Goal: Participate in discussion: Engage in conversation with other users on a specific topic

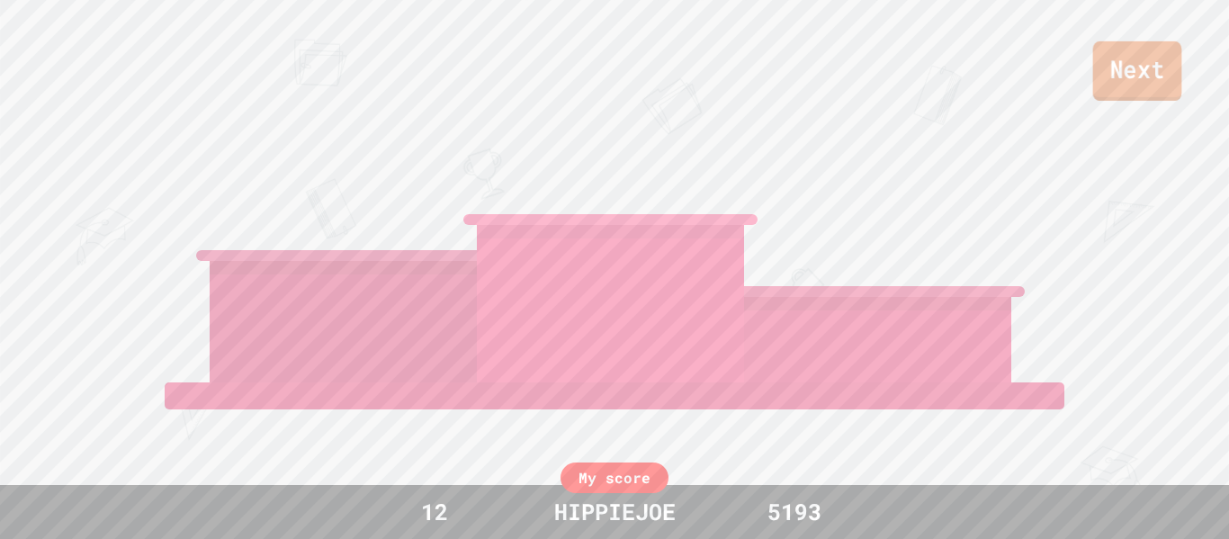
click at [1136, 76] on link "Next" at bounding box center [1137, 70] width 89 height 59
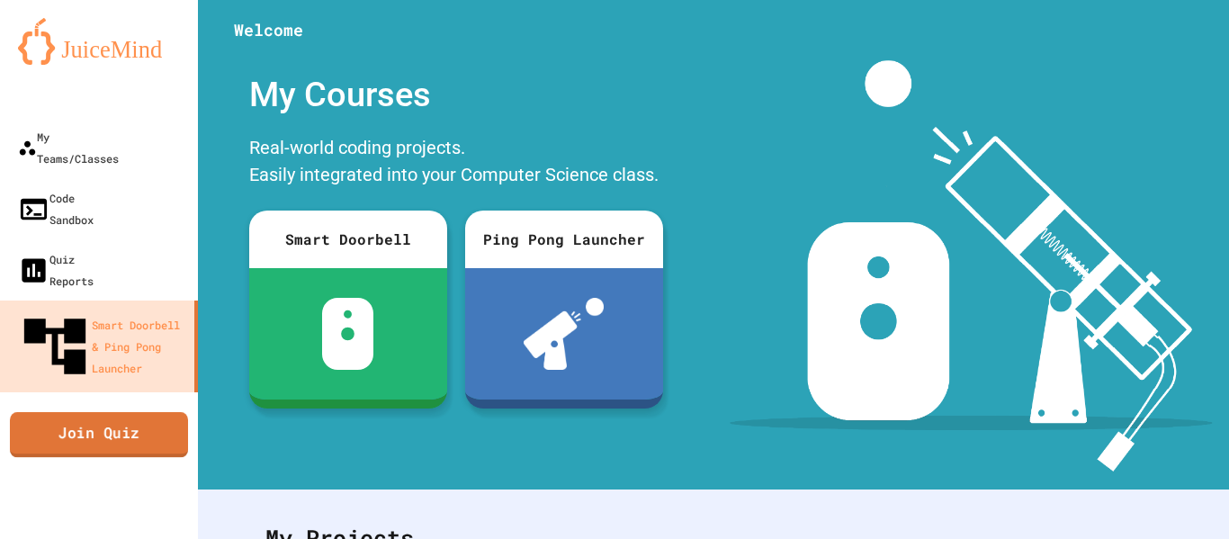
click at [37, 412] on link "Join Quiz" at bounding box center [99, 434] width 178 height 45
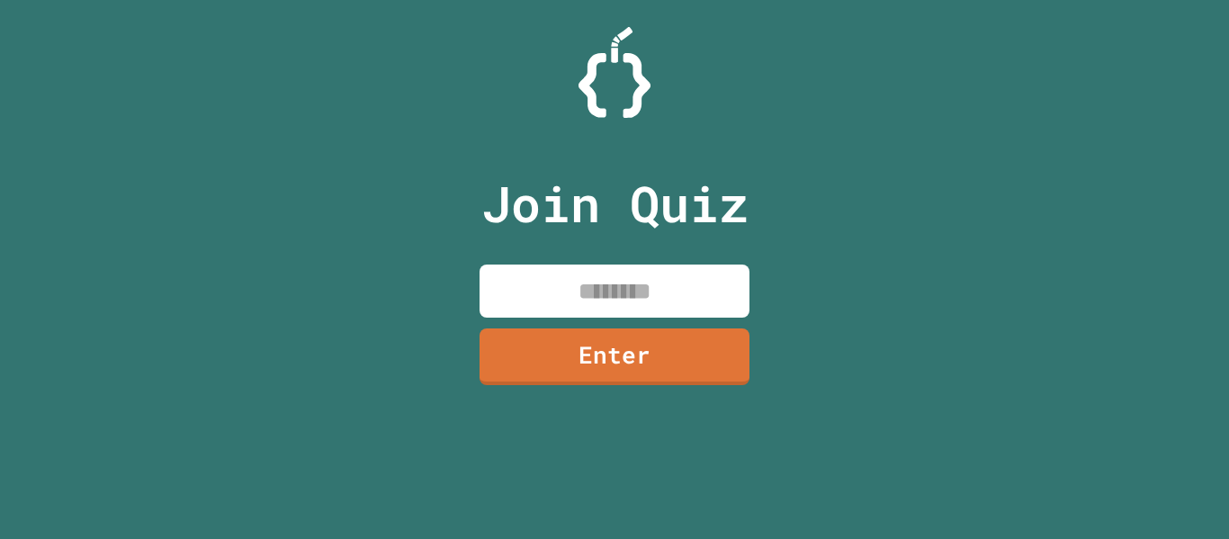
click at [576, 282] on input at bounding box center [614, 290] width 270 height 53
type input "********"
click at [641, 372] on link "Enter" at bounding box center [614, 355] width 274 height 59
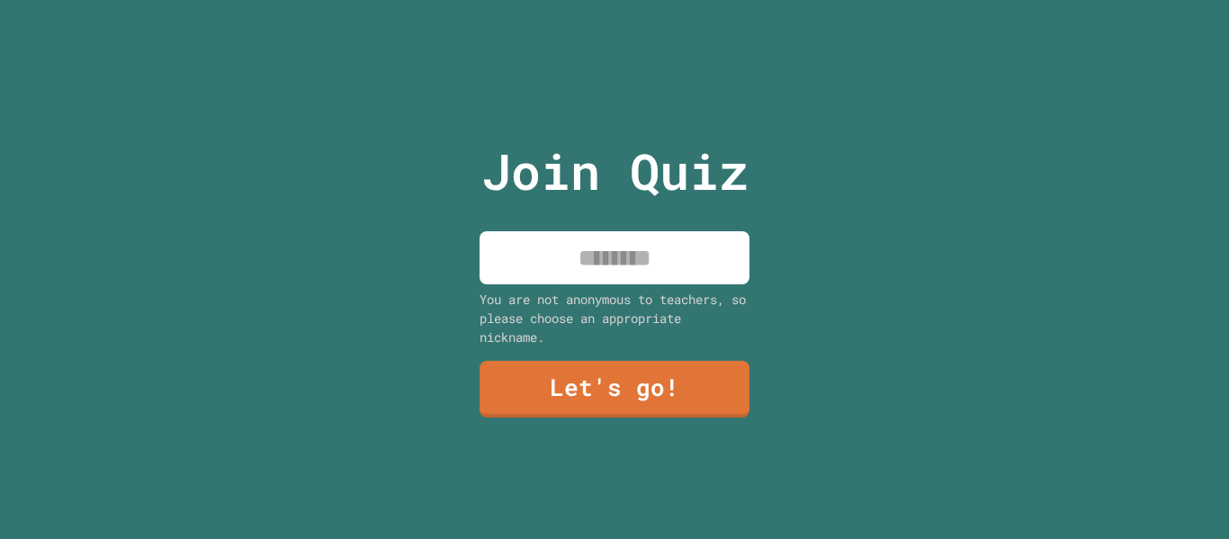
click at [656, 261] on input at bounding box center [614, 257] width 270 height 53
type input "**********"
click at [679, 384] on link "Let's go!" at bounding box center [615, 390] width 272 height 58
click at [554, 255] on input at bounding box center [614, 257] width 270 height 53
type input "*"
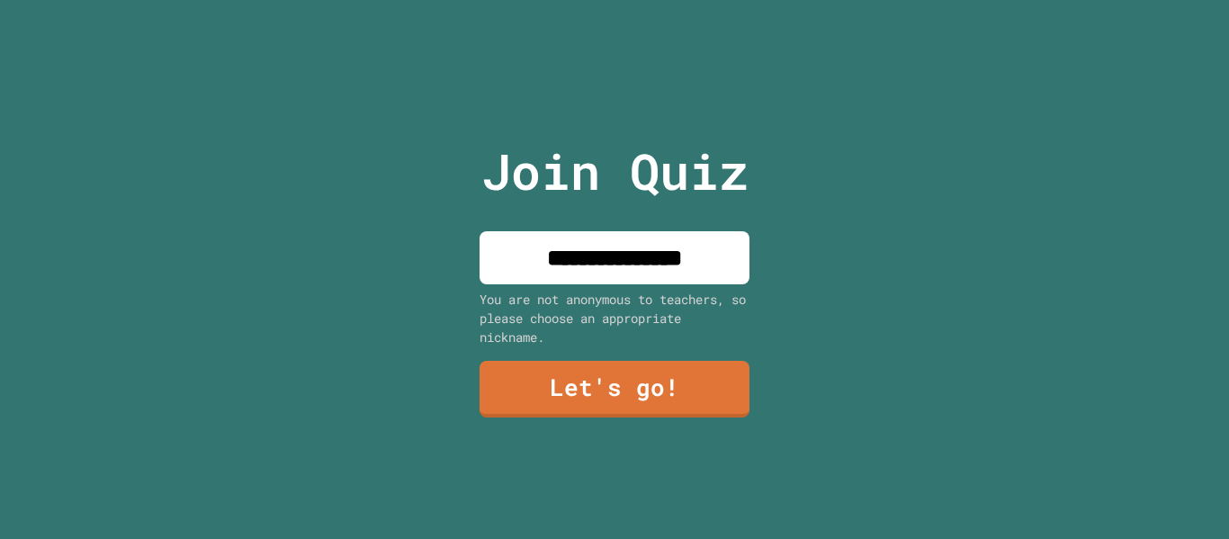
type input "**********"
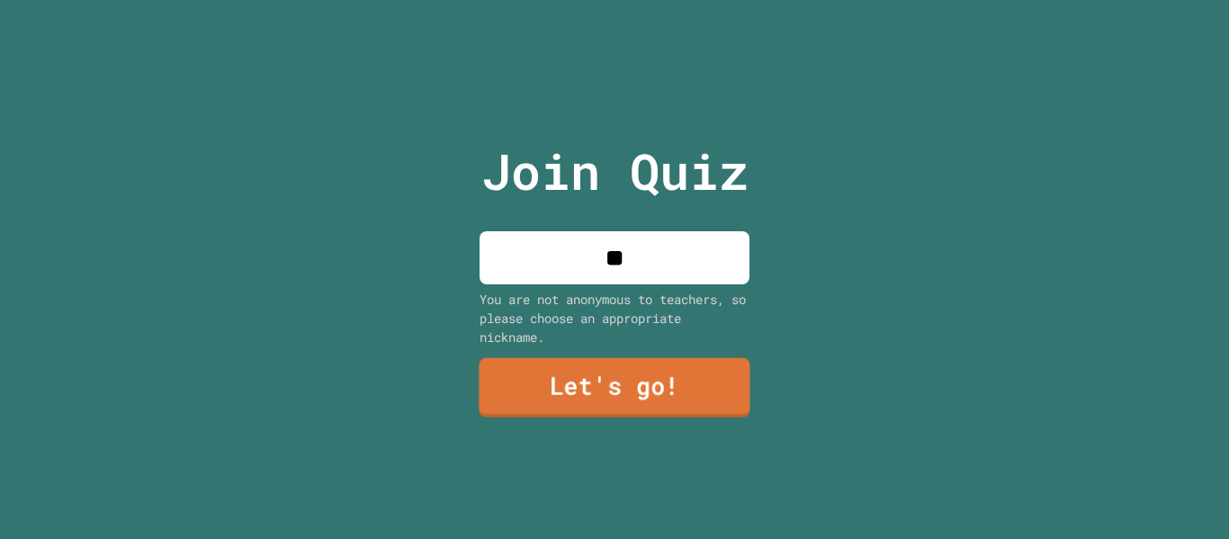
type input "**"
click at [619, 414] on link "Let's go!" at bounding box center [614, 387] width 271 height 59
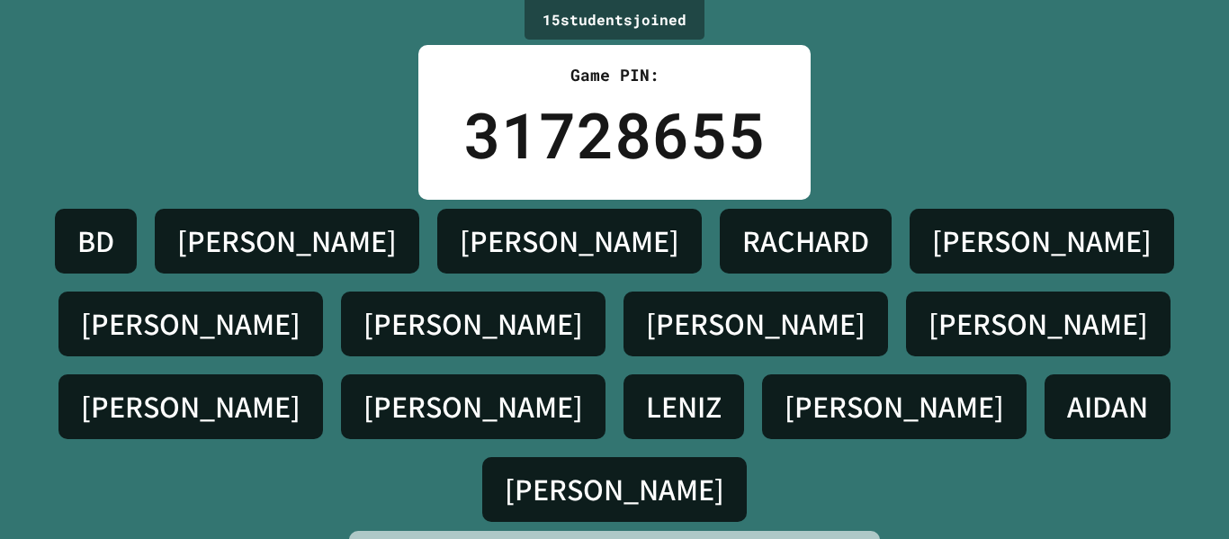
click at [724, 470] on h4 "[PERSON_NAME]" at bounding box center [614, 489] width 219 height 38
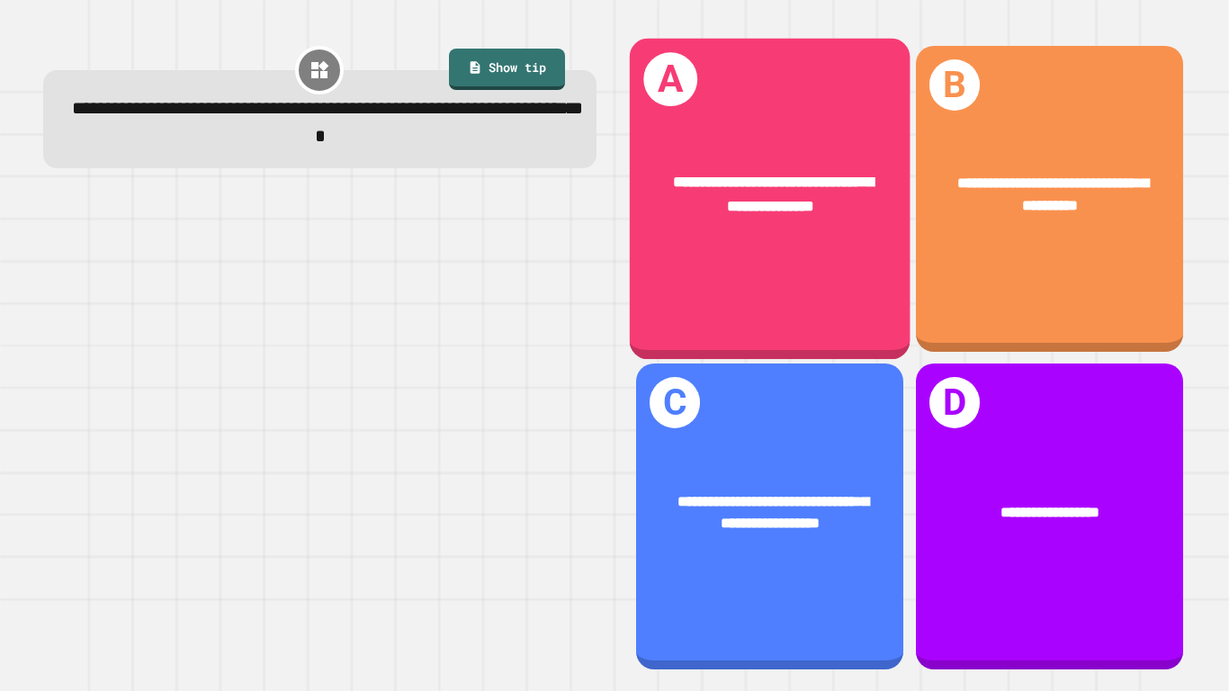
click at [824, 234] on div "**********" at bounding box center [769, 193] width 281 height 109
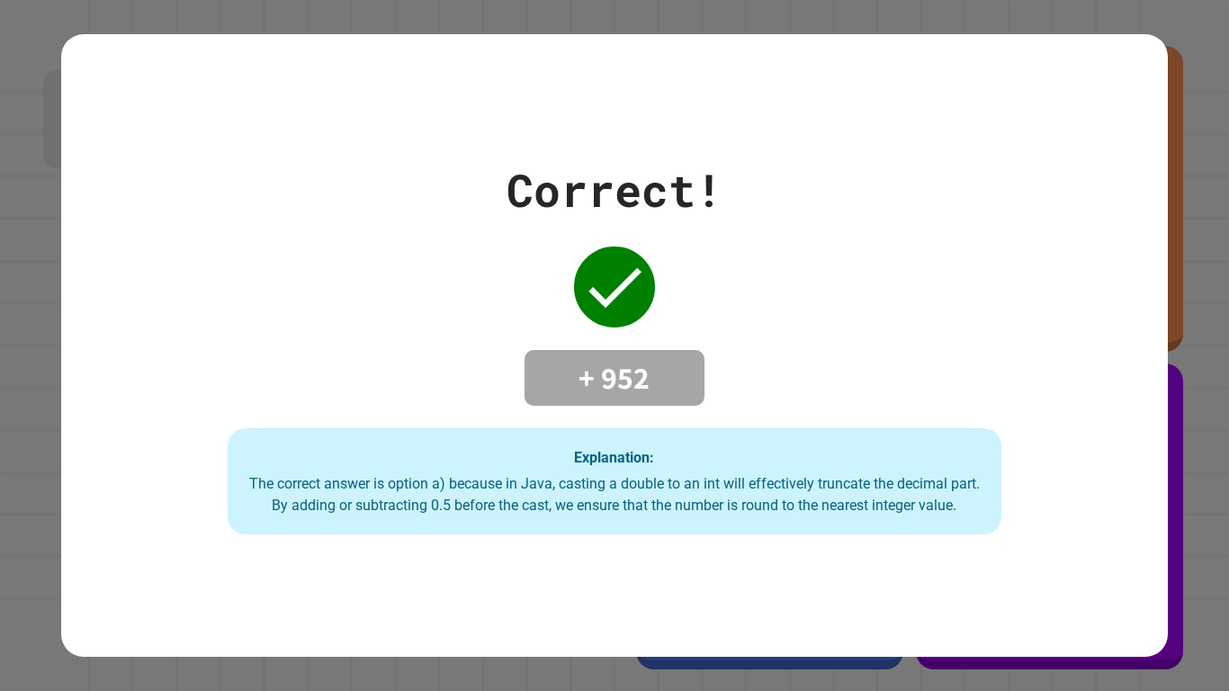
click at [582, 481] on div "The correct answer is option a) because in Java, casting a double to an int wil…" at bounding box center [615, 494] width 738 height 43
click at [668, 528] on div "Explanation: The correct answer is option a) because in Java, casting a double …" at bounding box center [615, 481] width 774 height 106
click at [521, 524] on div "Explanation: The correct answer is option a) because in Java, casting a double …" at bounding box center [615, 481] width 774 height 106
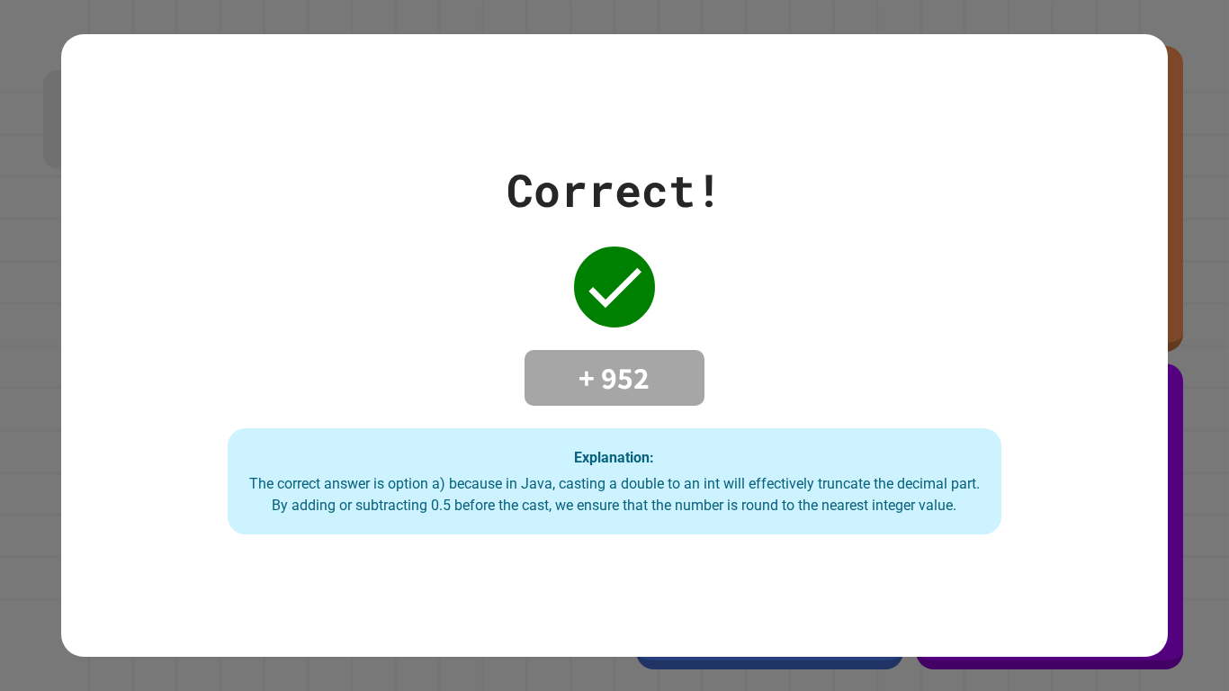
click at [521, 524] on div "Explanation: The correct answer is option a) because in Java, casting a double …" at bounding box center [615, 481] width 774 height 106
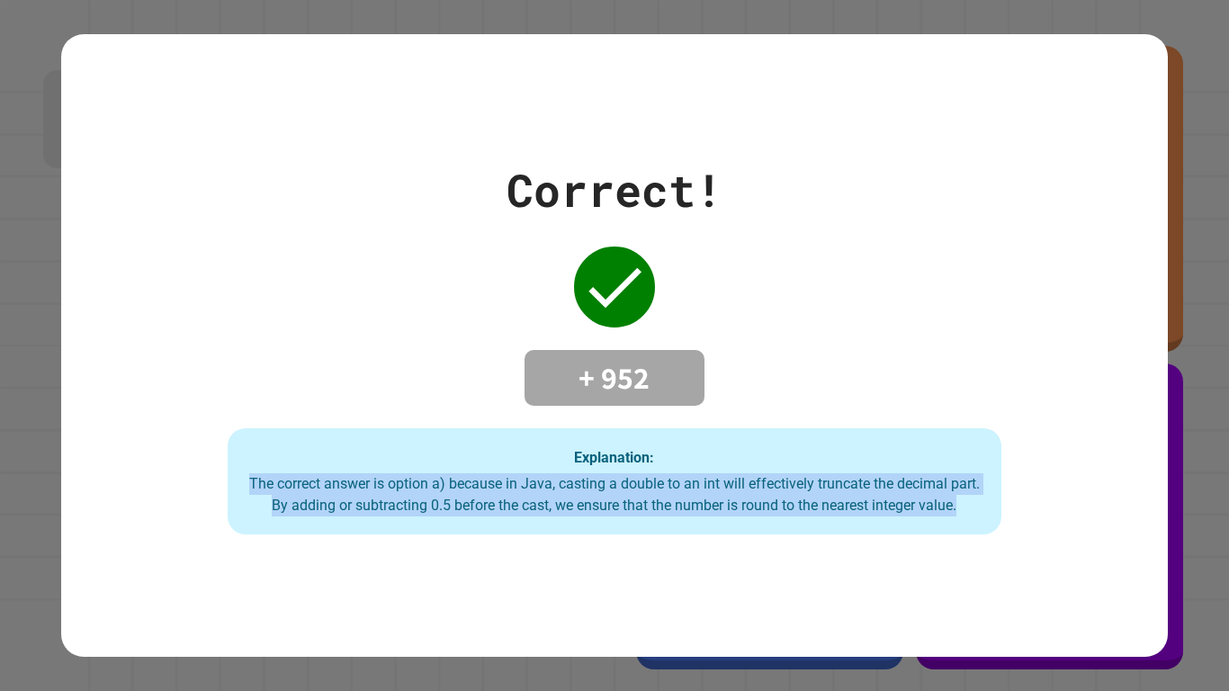
click at [521, 524] on div "Explanation: The correct answer is option a) because in Java, casting a double …" at bounding box center [615, 481] width 774 height 106
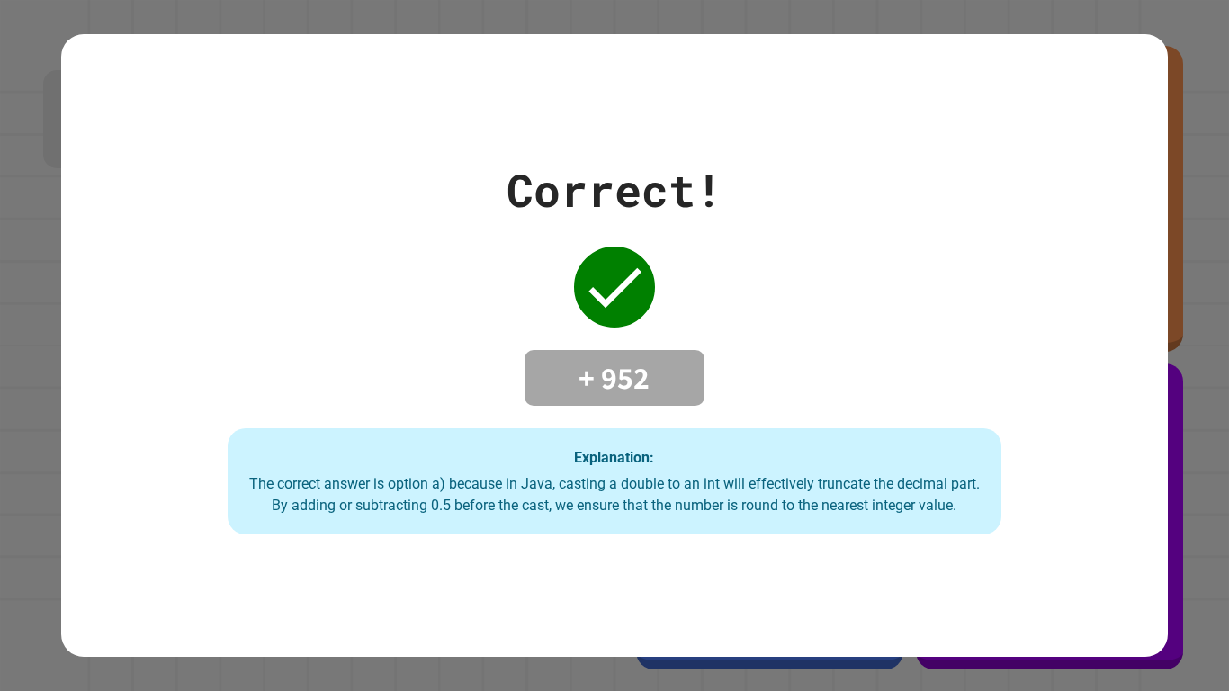
click at [521, 524] on div "Explanation: The correct answer is option a) because in Java, casting a double …" at bounding box center [615, 481] width 774 height 106
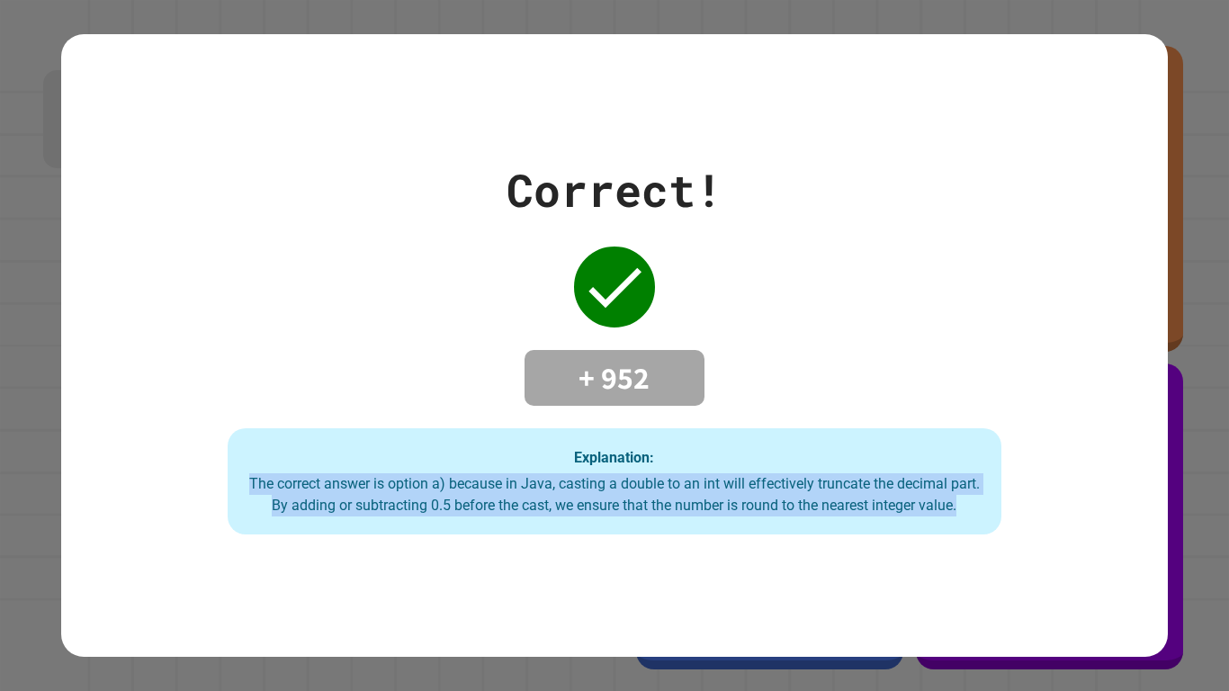
click at [521, 524] on div "Explanation: The correct answer is option a) because in Java, casting a double …" at bounding box center [615, 481] width 774 height 106
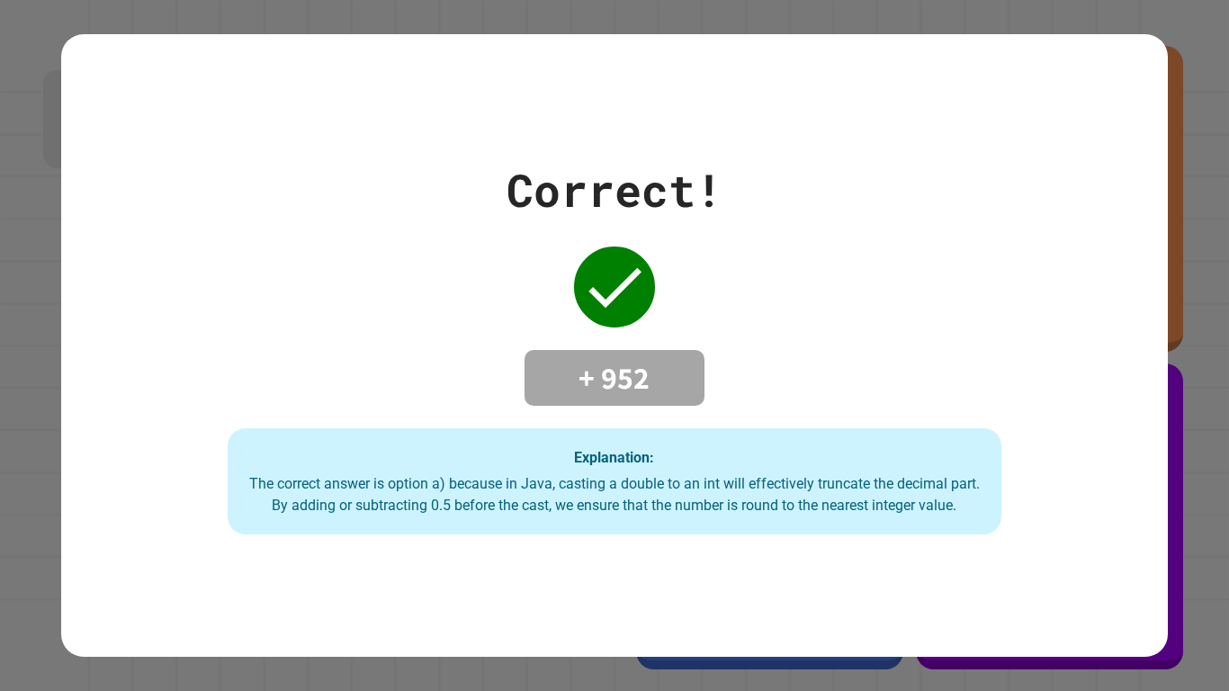
click at [521, 524] on div "Explanation: The correct answer is option a) because in Java, casting a double …" at bounding box center [615, 481] width 774 height 106
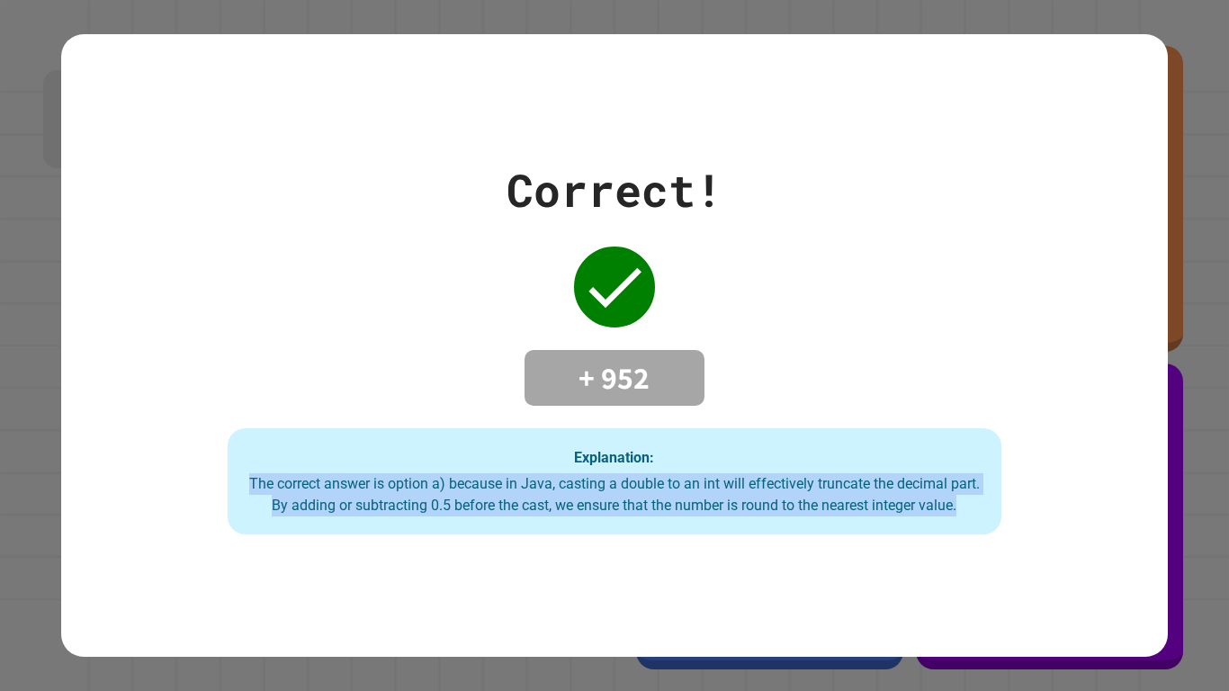
click at [521, 524] on div "Explanation: The correct answer is option a) because in Java, casting a double …" at bounding box center [615, 481] width 774 height 106
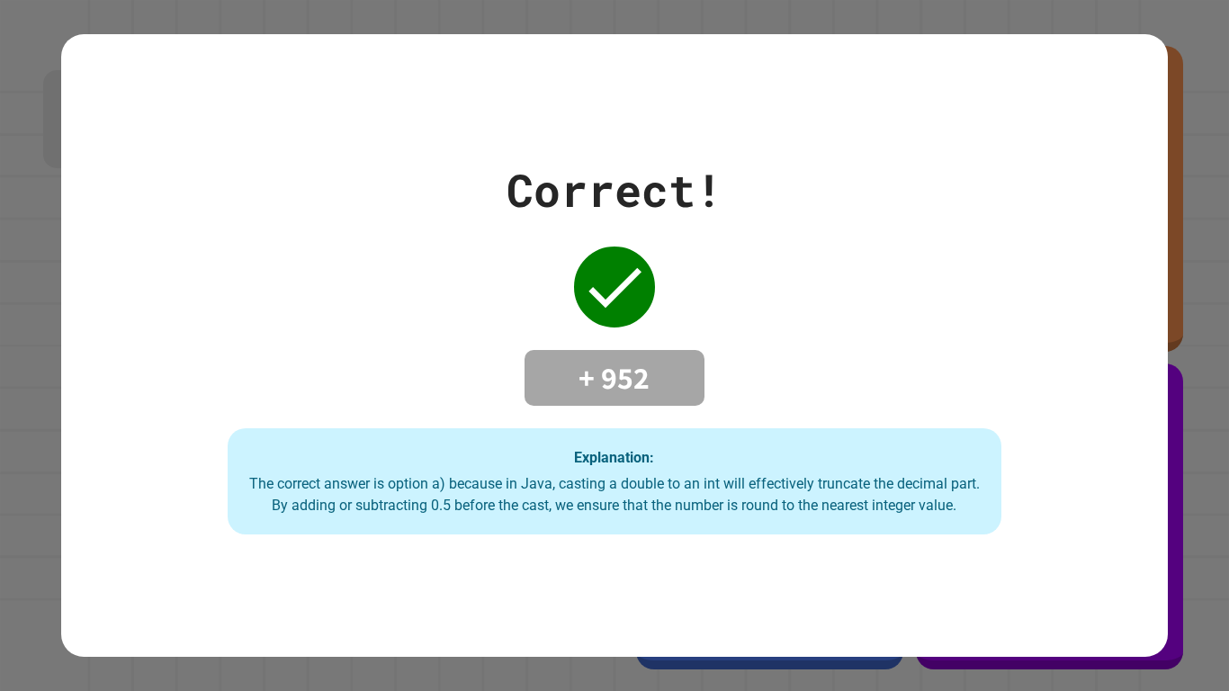
click at [521, 524] on div "Explanation: The correct answer is option a) because in Java, casting a double …" at bounding box center [615, 481] width 774 height 106
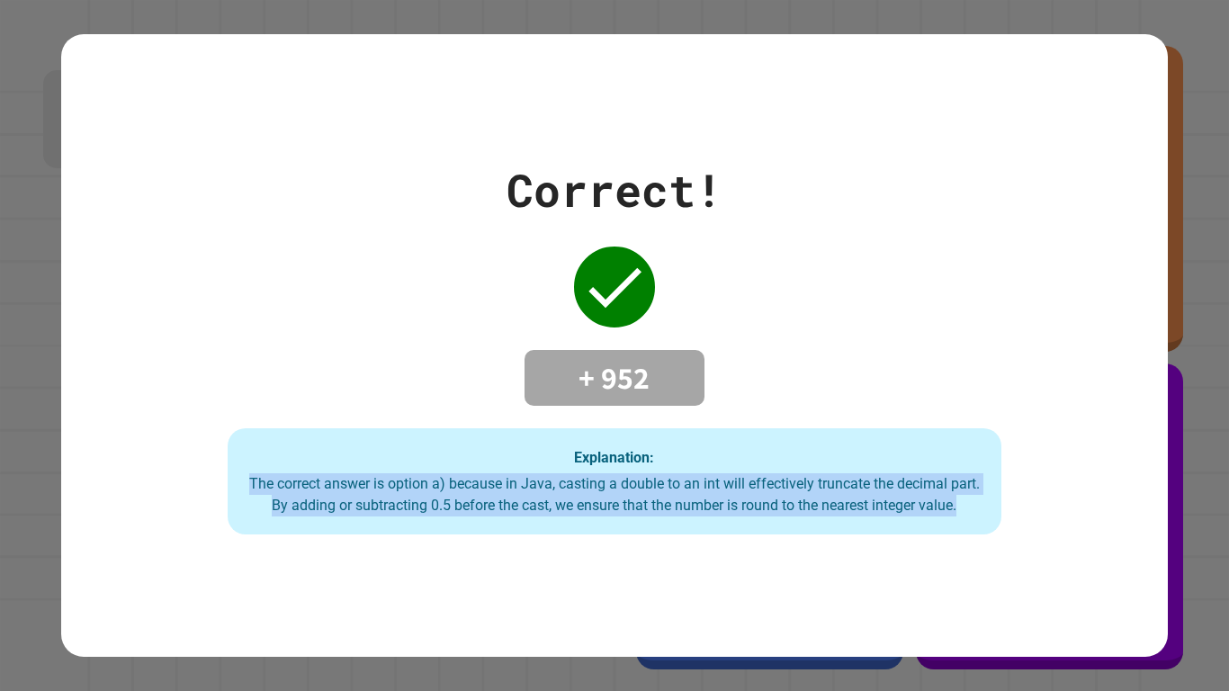
click at [521, 524] on div "Explanation: The correct answer is option a) because in Java, casting a double …" at bounding box center [615, 481] width 774 height 106
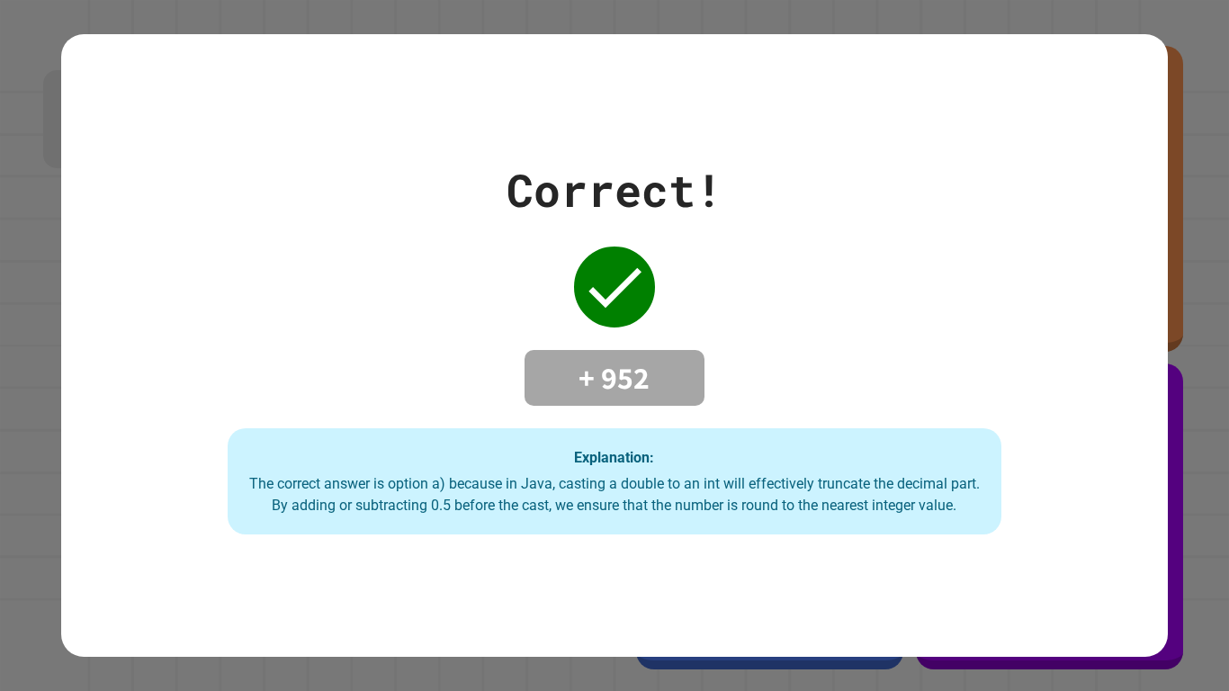
click at [521, 524] on div "Explanation: The correct answer is option a) because in Java, casting a double …" at bounding box center [615, 481] width 774 height 106
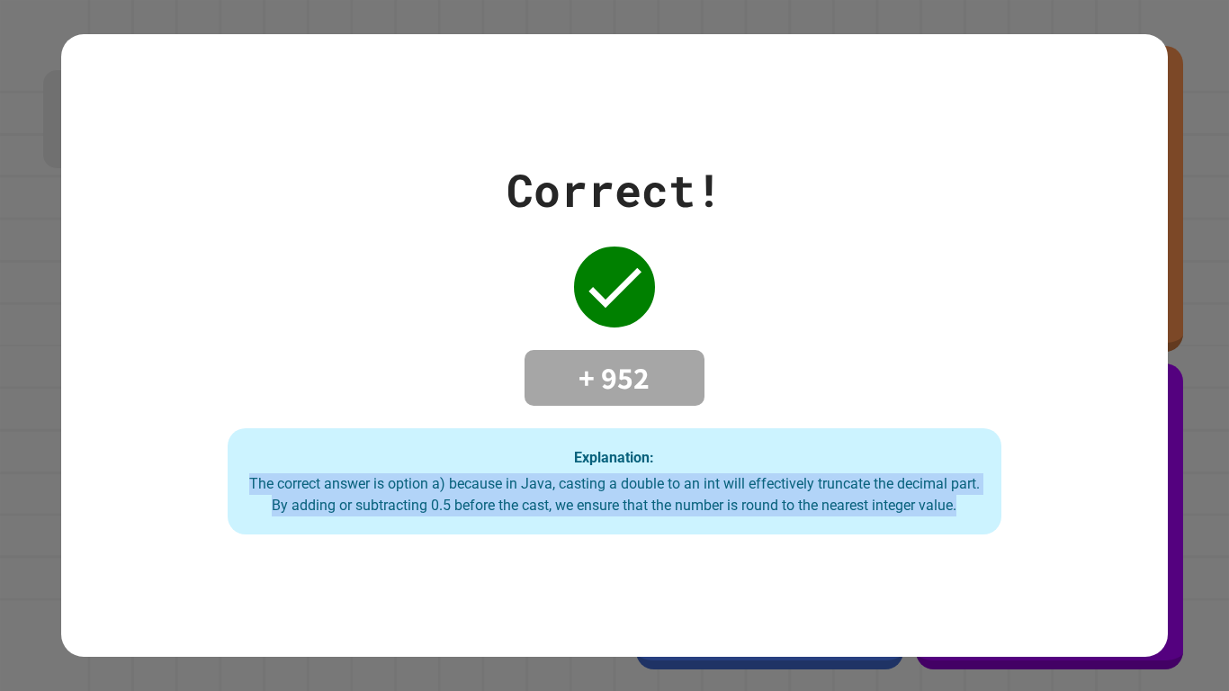
click at [521, 524] on div "Explanation: The correct answer is option a) because in Java, casting a double …" at bounding box center [615, 481] width 774 height 106
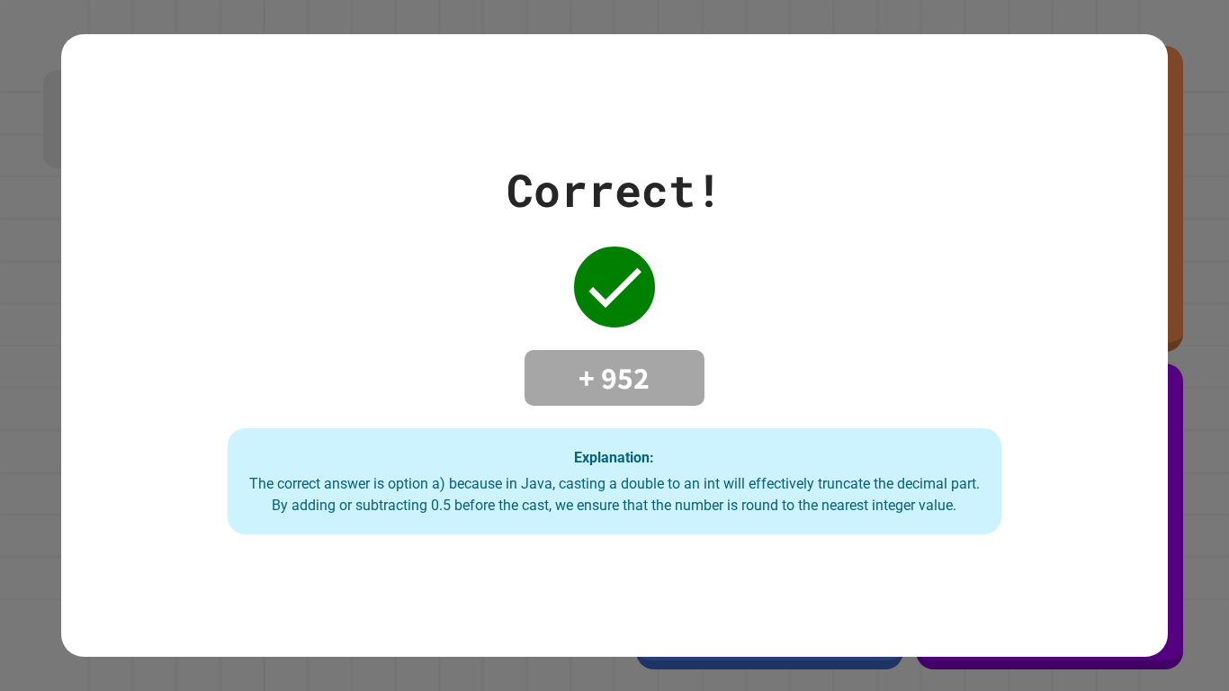
click at [521, 524] on div "Explanation: The correct answer is option a) because in Java, casting a double …" at bounding box center [615, 481] width 774 height 106
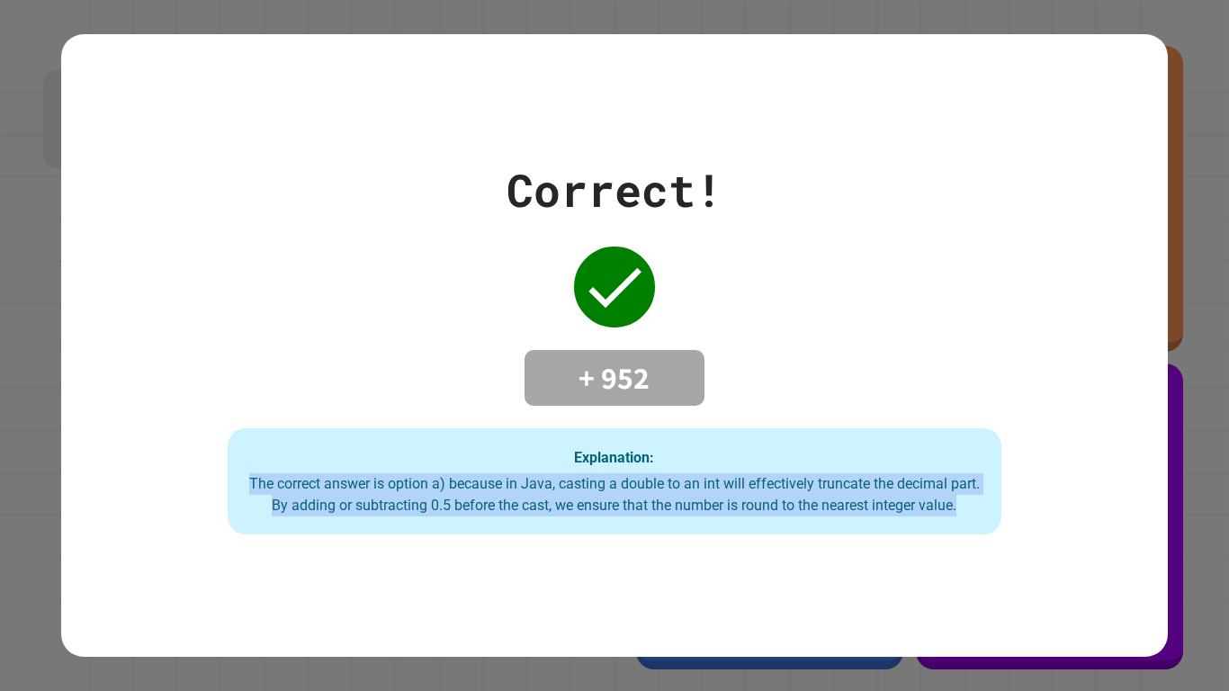
click at [521, 524] on div "Explanation: The correct answer is option a) because in Java, casting a double …" at bounding box center [615, 481] width 774 height 106
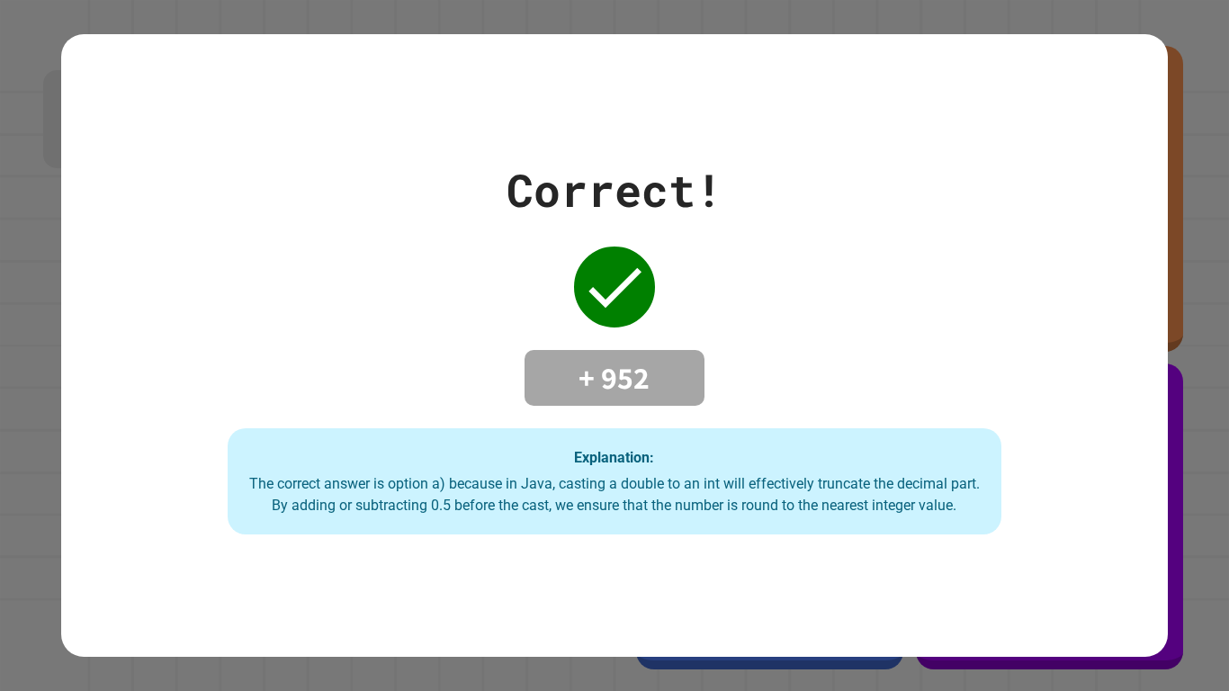
click at [521, 524] on div "Explanation: The correct answer is option a) because in Java, casting a double …" at bounding box center [615, 481] width 774 height 106
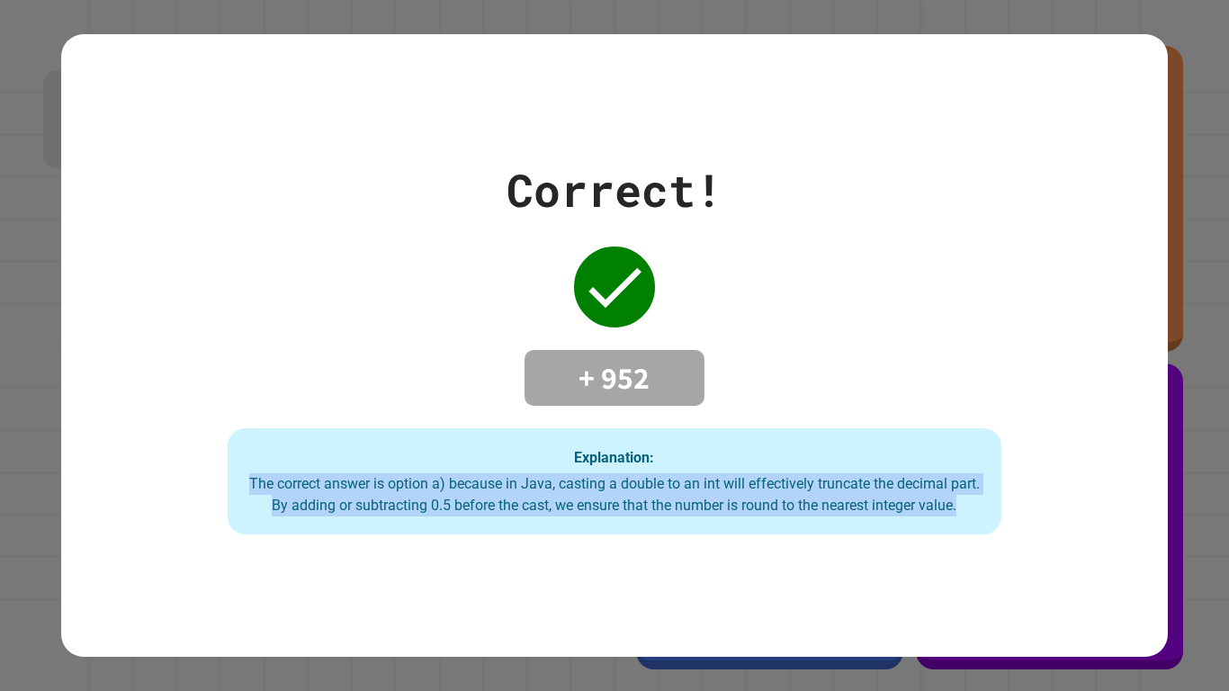
click at [521, 524] on div "Explanation: The correct answer is option a) because in Java, casting a double …" at bounding box center [615, 481] width 774 height 106
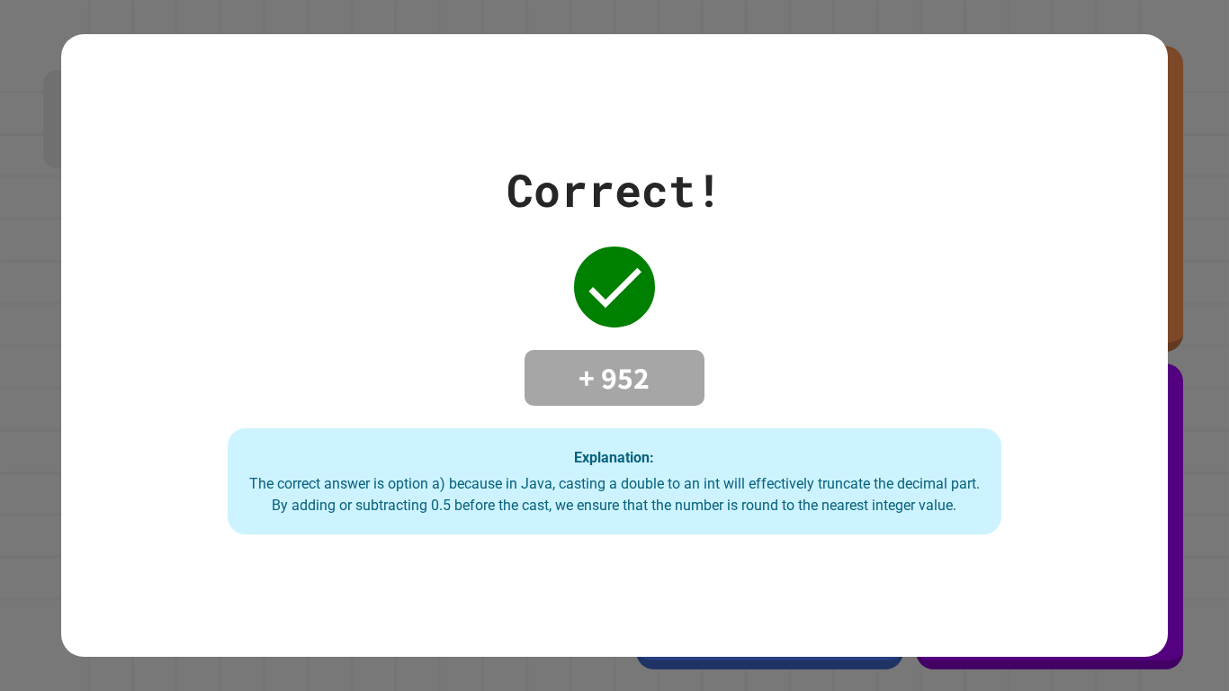
click at [521, 524] on div "Explanation: The correct answer is option a) because in Java, casting a double …" at bounding box center [615, 481] width 774 height 106
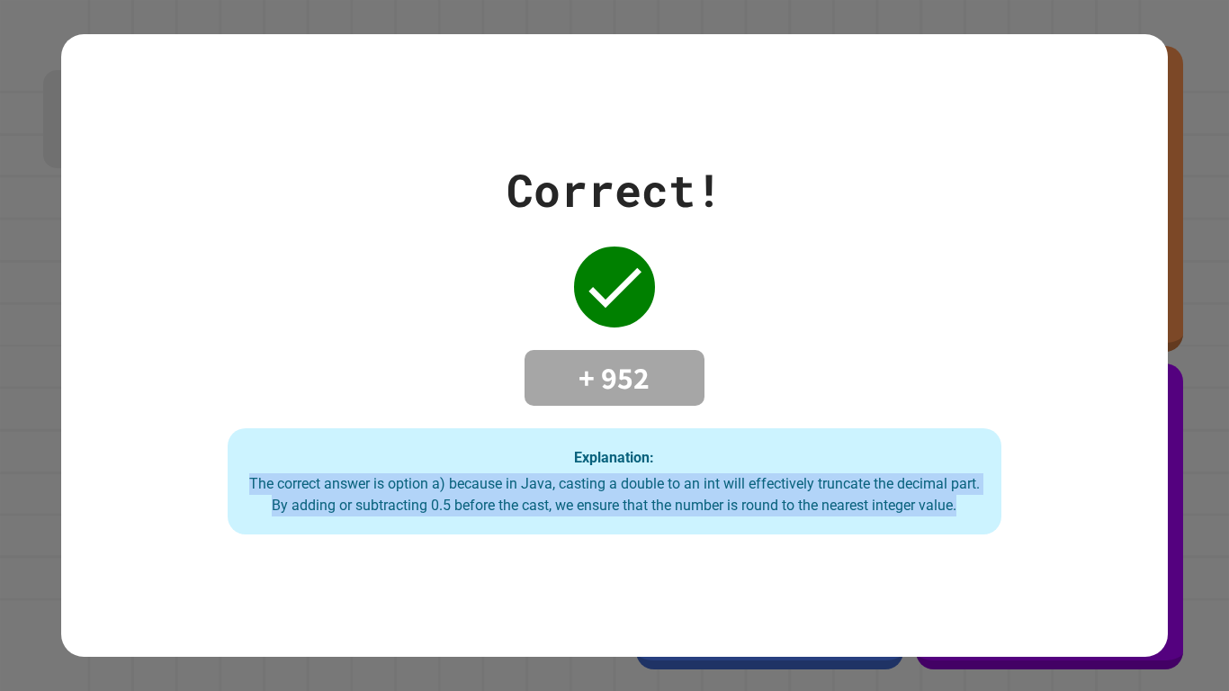
click at [521, 524] on div "Explanation: The correct answer is option a) because in Java, casting a double …" at bounding box center [615, 481] width 774 height 106
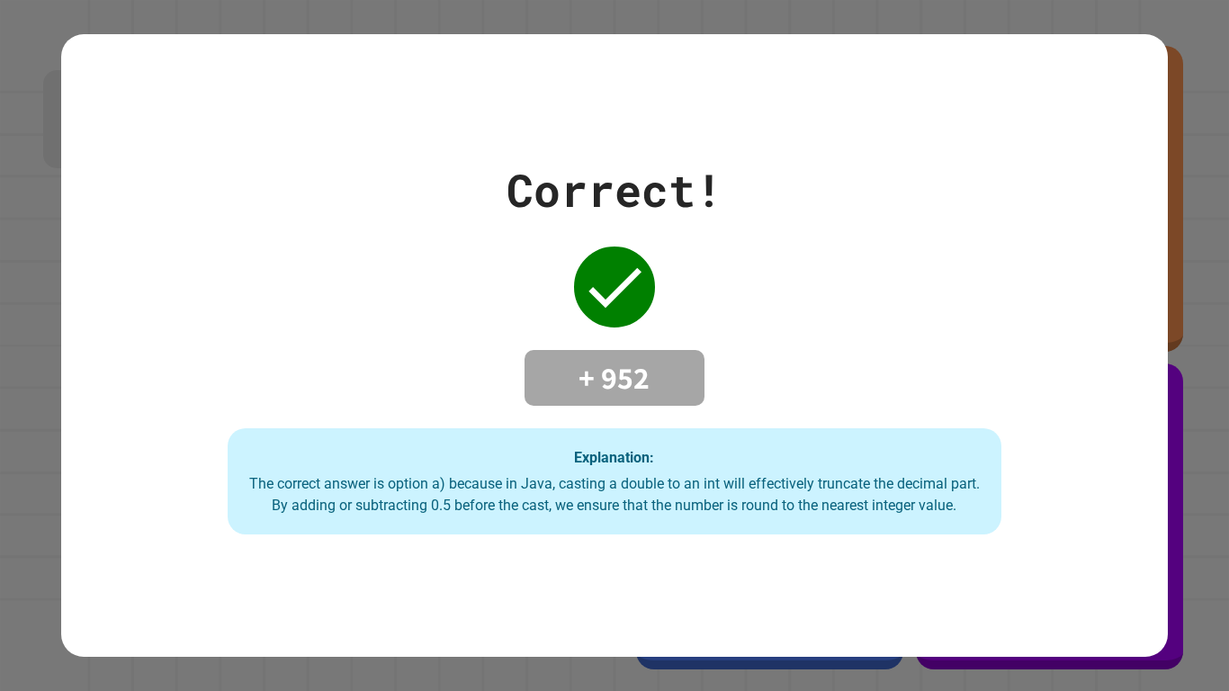
click at [521, 524] on div "Explanation: The correct answer is option a) because in Java, casting a double …" at bounding box center [615, 481] width 774 height 106
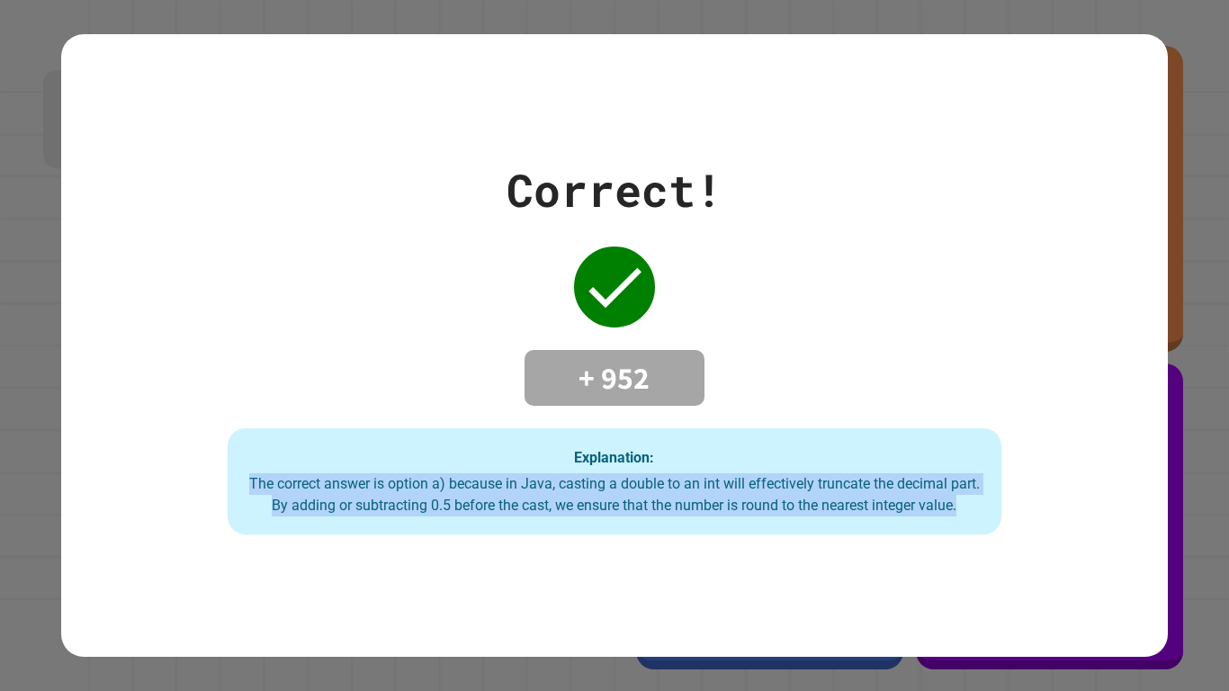
click at [521, 524] on div "Explanation: The correct answer is option a) because in Java, casting a double …" at bounding box center [615, 481] width 774 height 106
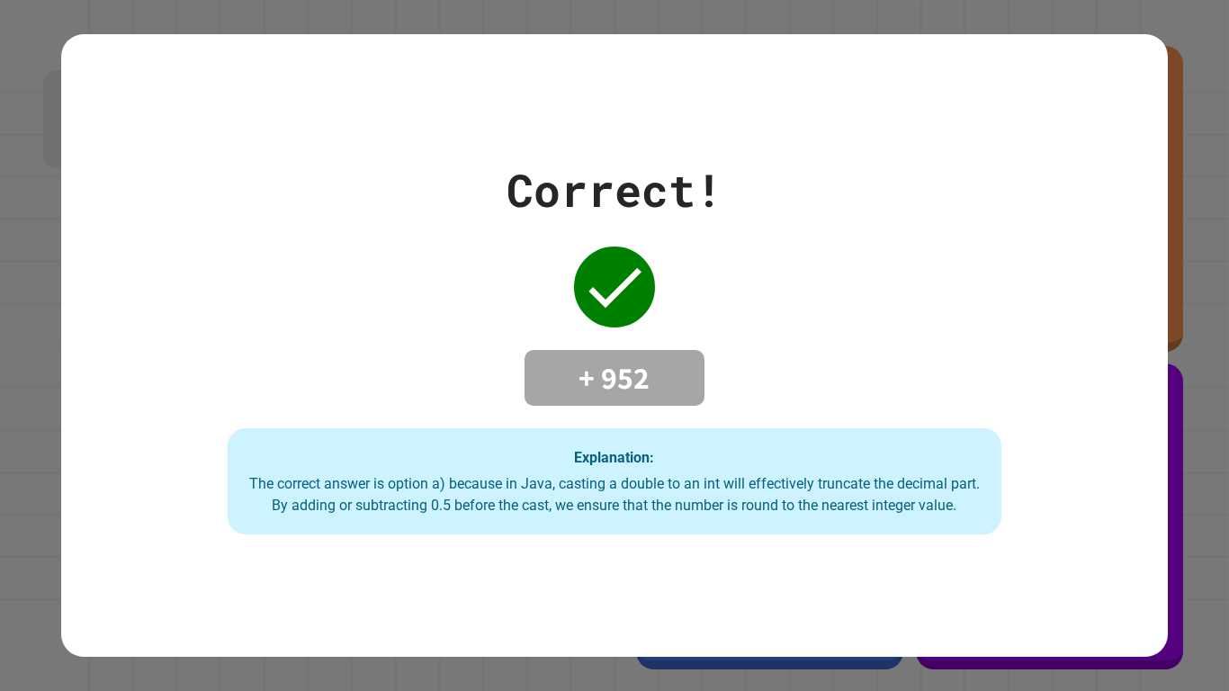
click at [521, 524] on div "Explanation: The correct answer is option a) because in Java, casting a double …" at bounding box center [615, 481] width 774 height 106
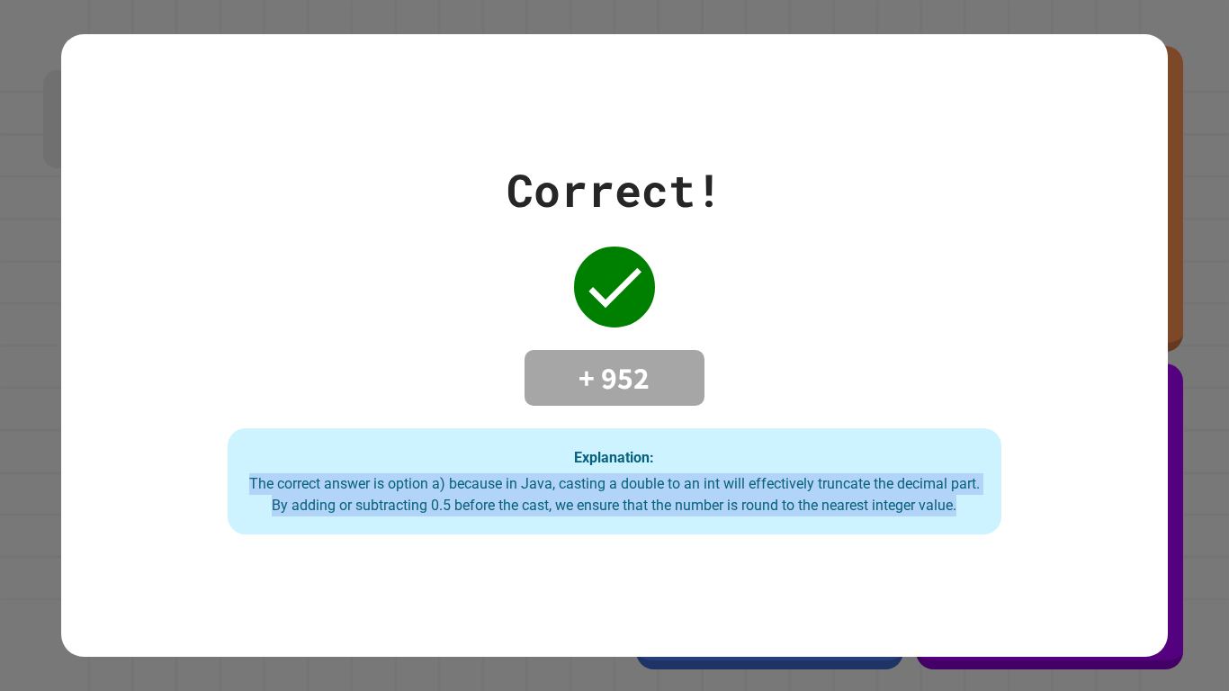
click at [521, 524] on div "Explanation: The correct answer is option a) because in Java, casting a double …" at bounding box center [615, 481] width 774 height 106
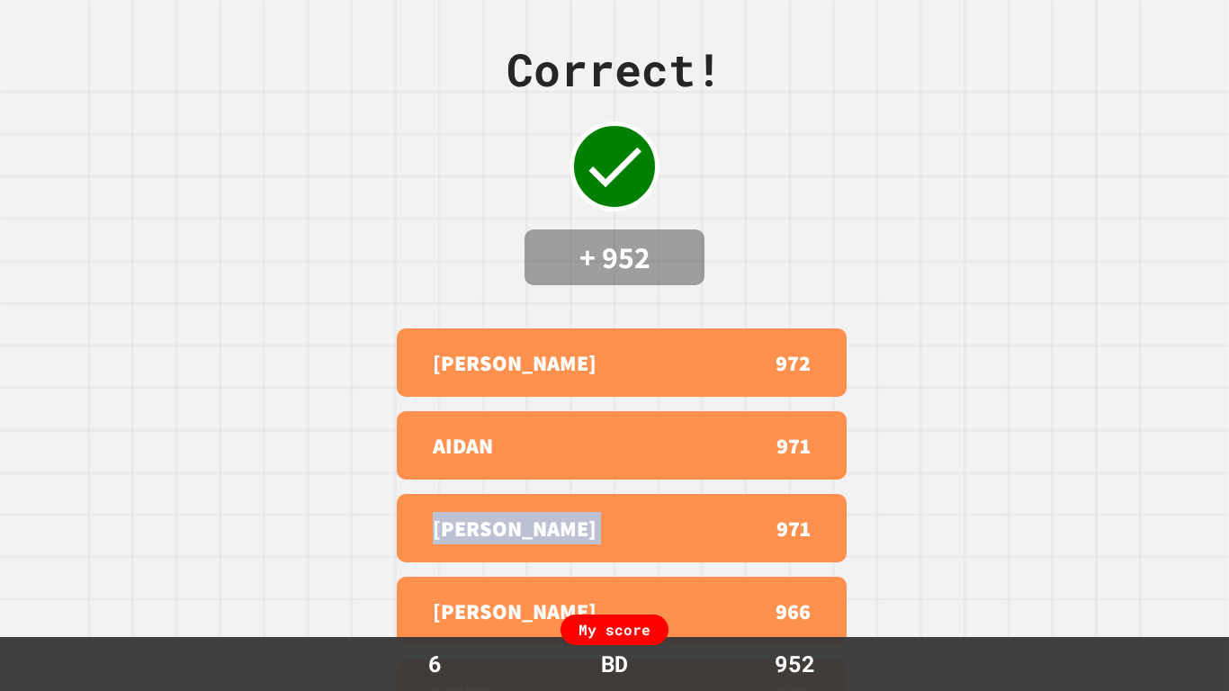
click at [521, 524] on p "[PERSON_NAME]" at bounding box center [515, 528] width 164 height 32
click at [912, 452] on div "Correct! + 952 [PERSON_NAME] 972 AIDAN 971 [PERSON_NAME] 971 [PERSON_NAME] 966 …" at bounding box center [614, 345] width 1229 height 691
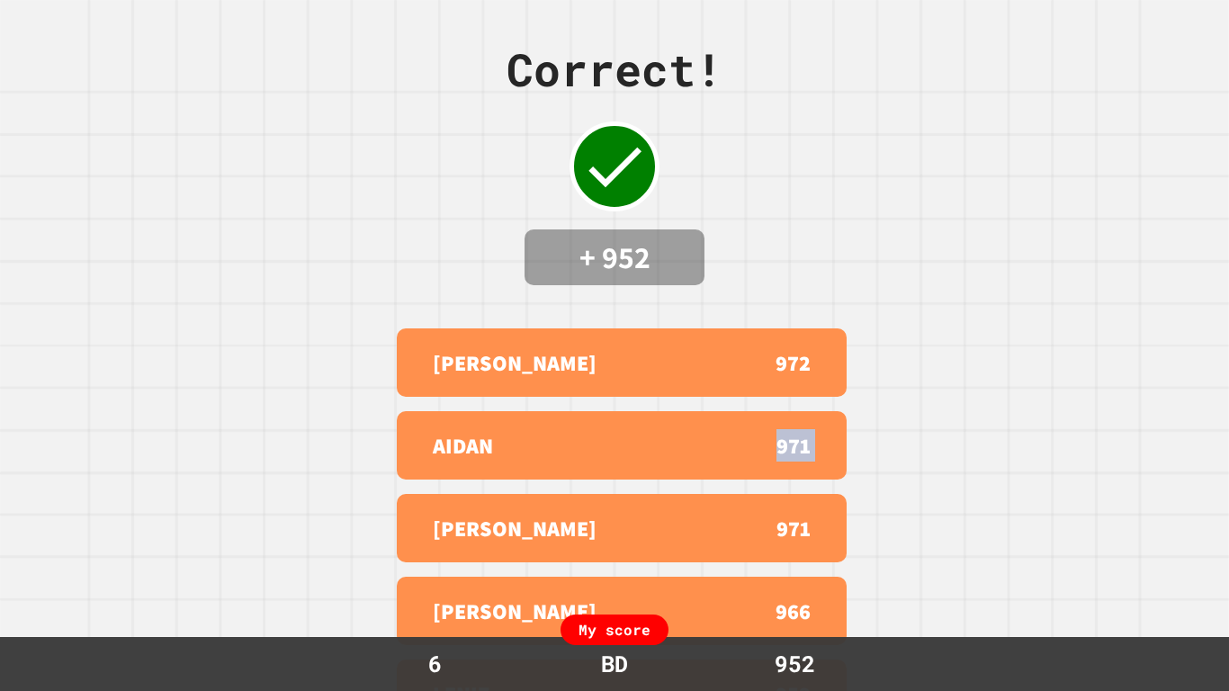
click at [912, 452] on div "Correct! + 952 [PERSON_NAME] 972 AIDAN 971 [PERSON_NAME] 971 [PERSON_NAME] 966 …" at bounding box center [614, 345] width 1229 height 691
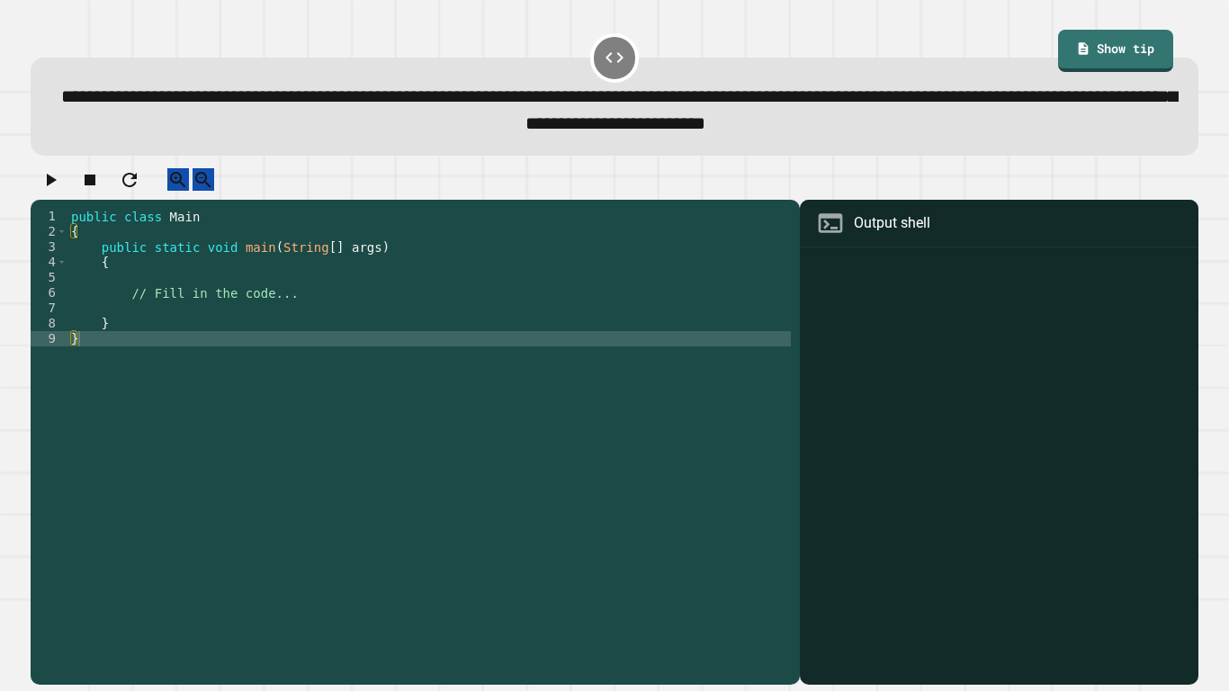
click at [354, 288] on div "public class Main { public static void main ( String [ ] args ) { // Fill in th…" at bounding box center [428, 438] width 723 height 459
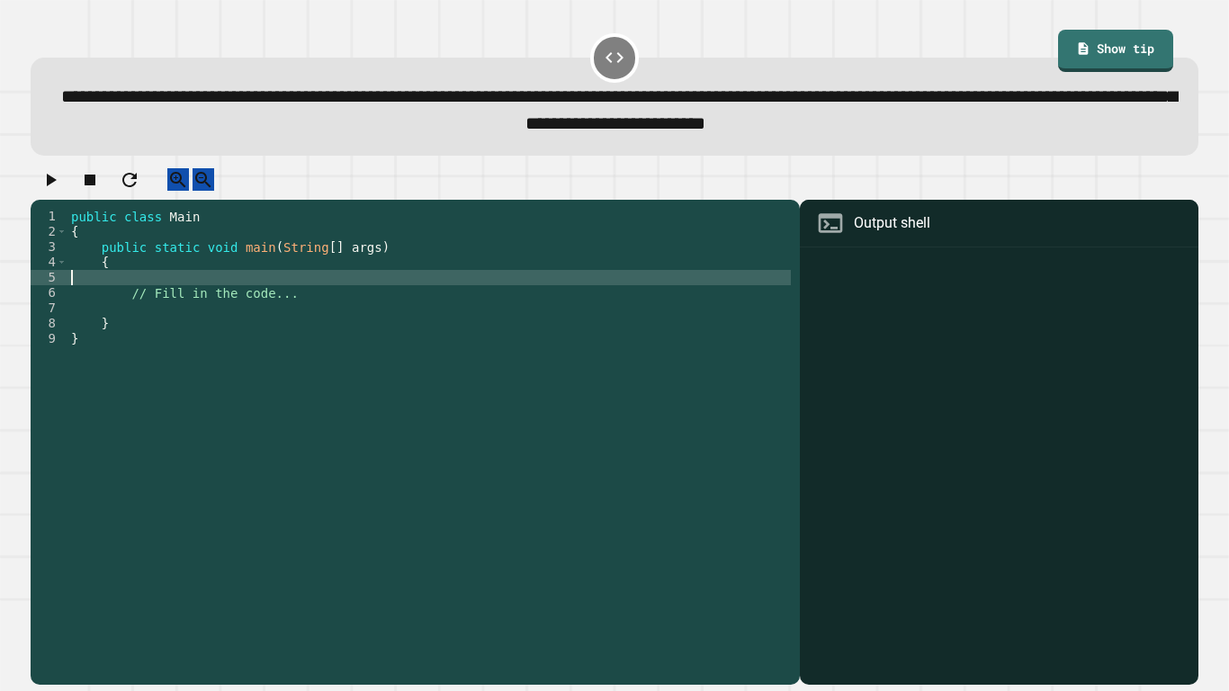
click at [332, 302] on div "public class Main { public static void main ( String [ ] args ) { // Fill in th…" at bounding box center [428, 438] width 723 height 459
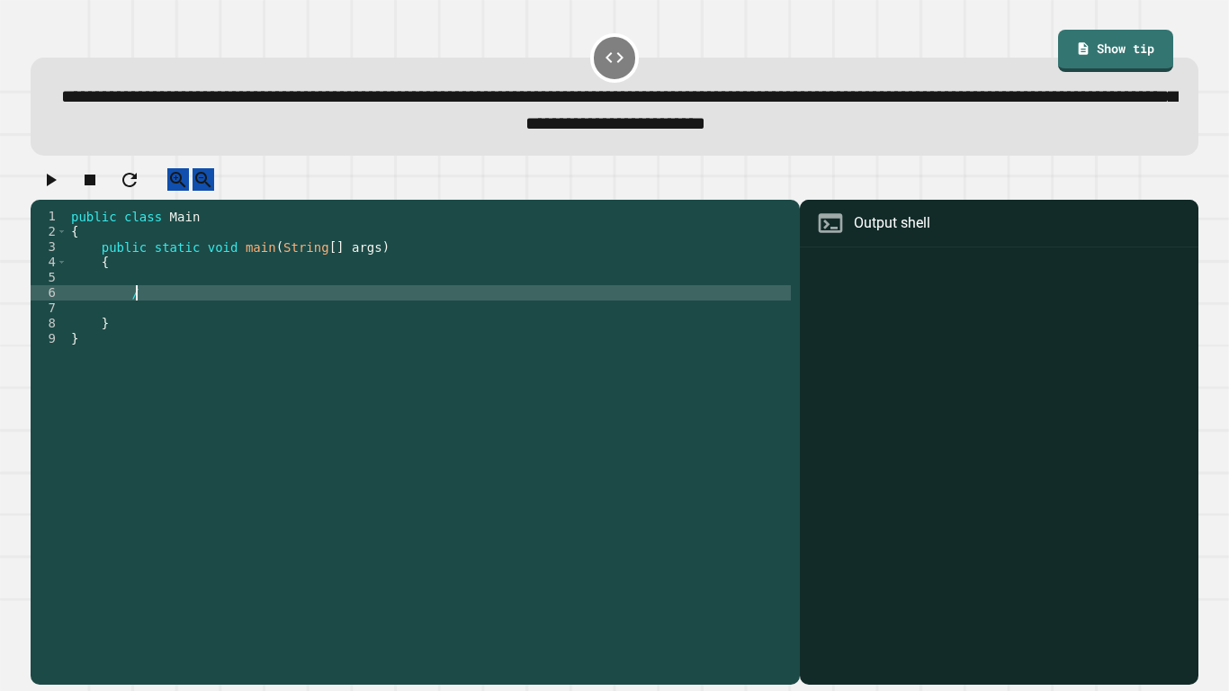
type textarea "*"
type textarea "**********"
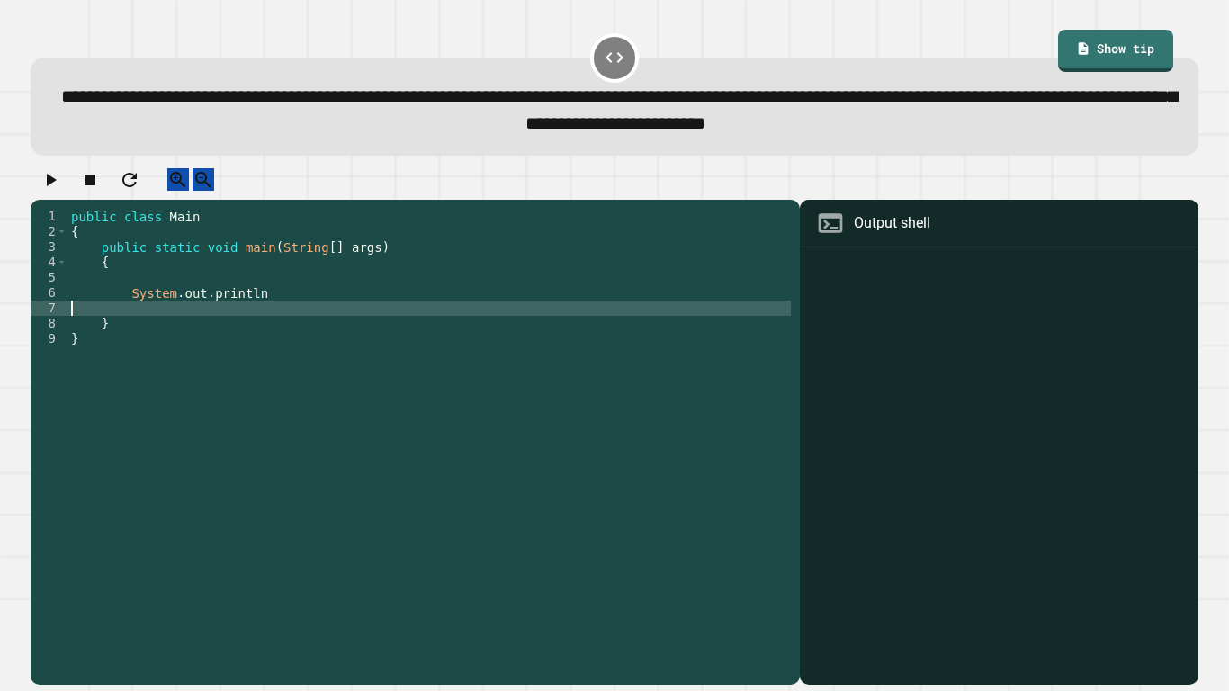
scroll to position [0, 0]
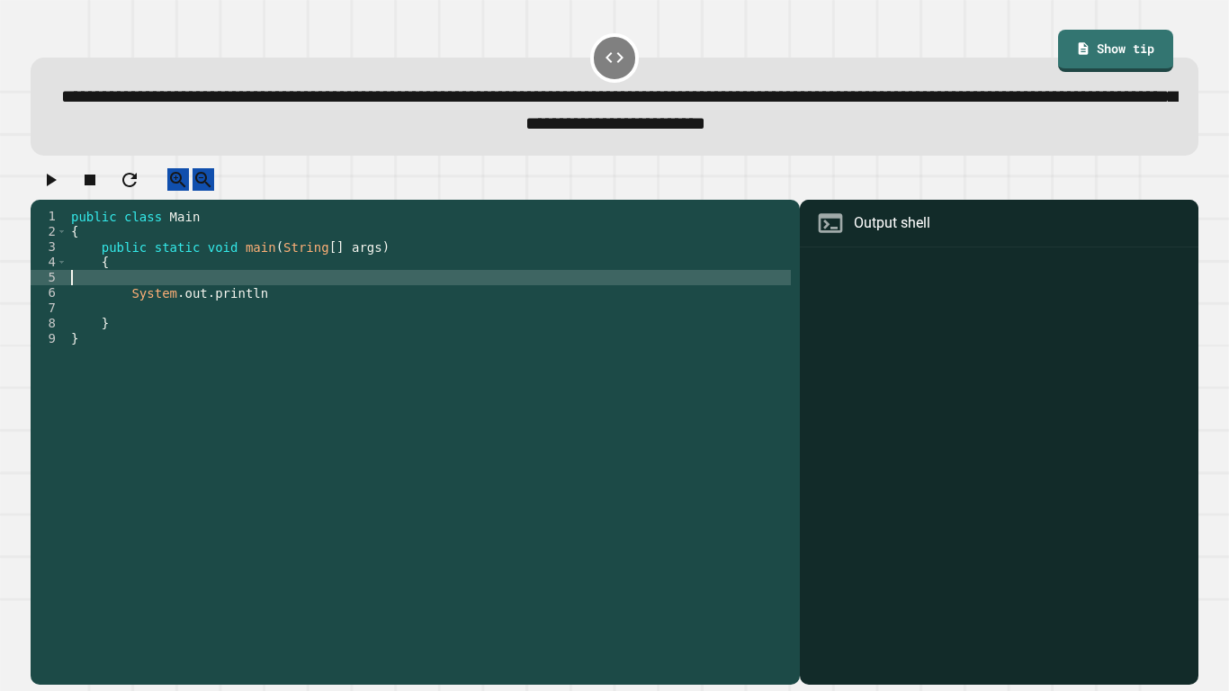
click at [290, 296] on div "public class Main { public static void main ( String [ ] args ) { System . out …" at bounding box center [428, 438] width 723 height 459
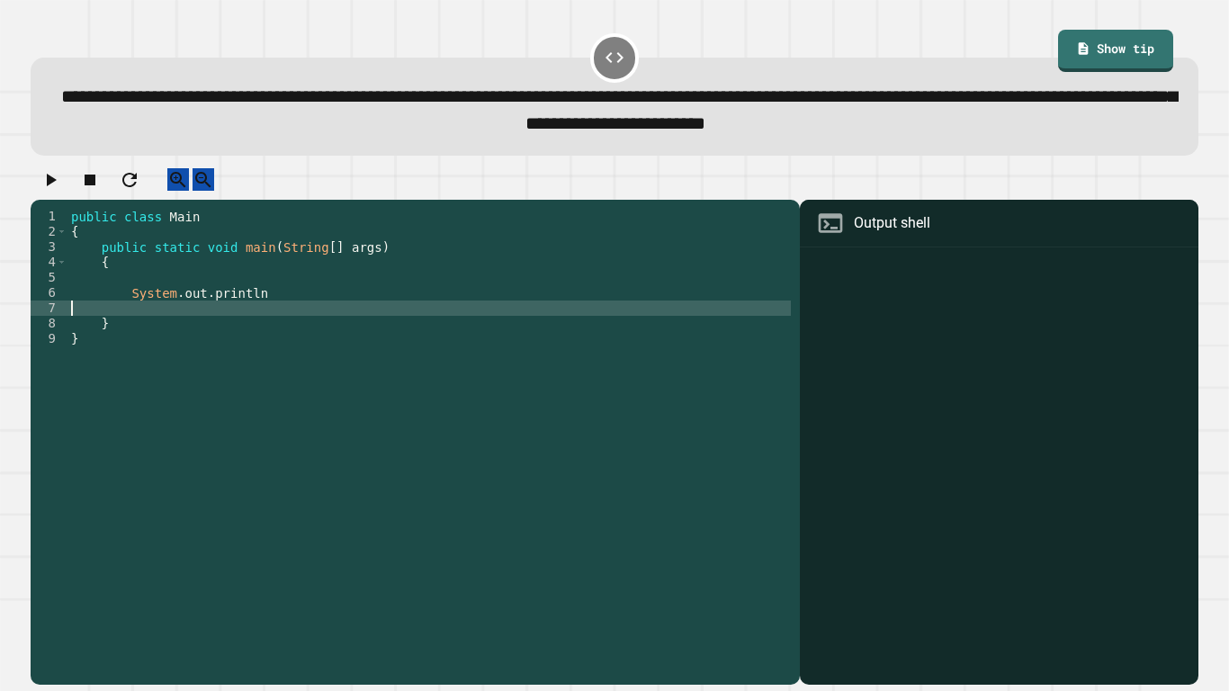
click at [302, 323] on div "public class Main { public static void main ( String [ ] args ) { System . out …" at bounding box center [428, 438] width 723 height 459
click at [299, 318] on div "public class Main { public static void main ( String [ ] args ) { System . out …" at bounding box center [428, 438] width 723 height 459
click at [295, 315] on div "public class Main { public static void main ( String [ ] args ) { System . out …" at bounding box center [428, 438] width 723 height 459
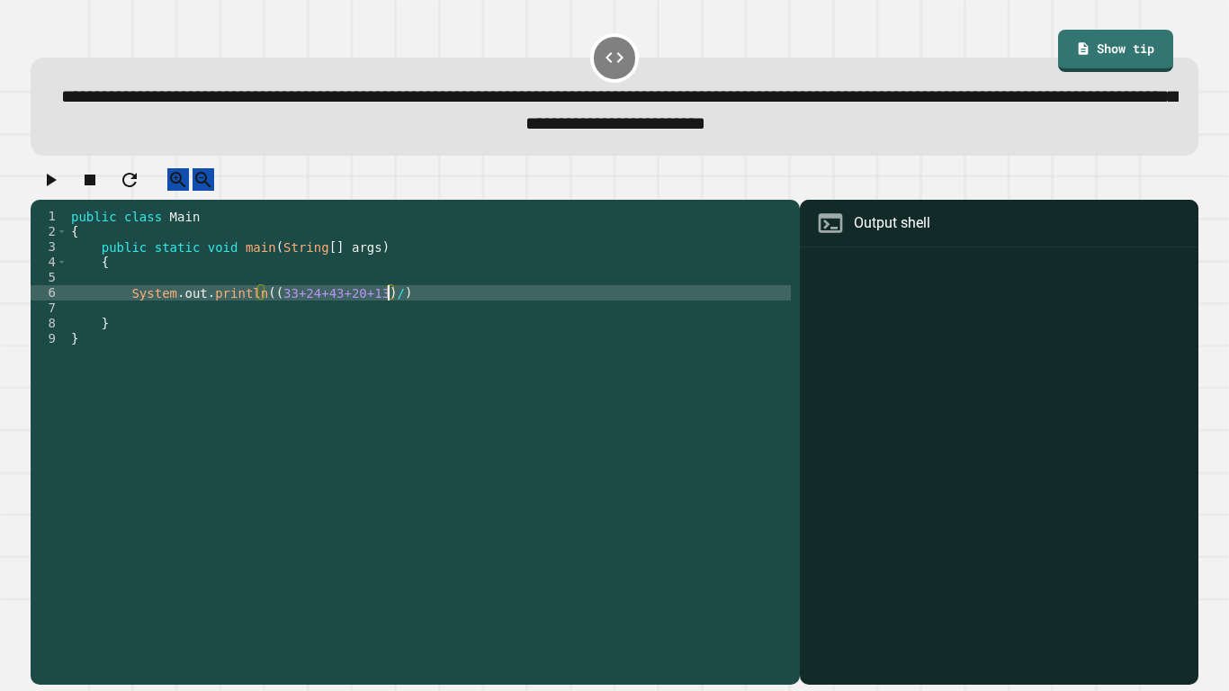
scroll to position [0, 40]
click at [265, 310] on div "public class Main { public static void main ( String [ ] args ) { System . out …" at bounding box center [428, 438] width 723 height 459
click at [410, 322] on div "public class Main { public static void main ( String [ ] args ) { System . out …" at bounding box center [428, 438] width 723 height 459
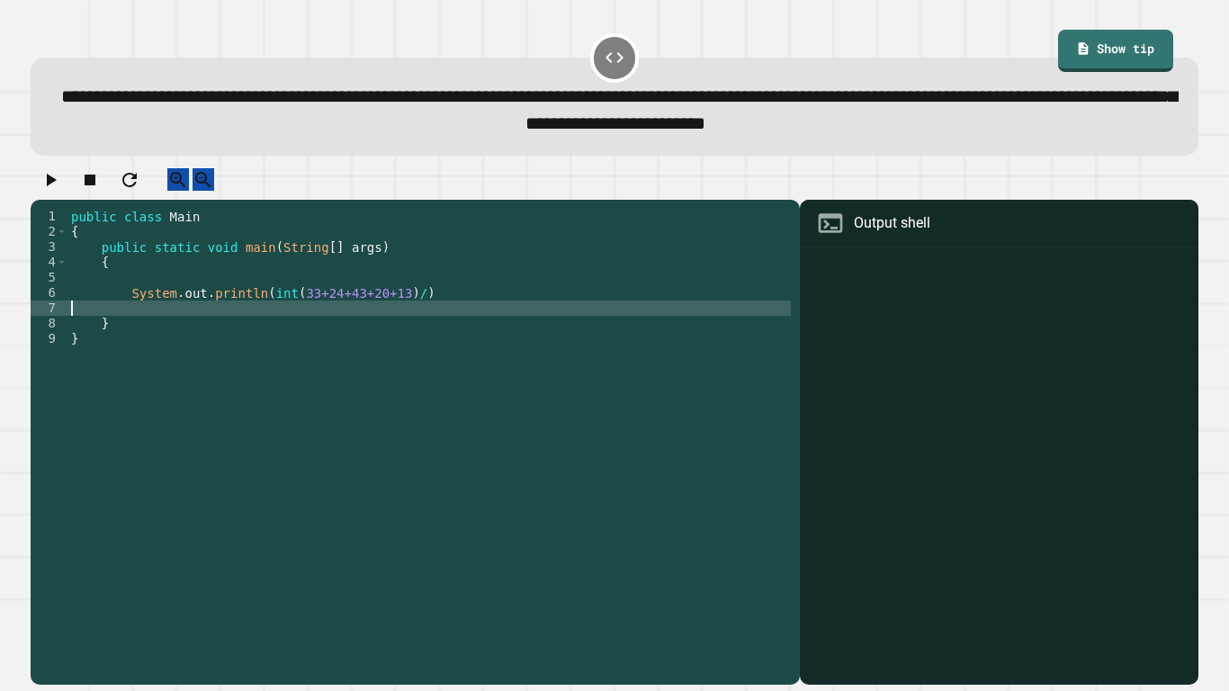
scroll to position [0, 0]
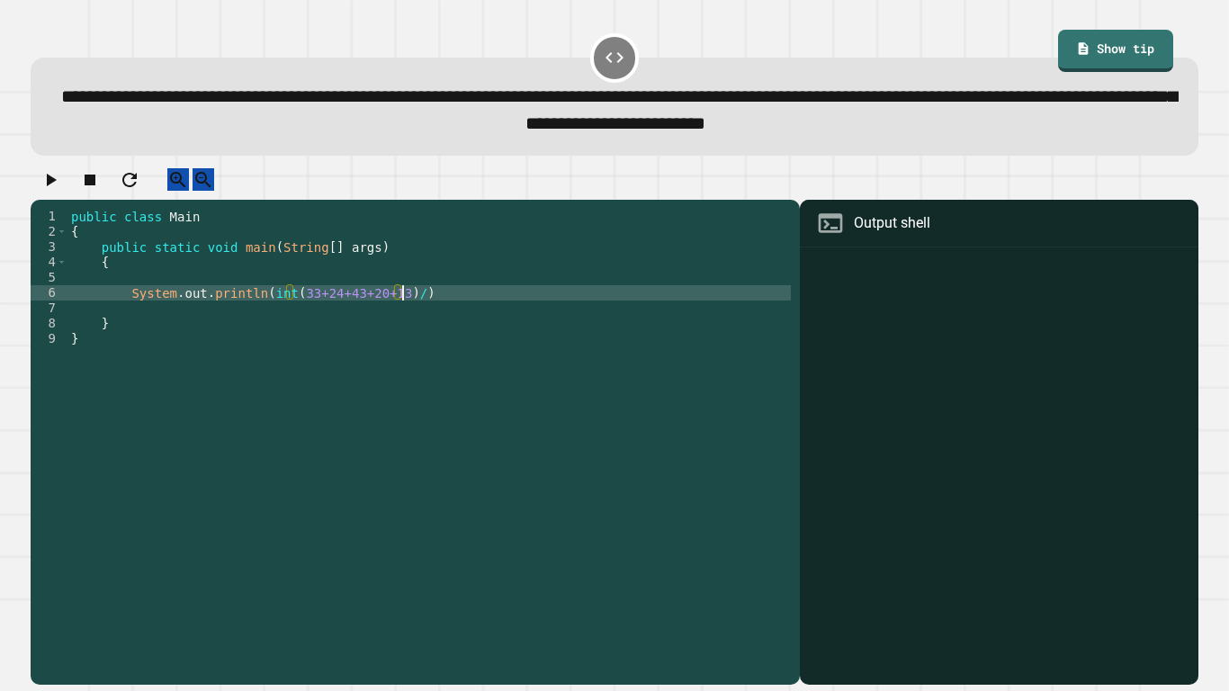
click at [406, 317] on div "public class Main { public static void main ( String [ ] args ) { System . out …" at bounding box center [428, 438] width 723 height 459
type textarea "**********"
click at [329, 323] on div "public class Main { public static void main ( String [ ] args ) { System . out …" at bounding box center [428, 438] width 723 height 459
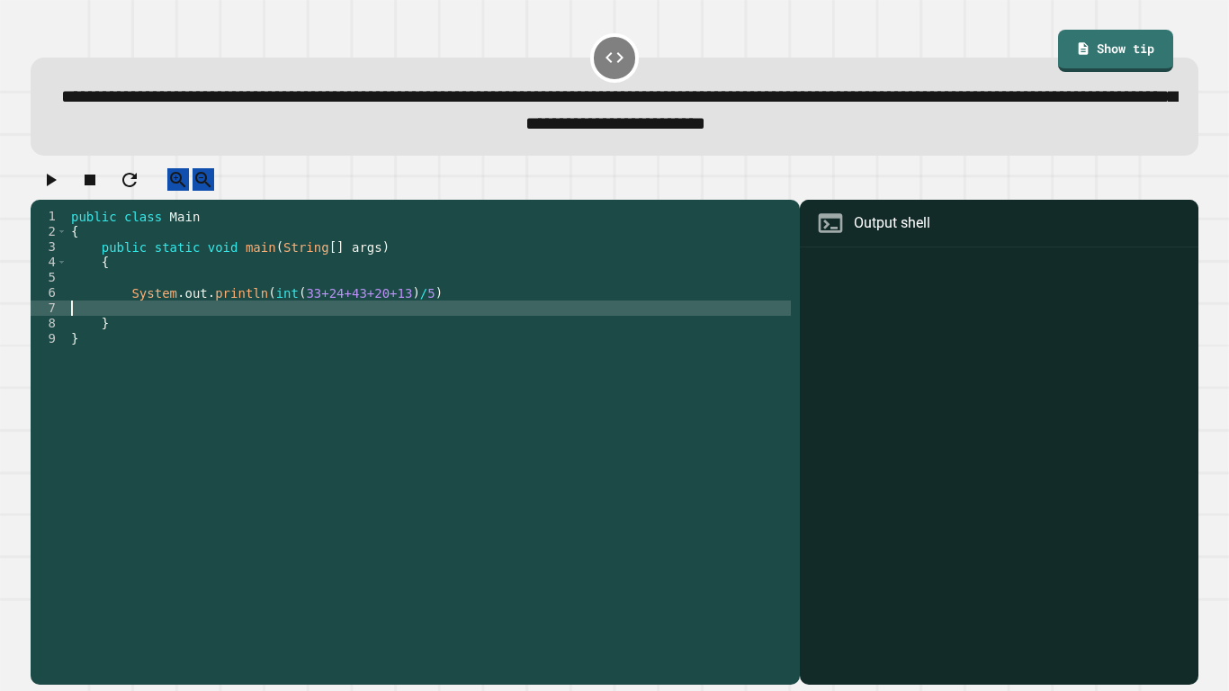
scroll to position [0, 0]
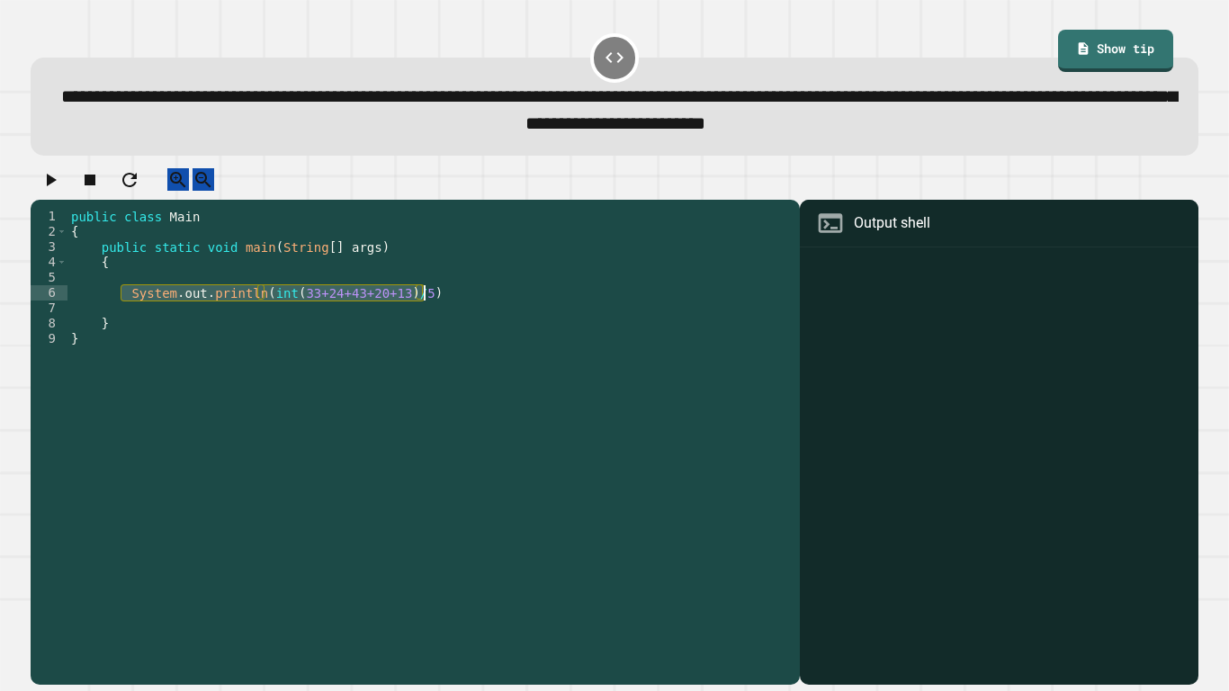
drag, startPoint x: 122, startPoint y: 309, endPoint x: 456, endPoint y: 317, distance: 333.8
click at [456, 317] on div "public class Main { public static void main ( String [ ] args ) { System . out …" at bounding box center [428, 438] width 723 height 459
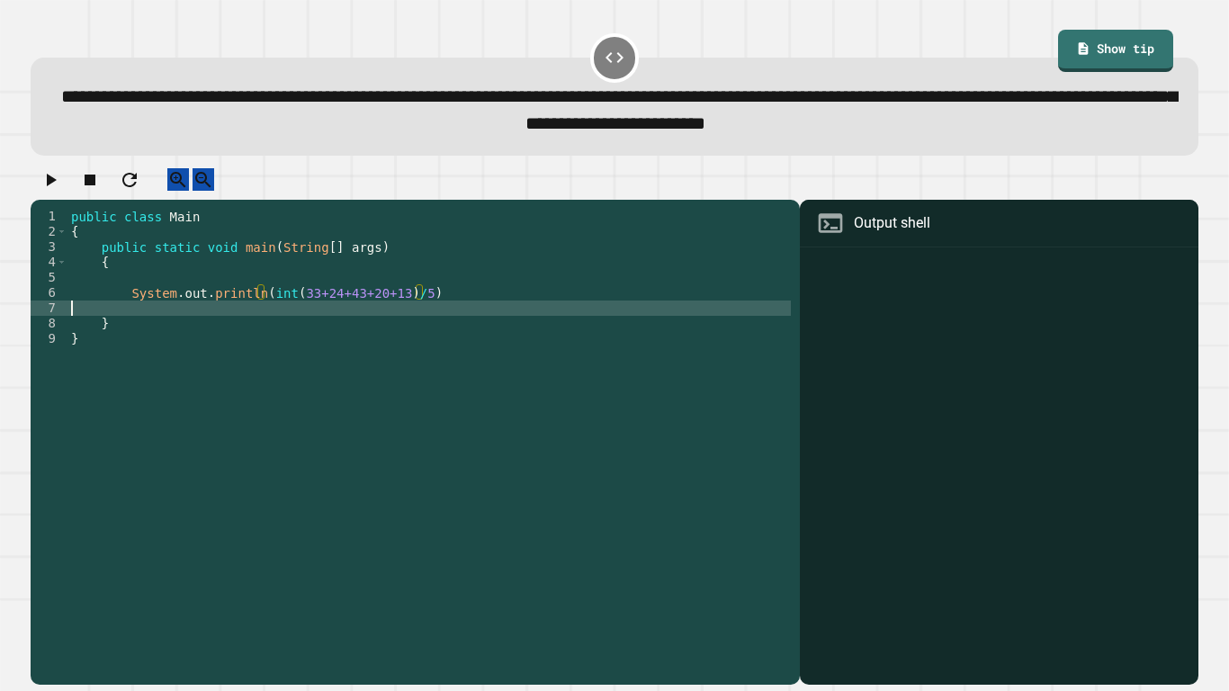
click at [301, 325] on div "public class Main { public static void main ( String [ ] args ) { System . out …" at bounding box center [428, 438] width 723 height 459
paste textarea "**********"
click at [296, 329] on div "public class Main { public static void main ( String [ ] args ) { System . out …" at bounding box center [428, 438] width 723 height 459
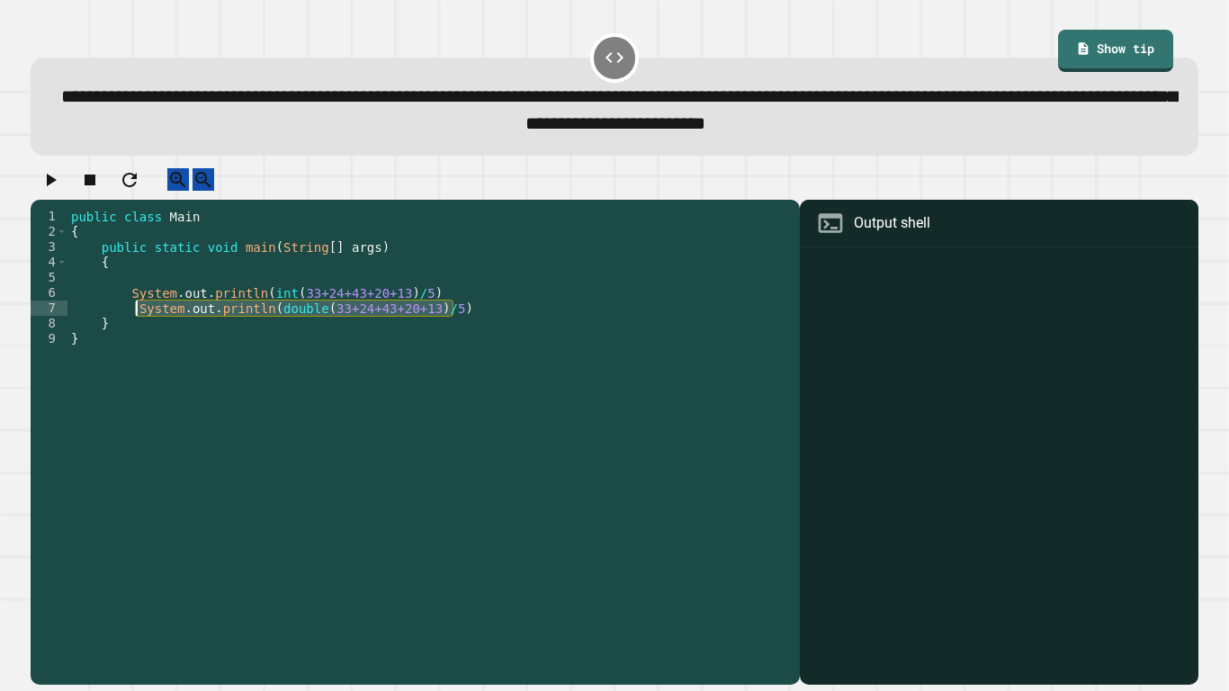
drag, startPoint x: 481, startPoint y: 326, endPoint x: 153, endPoint y: 328, distance: 328.3
click at [153, 328] on div "public class Main { public static void main ( String [ ] args ) { System . out …" at bounding box center [428, 438] width 723 height 459
type textarea "**********"
click at [494, 320] on div "public class Main { public static void main ( String [ ] args ) { System . out …" at bounding box center [428, 423] width 723 height 428
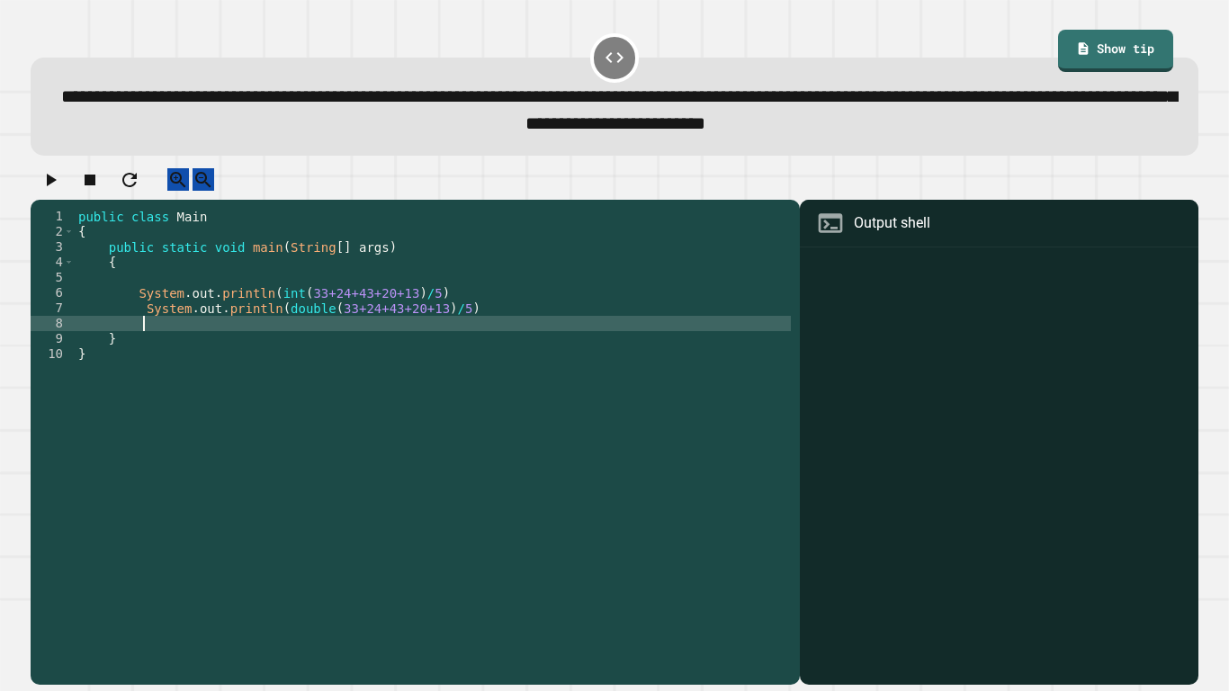
paste textarea "**********"
click at [432, 340] on div "public class Main { public static void main ( String [ ] args ) { System . out …" at bounding box center [433, 438] width 716 height 459
click at [61, 191] on button "button" at bounding box center [51, 179] width 22 height 22
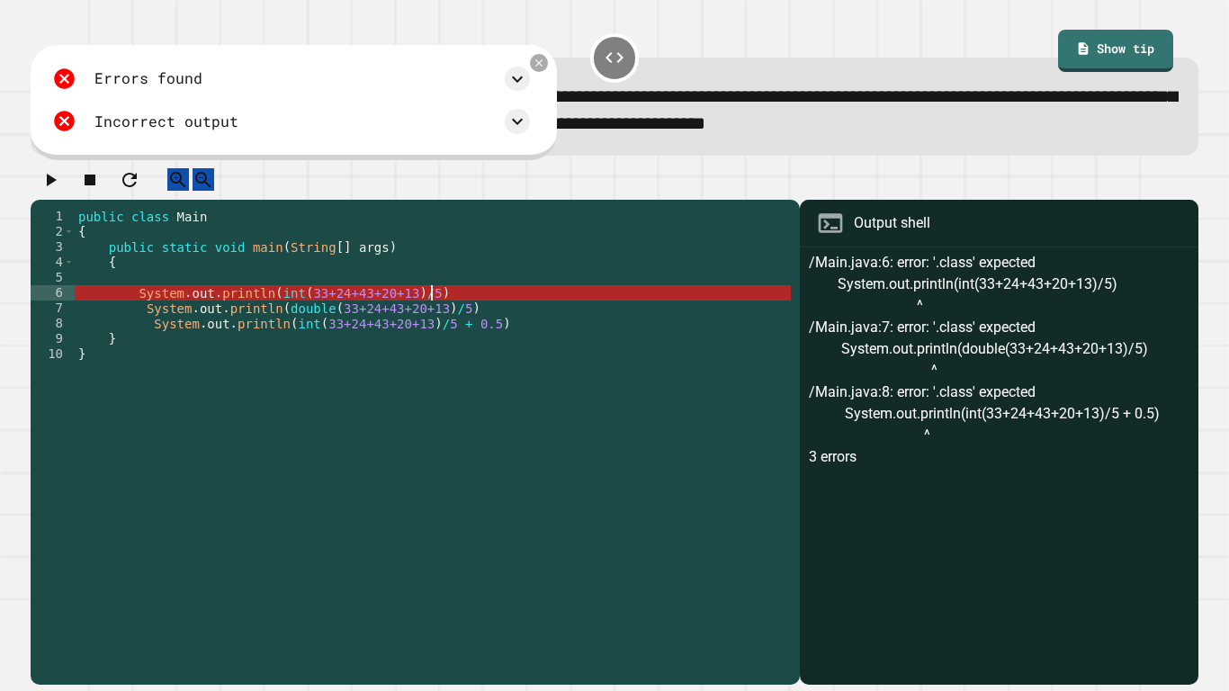
click at [450, 310] on div "public class Main { public static void main ( String [ ] args ) { System . out …" at bounding box center [433, 438] width 716 height 459
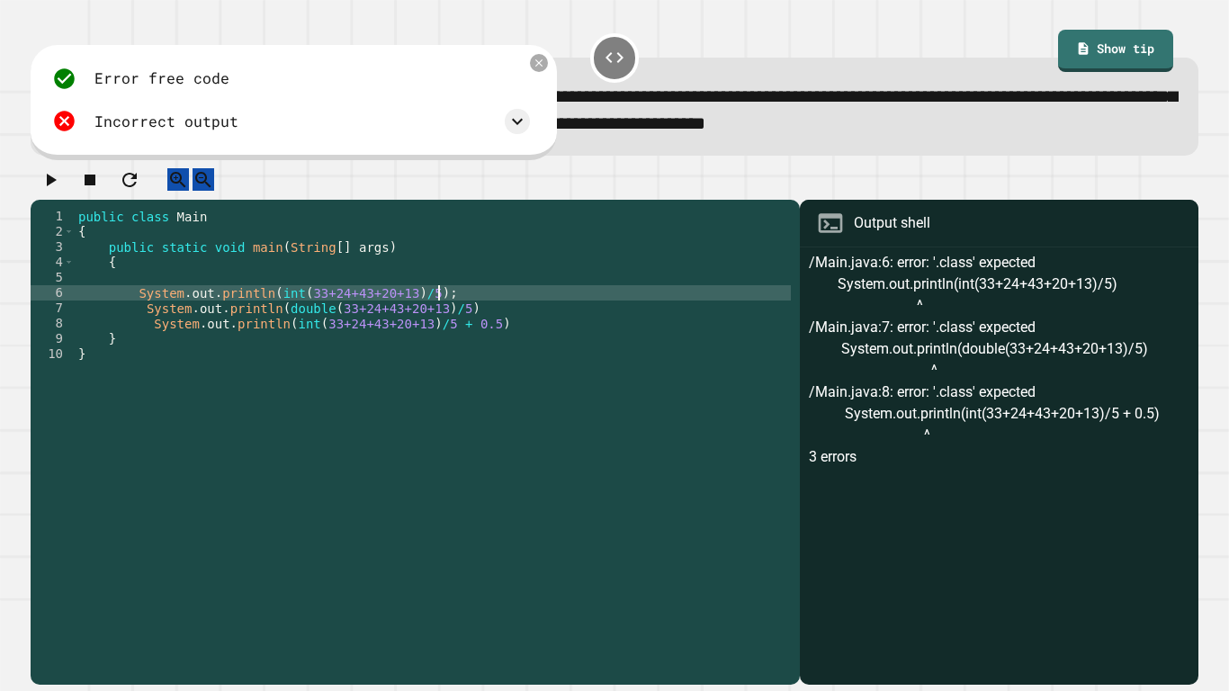
scroll to position [0, 44]
click at [484, 328] on div "public class Main { public static void main ( String [ ] args ) { System . out …" at bounding box center [433, 438] width 716 height 459
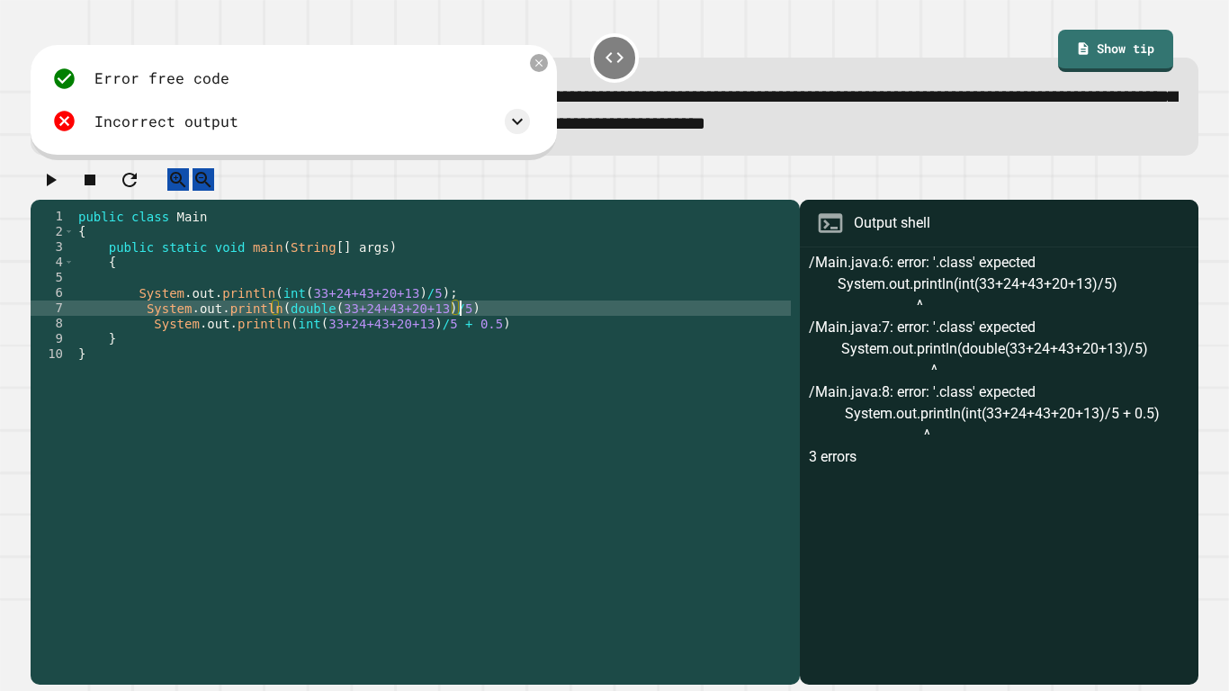
scroll to position [0, 48]
click at [536, 340] on div "public class Main { public static void main ( String [ ] args ) { System . out …" at bounding box center [433, 438] width 716 height 459
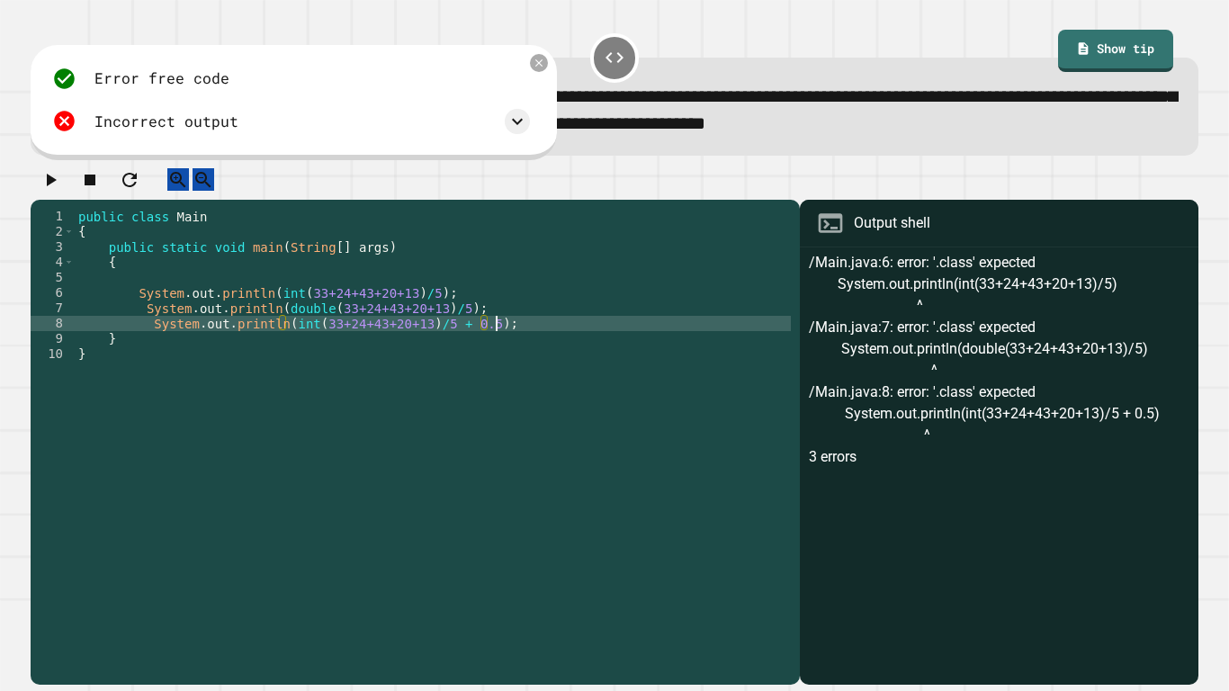
scroll to position [0, 51]
click at [61, 184] on icon "button" at bounding box center [51, 180] width 22 height 22
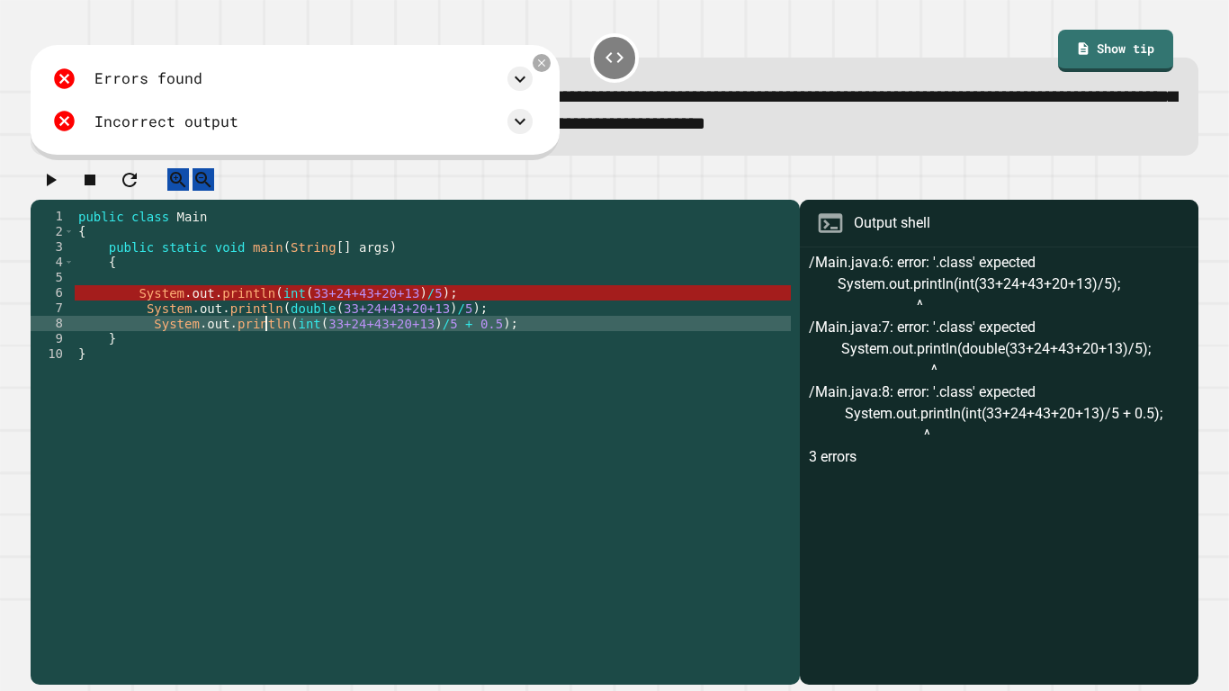
click at [264, 340] on div "public class Main { public static void main ( String [ ] args ) { System . out …" at bounding box center [433, 438] width 716 height 459
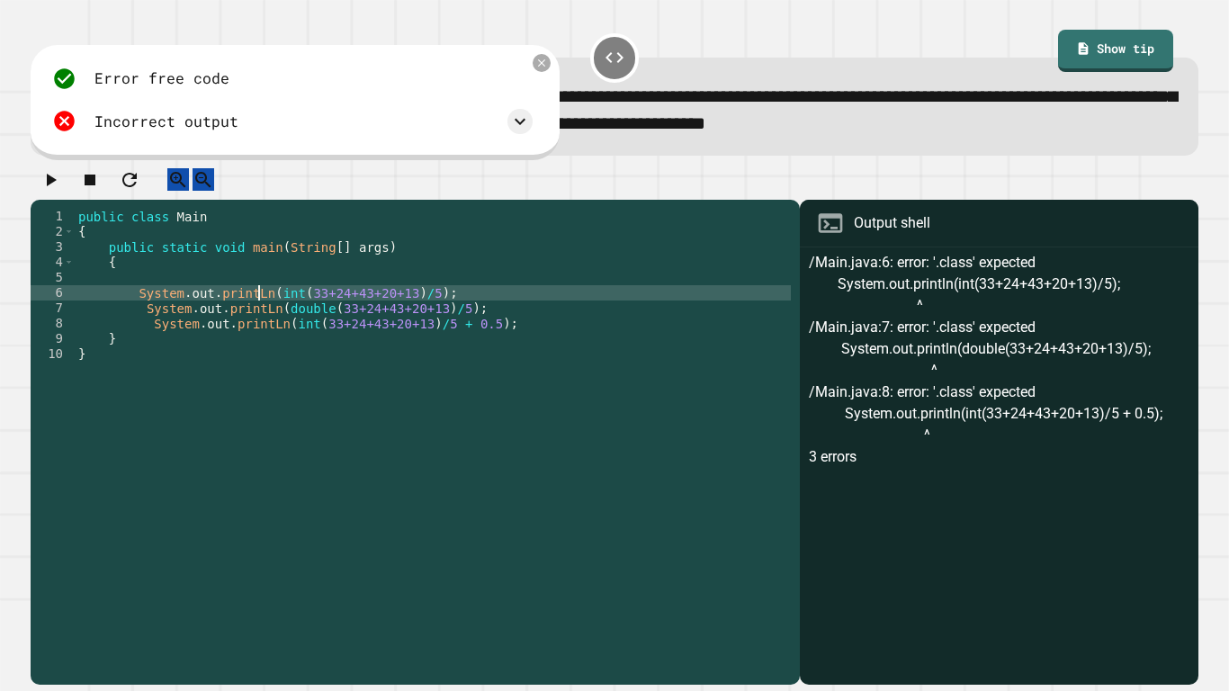
scroll to position [0, 23]
click at [48, 191] on icon "button" at bounding box center [51, 180] width 22 height 22
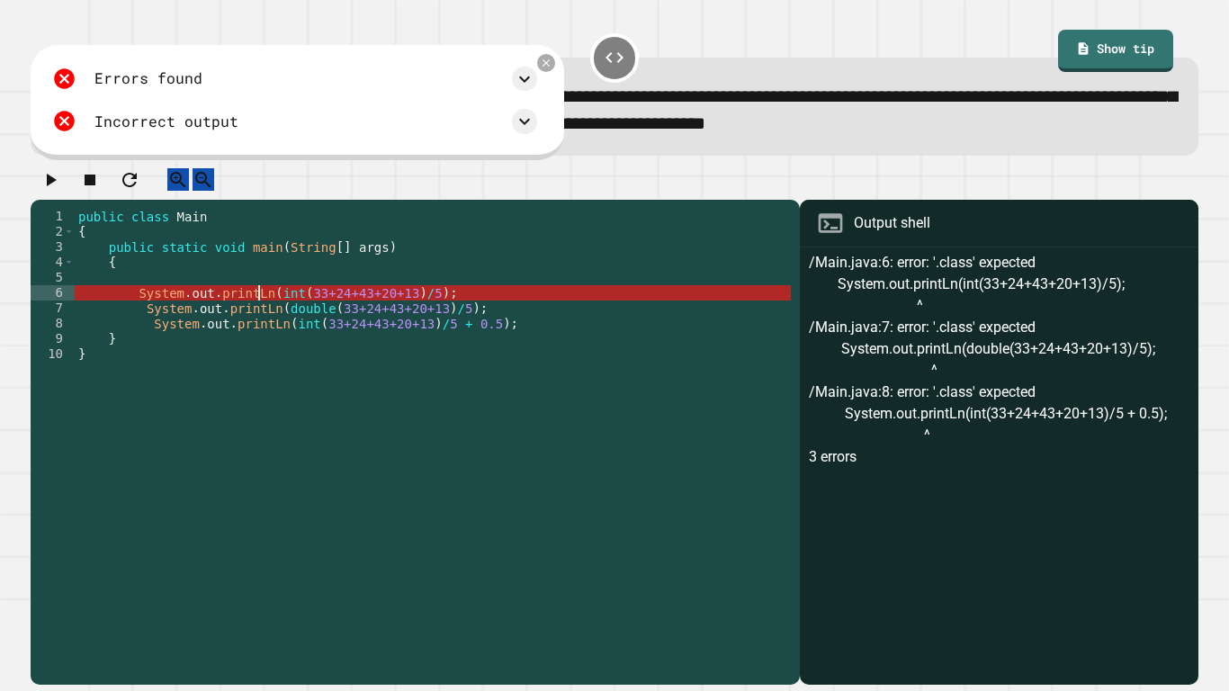
click at [258, 313] on div "public class Main { public static void main ( String [ ] args ) { System . out …" at bounding box center [433, 438] width 716 height 459
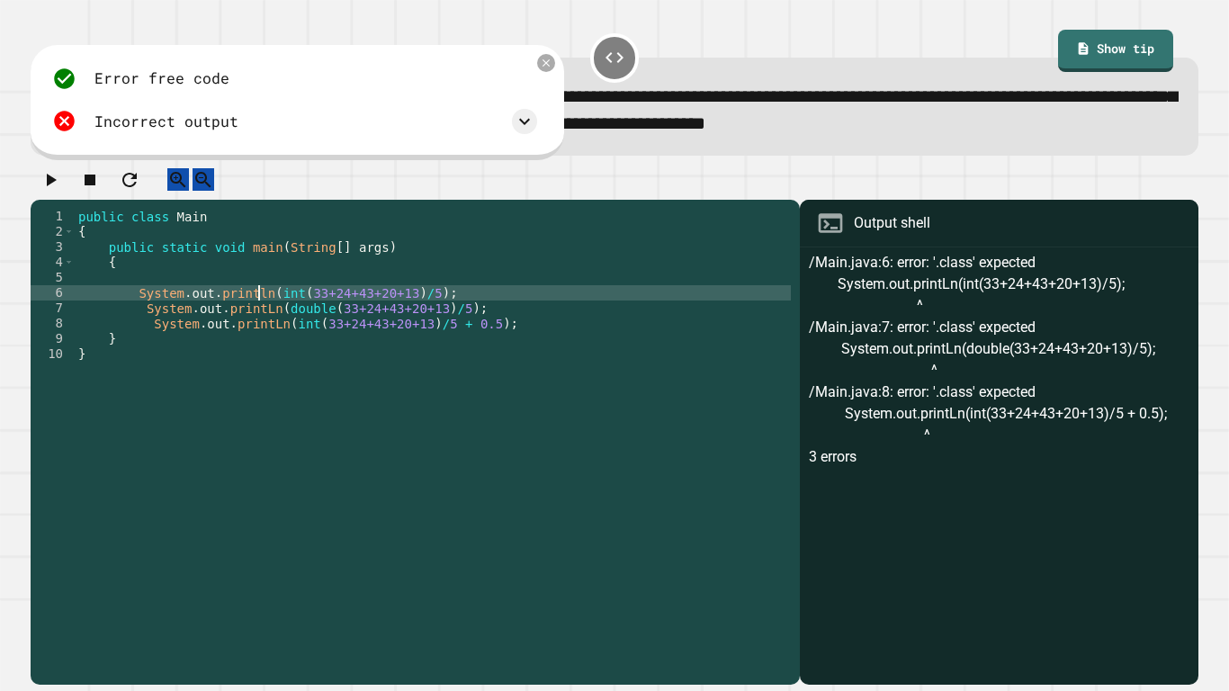
click at [267, 333] on div "public class Main { public static void main ( String [ ] args ) { System . out …" at bounding box center [433, 438] width 716 height 459
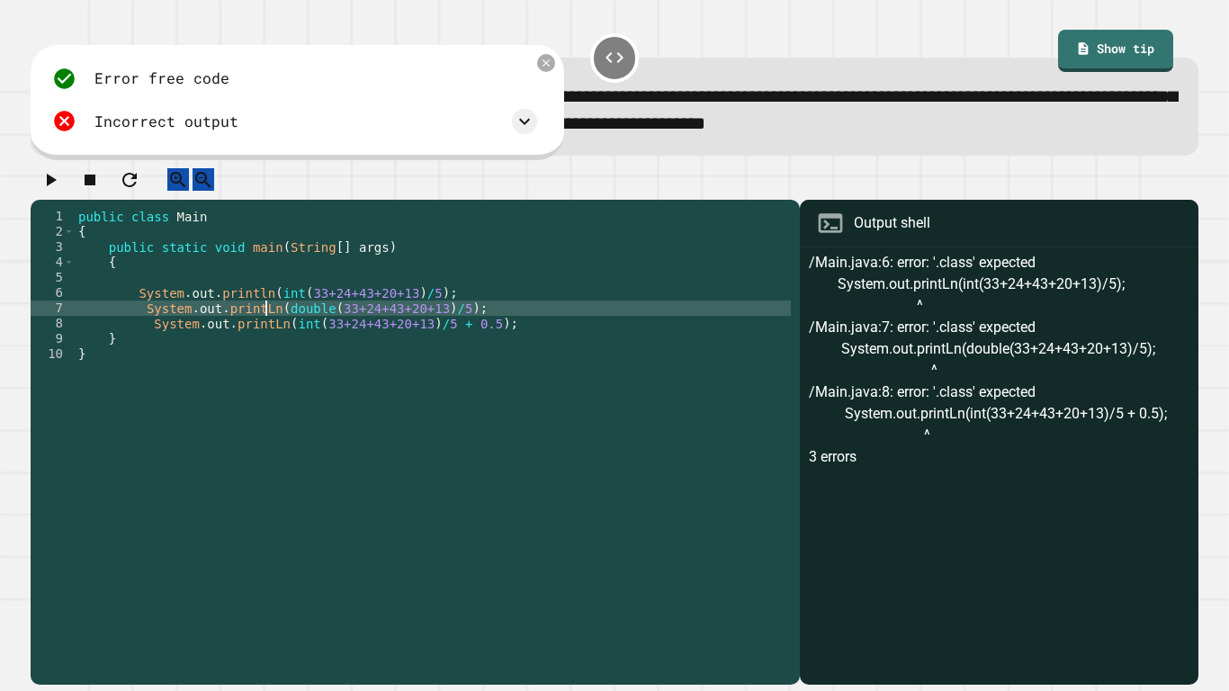
click at [264, 327] on div "public class Main { public static void main ( String [ ] args ) { System . out …" at bounding box center [433, 438] width 716 height 459
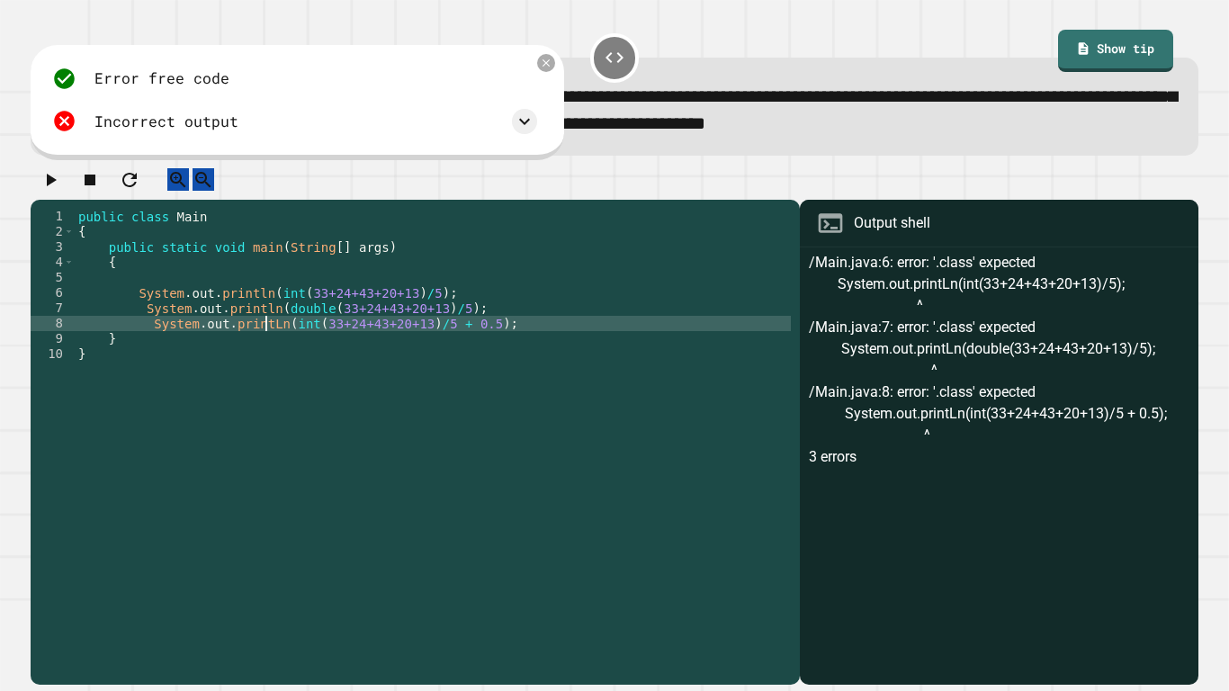
click at [264, 337] on div "public class Main { public static void main ( String [ ] args ) { System . out …" at bounding box center [433, 438] width 716 height 459
click at [189, 321] on div "public class Main { public static void main ( String [ ] args ) { System . out …" at bounding box center [433, 438] width 716 height 459
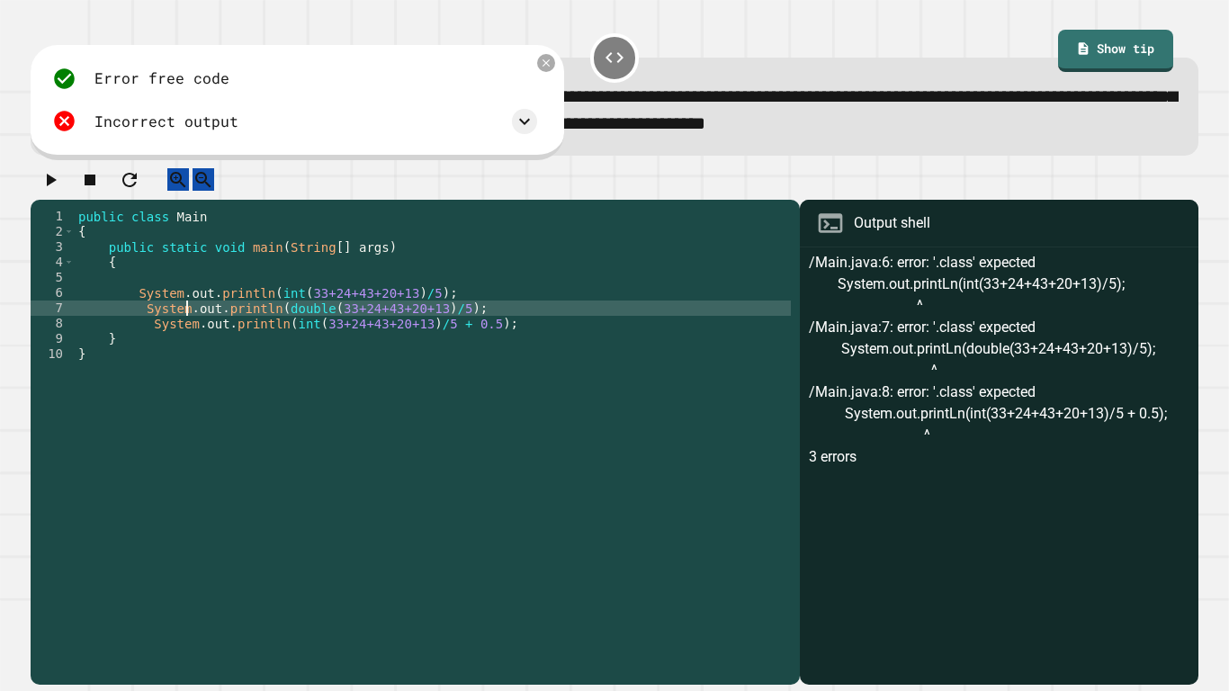
click at [206, 322] on div "public class Main { public static void main ( String [ ] args ) { System . out …" at bounding box center [433, 438] width 716 height 459
click at [291, 314] on div "public class Main { public static void main ( String [ ] args ) { System . out …" at bounding box center [433, 438] width 716 height 459
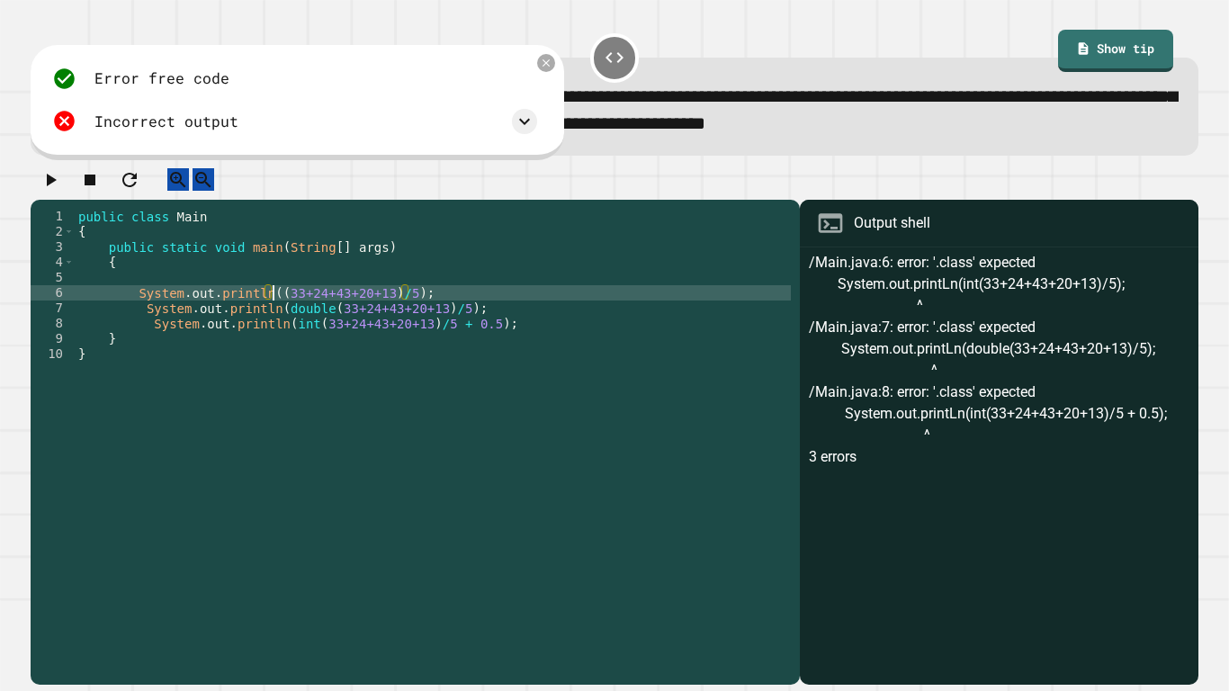
click at [320, 323] on div "public class Main { public static void main ( String [ ] args ) { System . out …" at bounding box center [433, 438] width 716 height 459
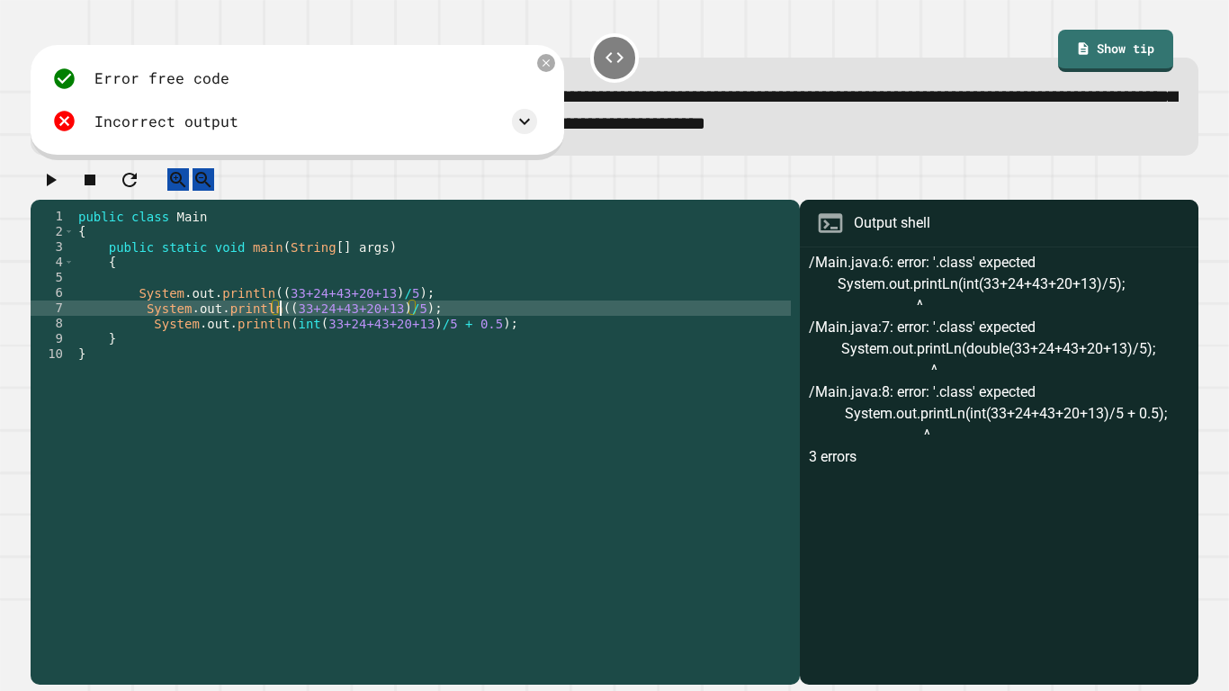
click at [306, 345] on div "public class Main { public static void main ( String [ ] args ) { System . out …" at bounding box center [433, 438] width 716 height 459
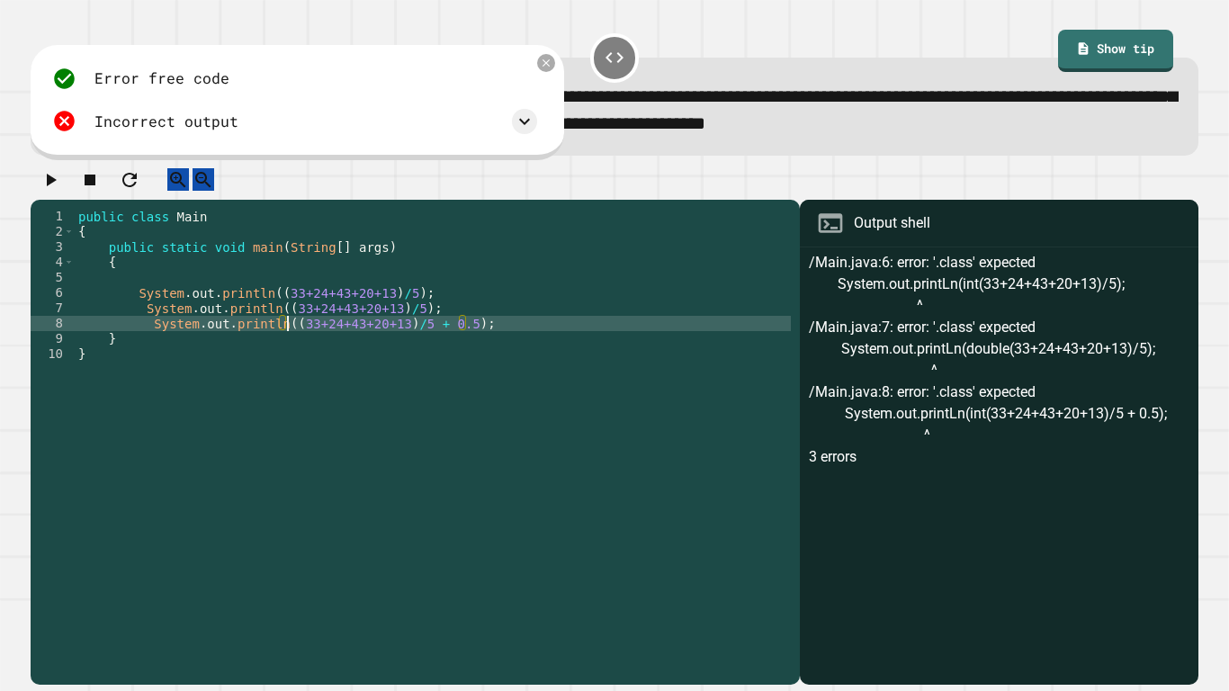
click at [58, 191] on icon "button" at bounding box center [51, 180] width 22 height 22
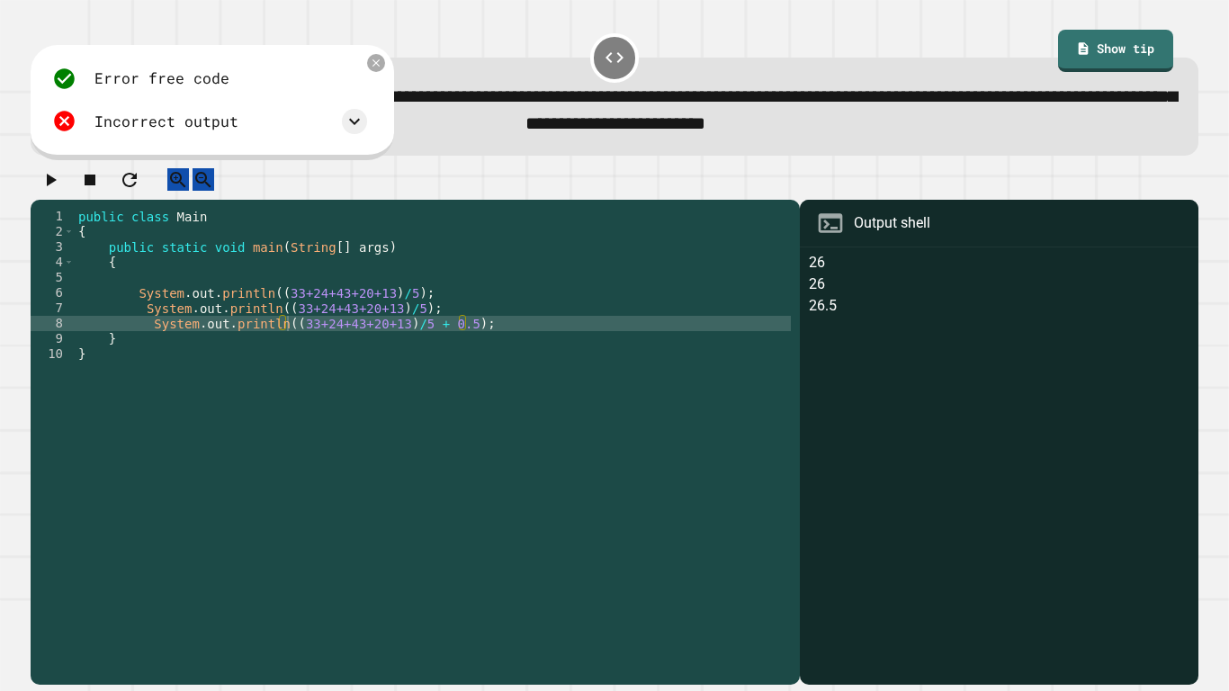
click at [448, 317] on div "public class Main { public static void main ( String [ ] args ) { System . out …" at bounding box center [433, 438] width 716 height 459
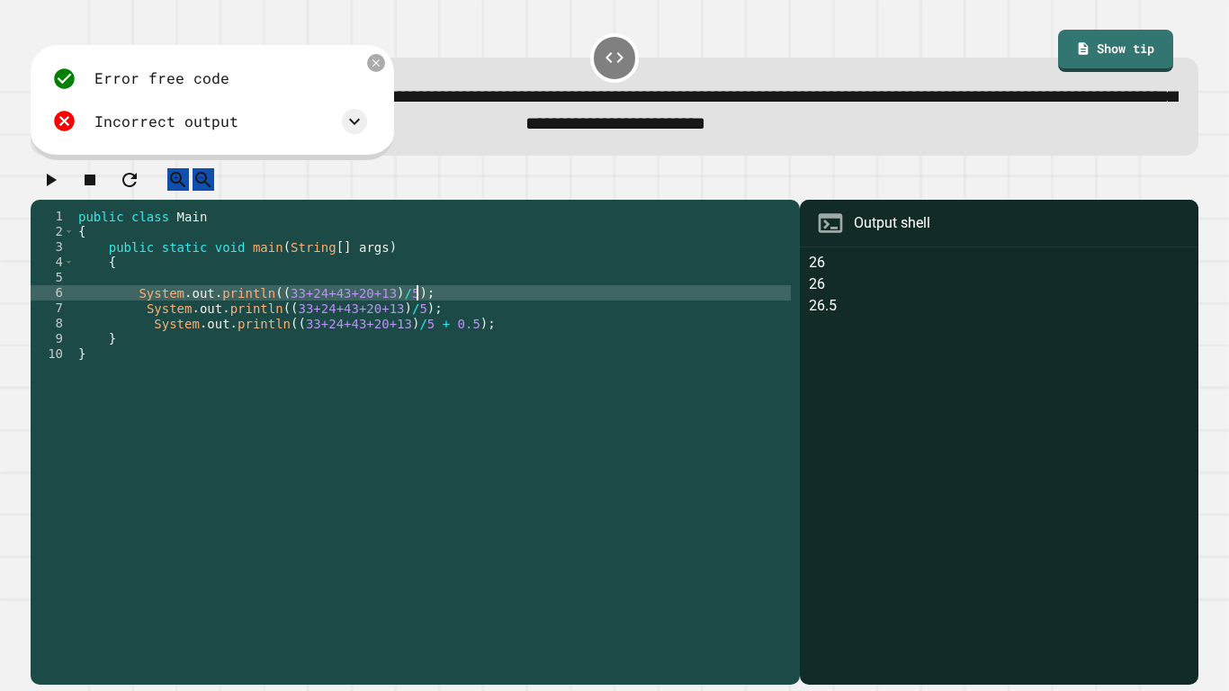
click at [419, 325] on div "public class Main { public static void main ( String [ ] args ) { System . out …" at bounding box center [433, 438] width 716 height 459
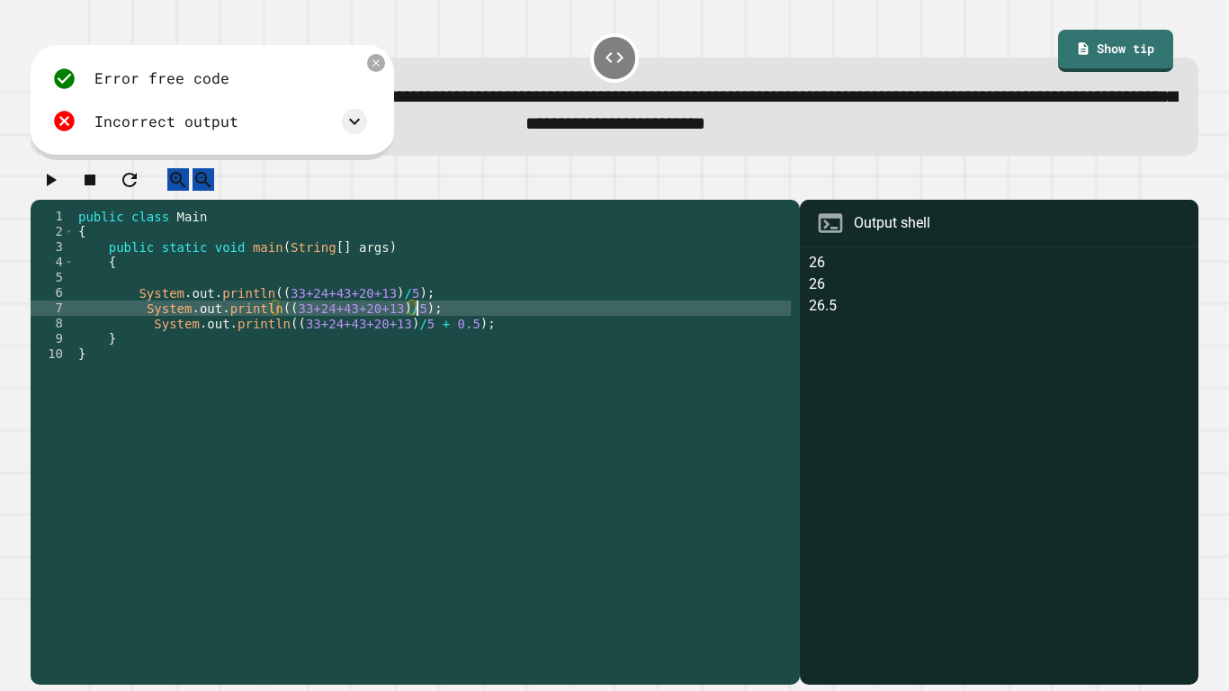
click at [436, 327] on div "public class Main { public static void main ( String [ ] args ) { System . out …" at bounding box center [433, 438] width 716 height 459
click at [142, 332] on div "public class Main { public static void main ( String [ ] args ) { System . out …" at bounding box center [433, 438] width 716 height 459
click at [272, 327] on div "public class Main { public static void main ( String [ ] args ) { System . out …" at bounding box center [433, 438] width 716 height 459
click at [216, 329] on div "public class Main { public static void main ( String [ ] args ) { System . out …" at bounding box center [433, 438] width 716 height 459
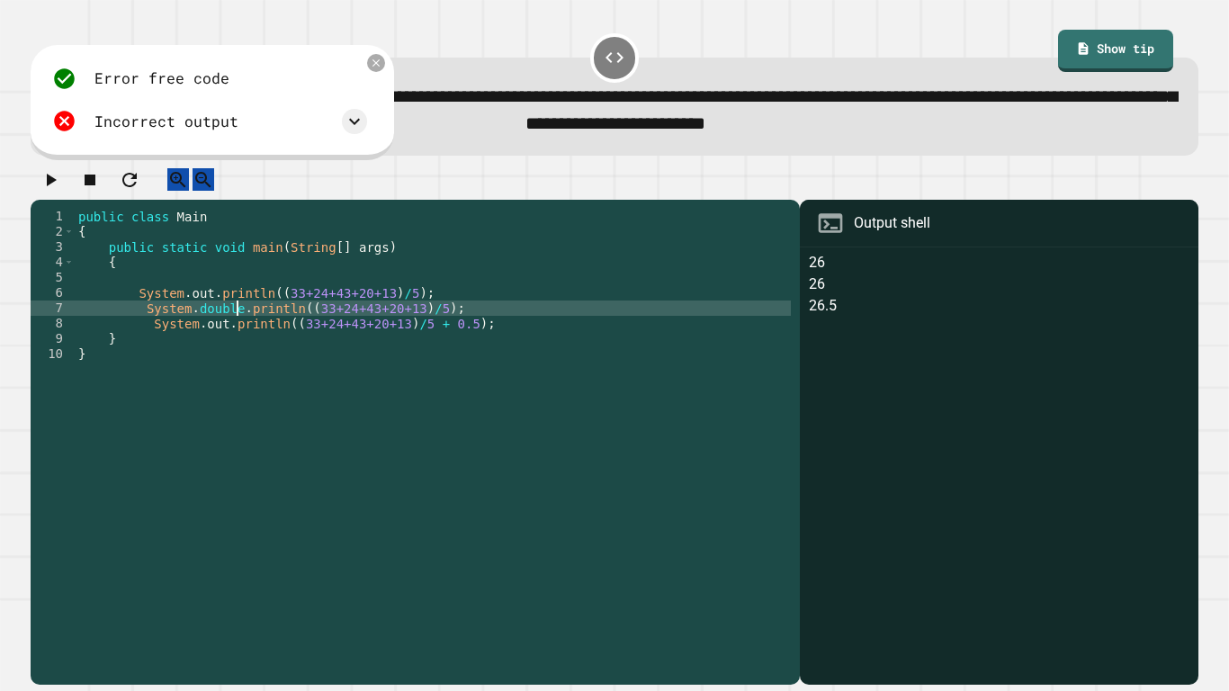
click at [44, 191] on button "button" at bounding box center [51, 179] width 22 height 22
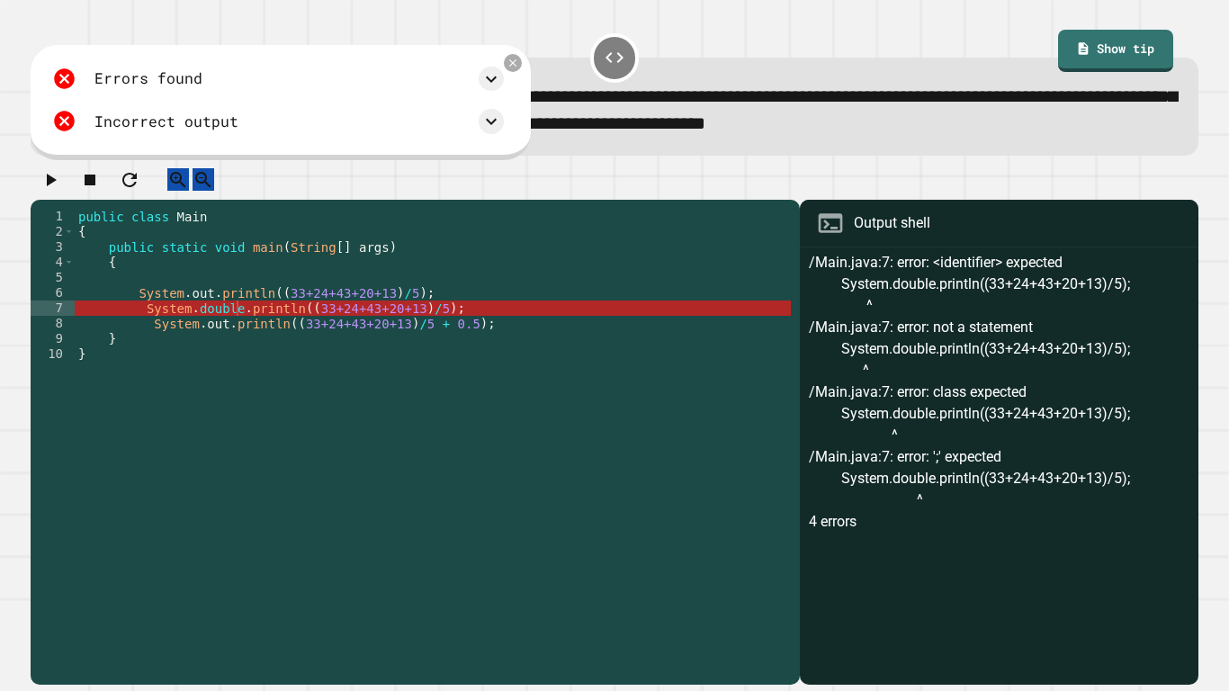
click at [241, 330] on div "public class Main { public static void main ( String [ ] args ) { System . out …" at bounding box center [433, 438] width 716 height 459
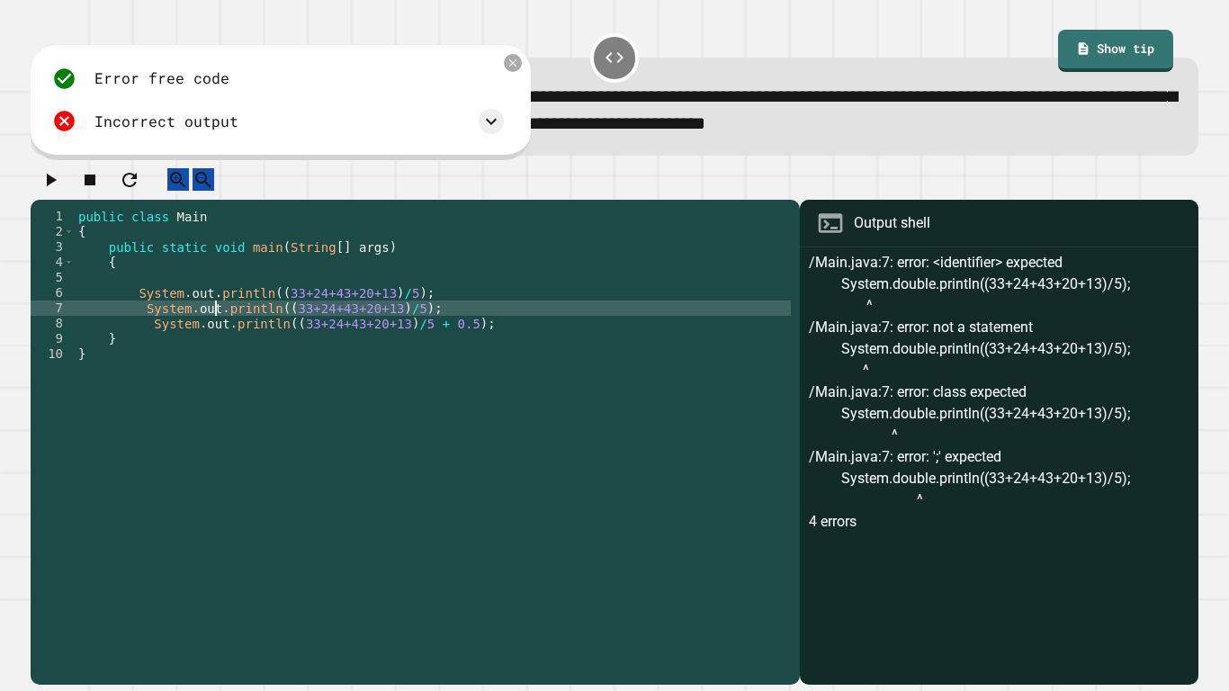
scroll to position [0, 18]
click at [134, 326] on div "public class Main { public static void main ( String [ ] args ) { System . out …" at bounding box center [433, 438] width 716 height 459
click at [48, 187] on icon "button" at bounding box center [51, 180] width 22 height 22
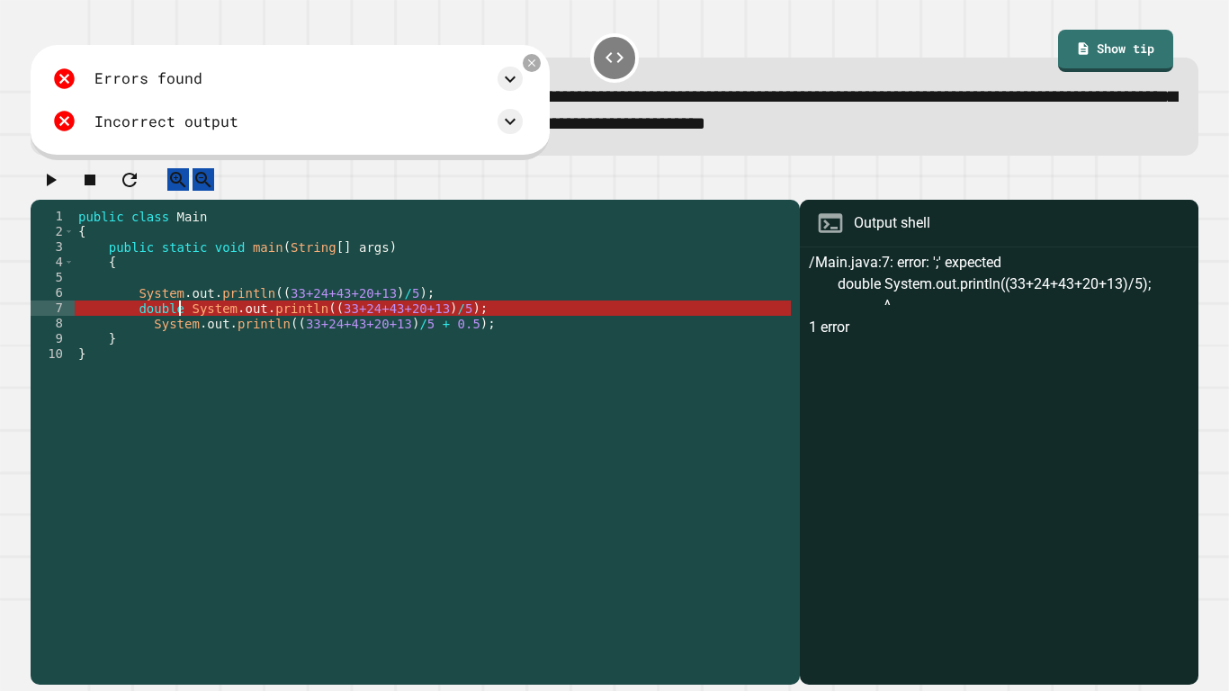
click at [181, 332] on div "public class Main { public static void main ( String [ ] args ) { System . out …" at bounding box center [433, 438] width 716 height 459
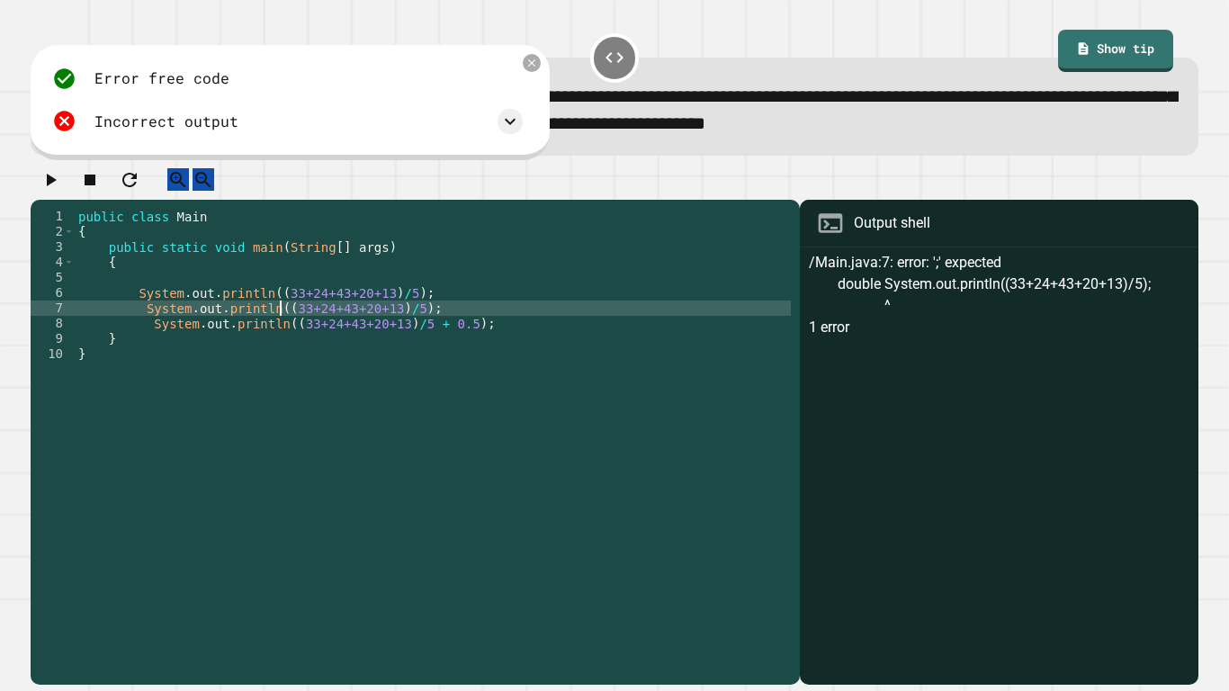
click at [279, 329] on div "public class Main { public static void main ( String [ ] args ) { System . out …" at bounding box center [433, 438] width 716 height 459
type textarea "**********"
click at [279, 321] on div "public class Main { public static void main ( String [ ] args ) { System . out …" at bounding box center [433, 438] width 716 height 459
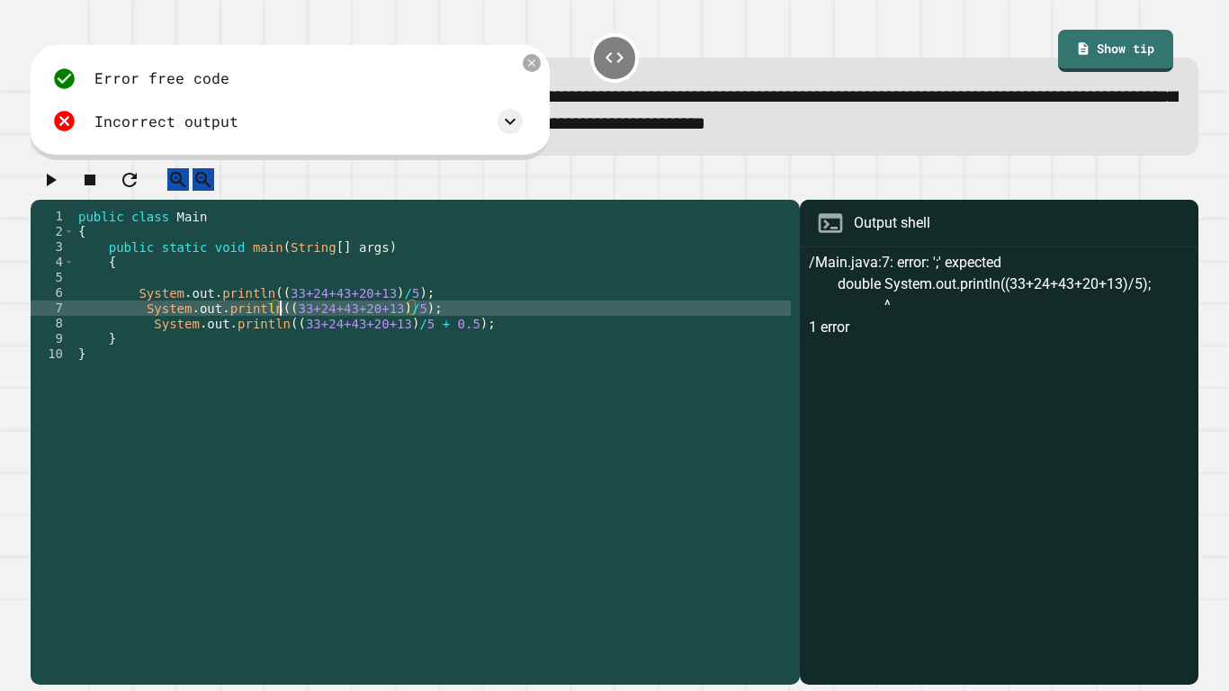
click at [154, 302] on div "public class Main { public static void main ( String [ ] args ) { System . out …" at bounding box center [433, 438] width 716 height 459
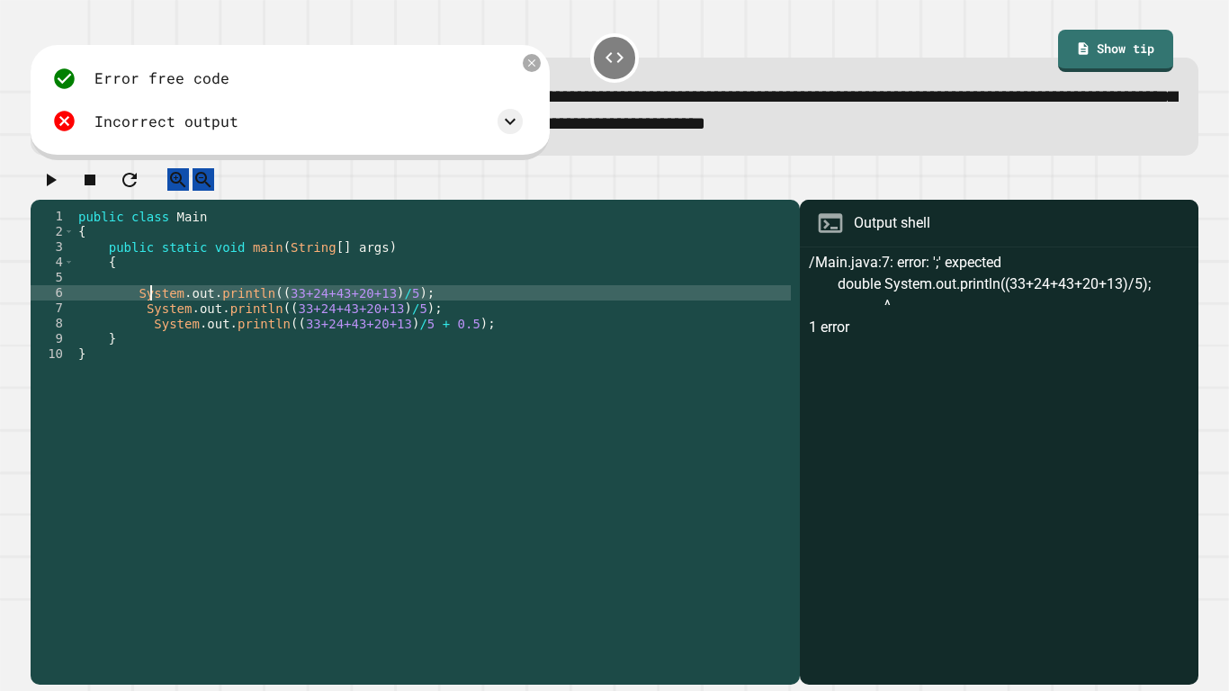
scroll to position [0, 41]
click at [112, 299] on div "public class Main { public static void main ( String [ ] args ) { System . out …" at bounding box center [433, 438] width 716 height 459
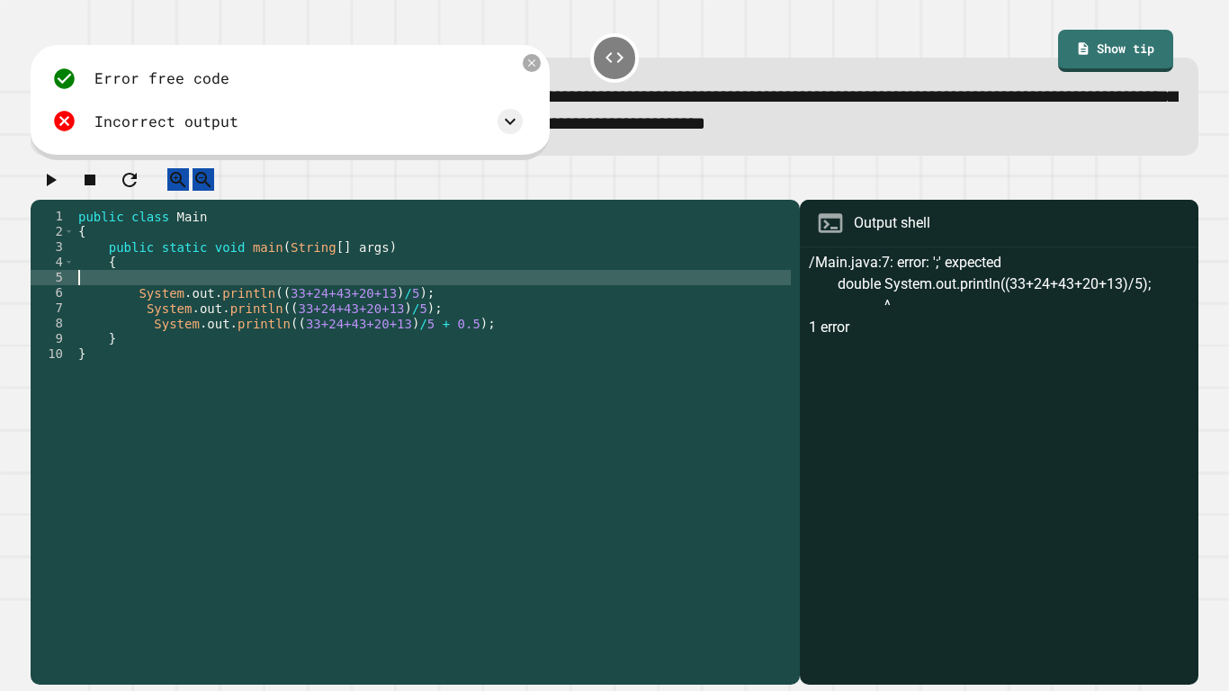
scroll to position [0, 0]
click at [147, 281] on div "public class Main { public static void main ( String [ ] args ) { System . out …" at bounding box center [433, 438] width 716 height 459
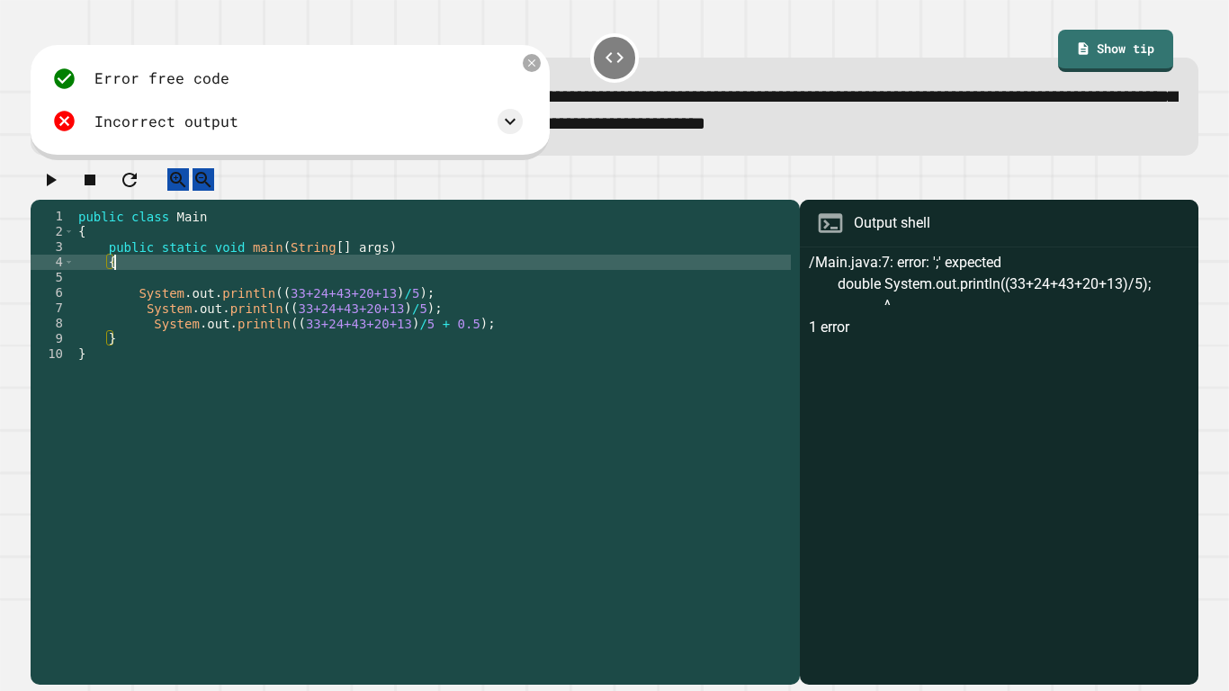
click at [166, 301] on div "public class Main { public static void main ( String [ ] args ) { System . out …" at bounding box center [433, 438] width 716 height 459
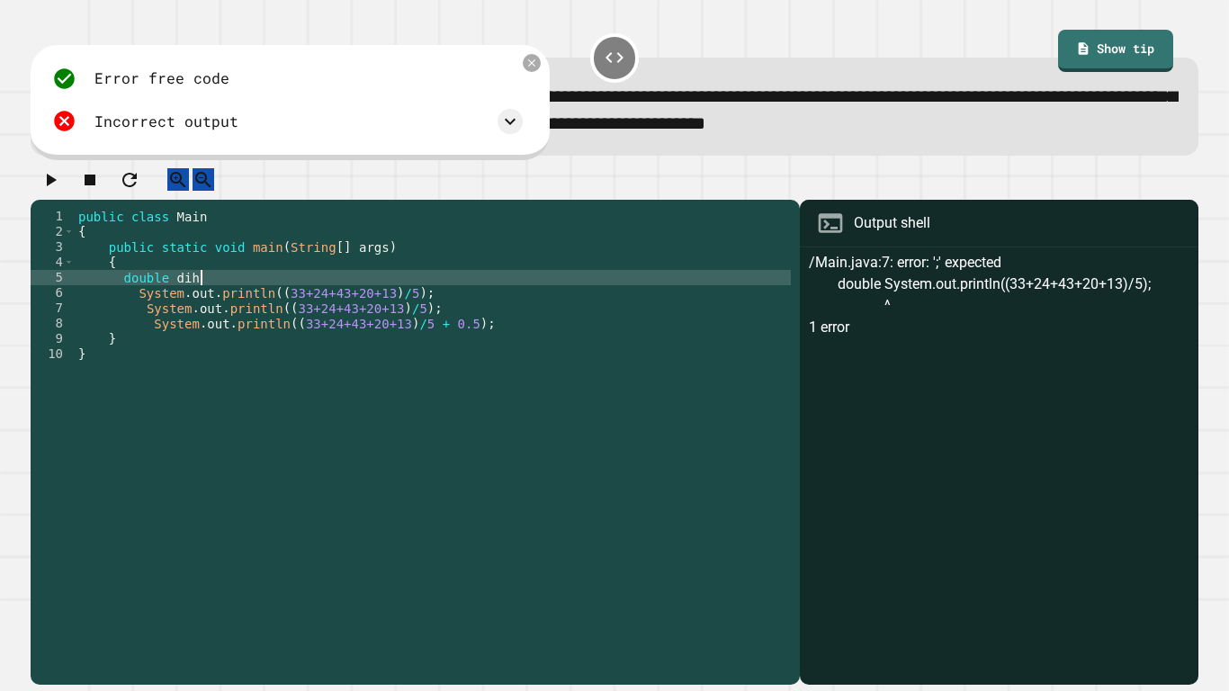
scroll to position [0, 16]
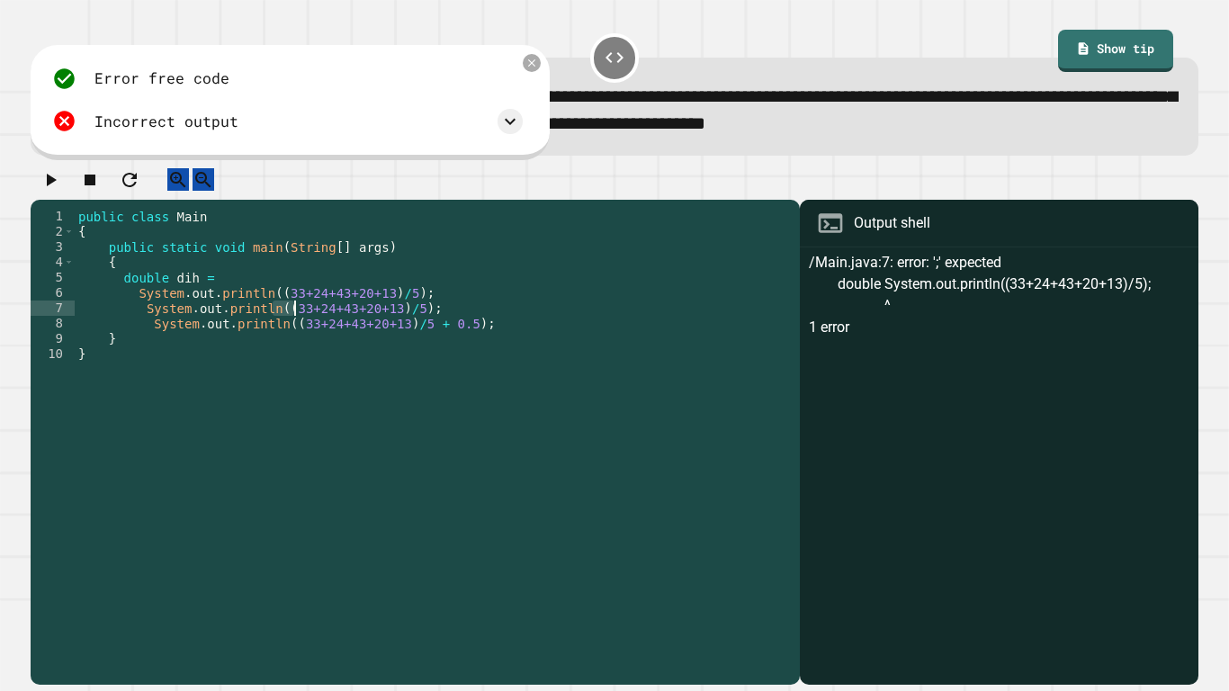
drag, startPoint x: 276, startPoint y: 326, endPoint x: 284, endPoint y: 321, distance: 9.3
click at [284, 321] on div "public class Main { public static void main ( String [ ] args ) { double dih = …" at bounding box center [433, 438] width 716 height 459
click at [281, 326] on div "public class Main { public static void main ( String [ ] args ) { double dih = …" at bounding box center [433, 423] width 716 height 428
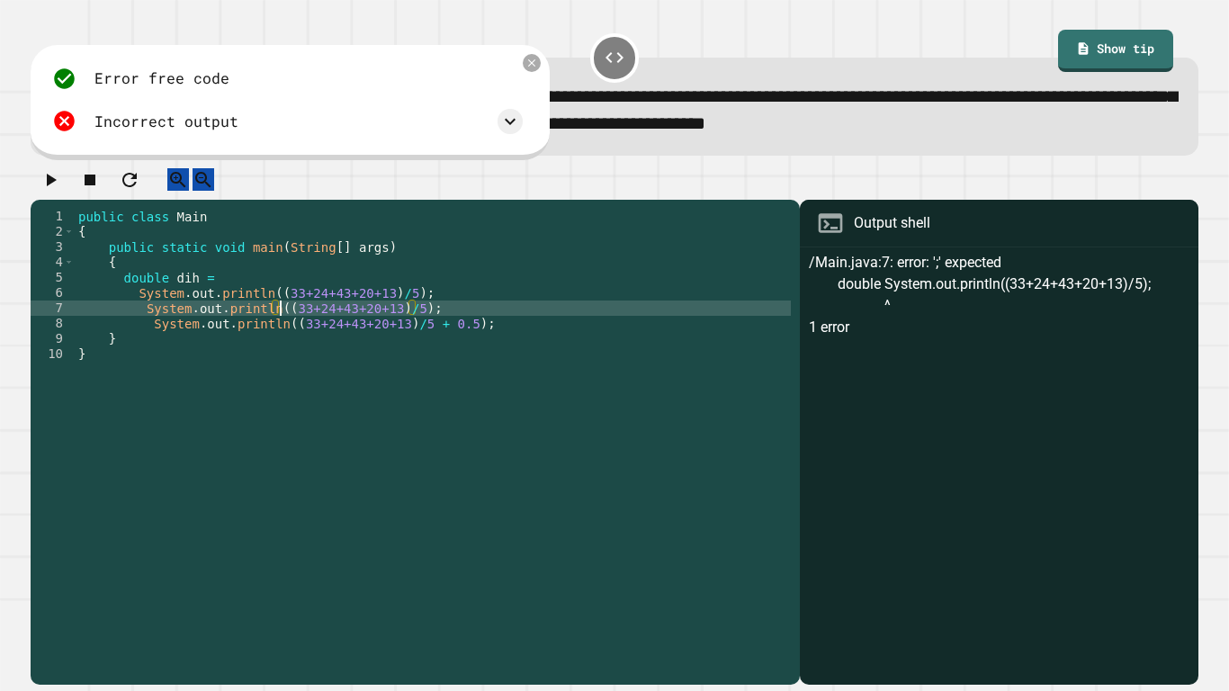
click at [281, 326] on div "public class Main { public static void main ( String [ ] args ) { double dih = …" at bounding box center [433, 438] width 716 height 459
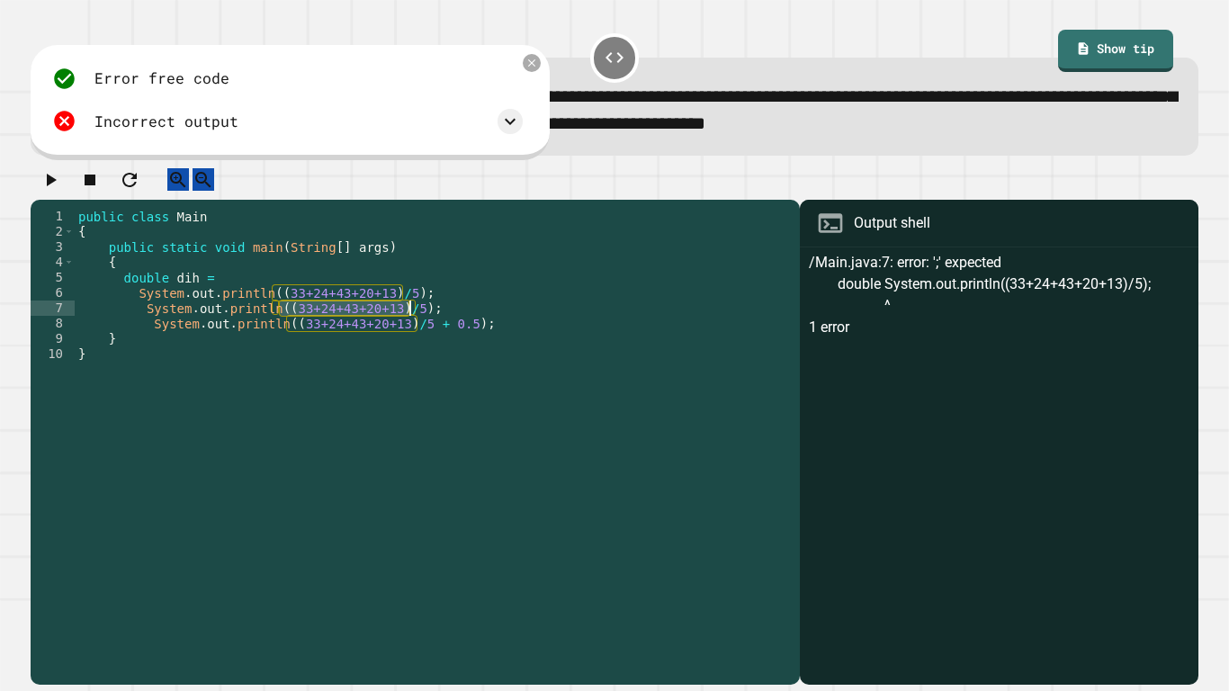
drag, startPoint x: 281, startPoint y: 326, endPoint x: 405, endPoint y: 323, distance: 124.2
click at [405, 323] on div "public class Main { public static void main ( String [ ] args ) { double dih = …" at bounding box center [433, 438] width 716 height 459
click at [231, 295] on div "public class Main { public static void main ( String [ ] args ) { double dih = …" at bounding box center [433, 438] width 716 height 459
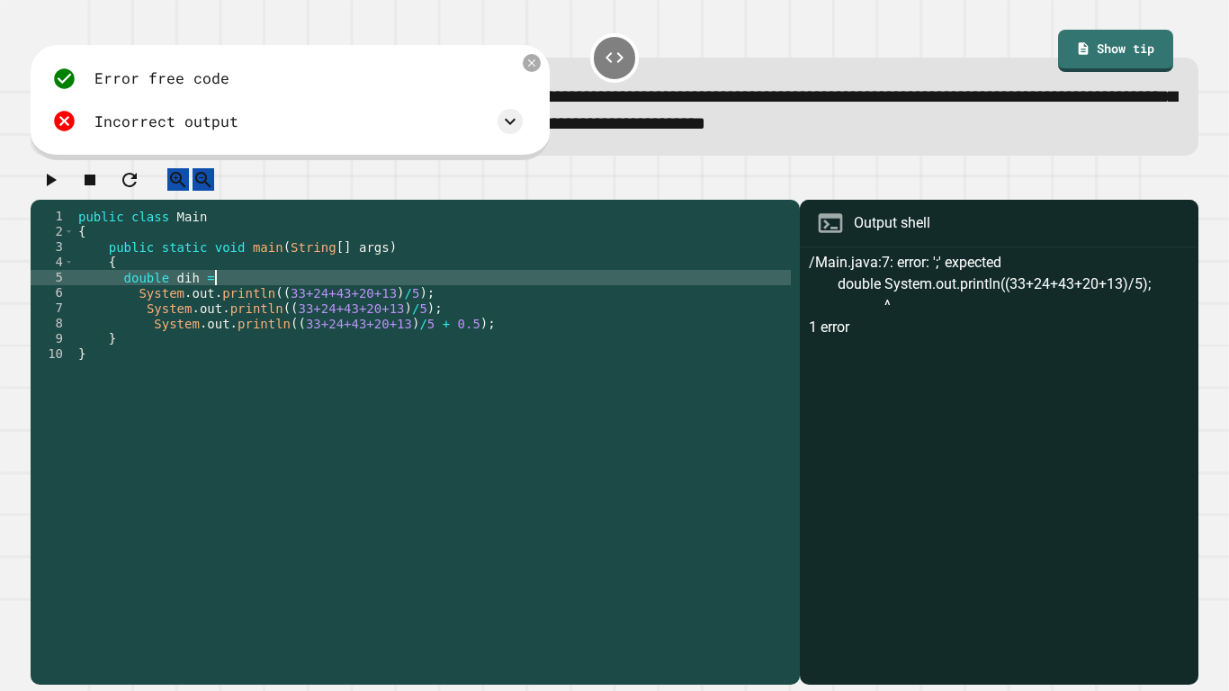
paste textarea "**********"
click at [497, 341] on div "public class Main { public static void main ( String [ ] args ) { double dih = …" at bounding box center [433, 438] width 716 height 459
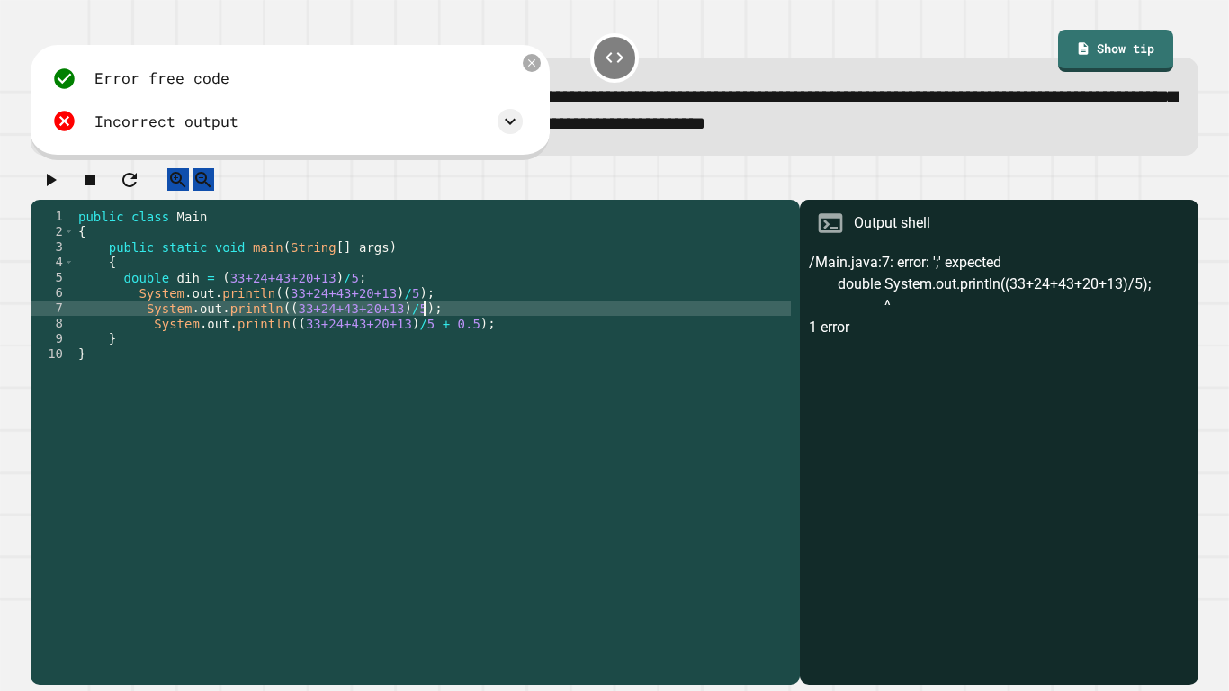
drag, startPoint x: 440, startPoint y: 329, endPoint x: 422, endPoint y: 325, distance: 18.5
click at [422, 325] on div "public class Main { public static void main ( String [ ] args ) { double dih = …" at bounding box center [433, 438] width 716 height 459
click at [414, 323] on div "public class Main { public static void main ( String [ ] args ) { double dih = …" at bounding box center [433, 438] width 716 height 459
click at [58, 191] on icon "button" at bounding box center [51, 180] width 22 height 22
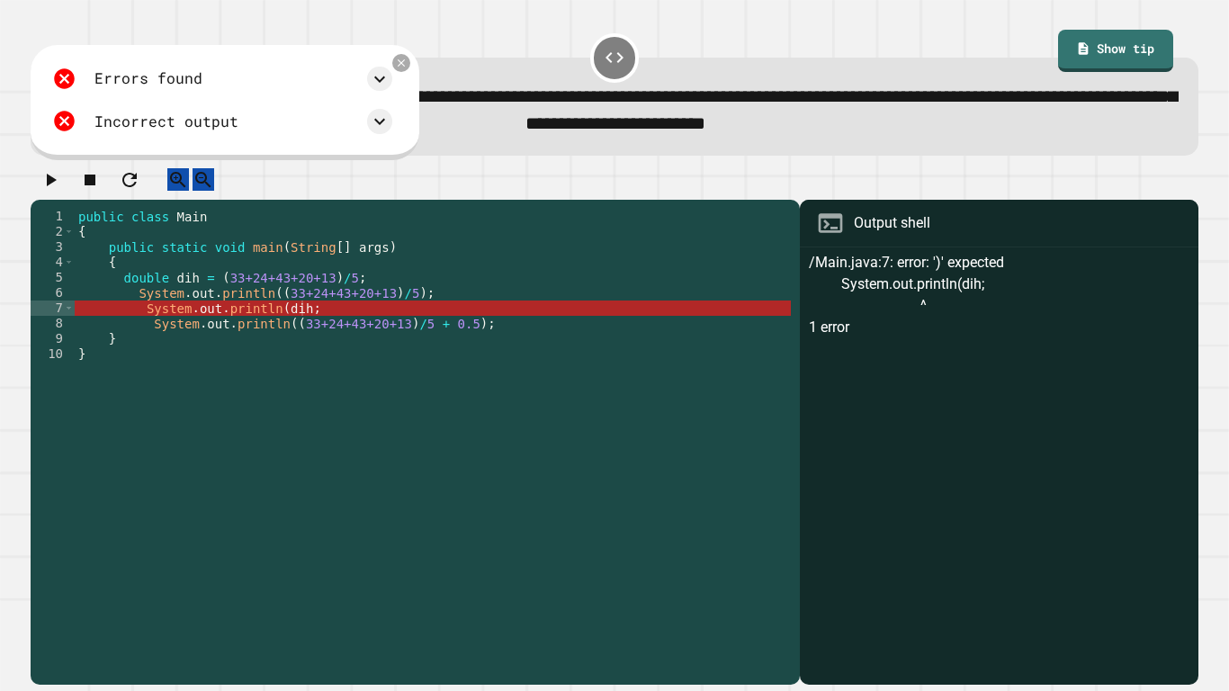
click at [306, 325] on div "public class Main { public static void main ( String [ ] args ) { double dih = …" at bounding box center [433, 438] width 716 height 459
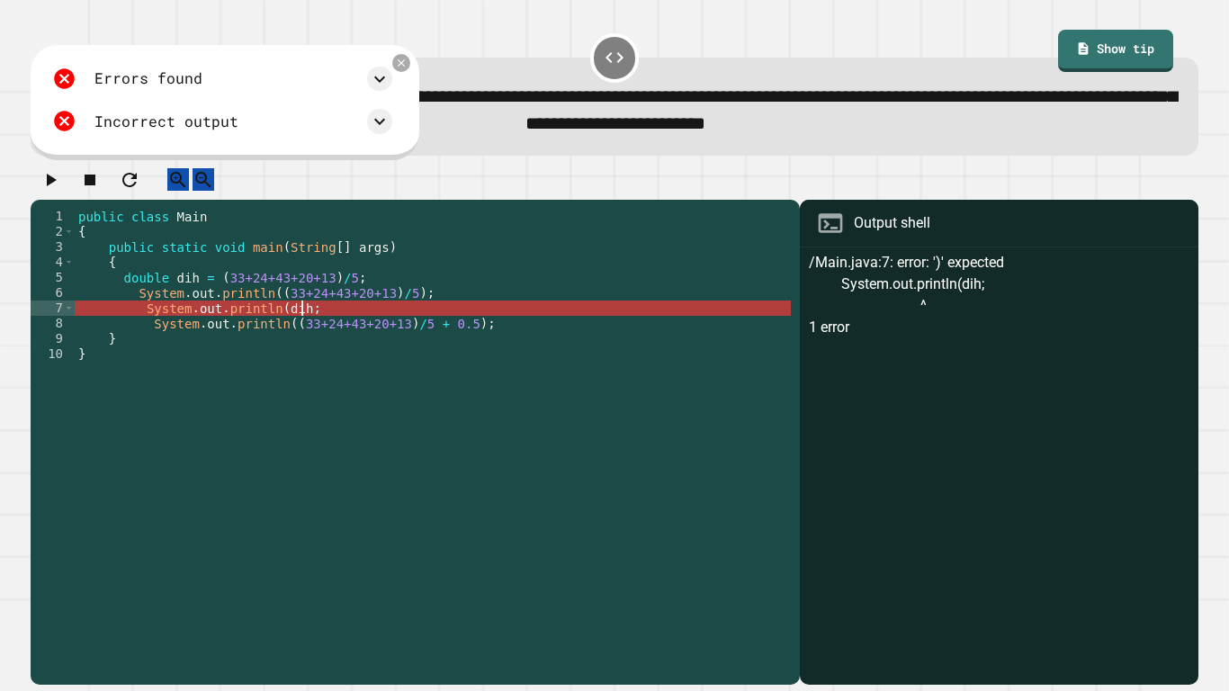
scroll to position [0, 29]
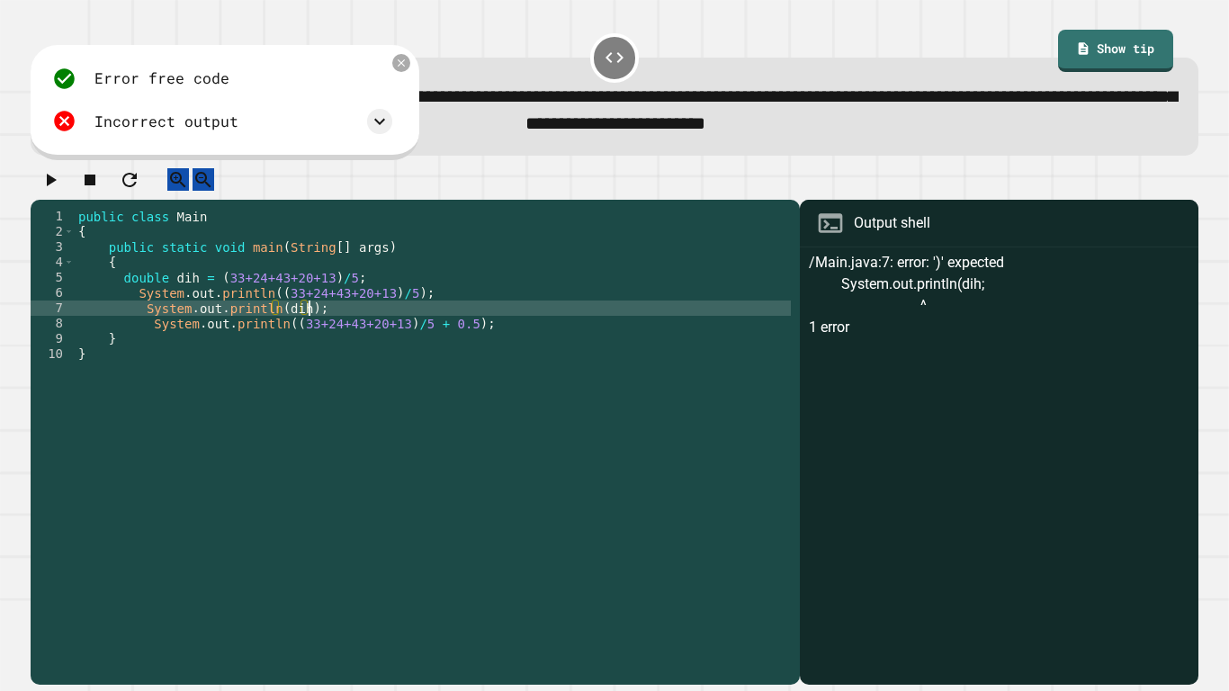
click at [54, 186] on icon "button" at bounding box center [52, 180] width 10 height 13
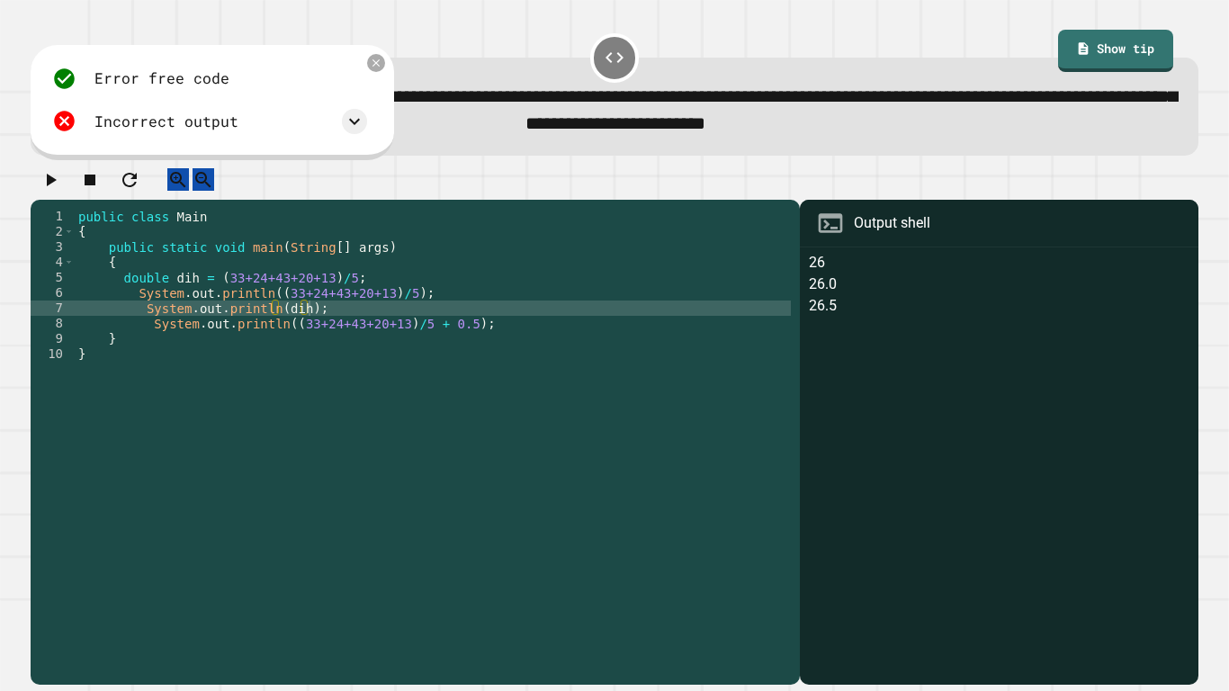
click at [521, 348] on div "public class Main { public static void main ( String [ ] args ) { double dih = …" at bounding box center [433, 438] width 716 height 459
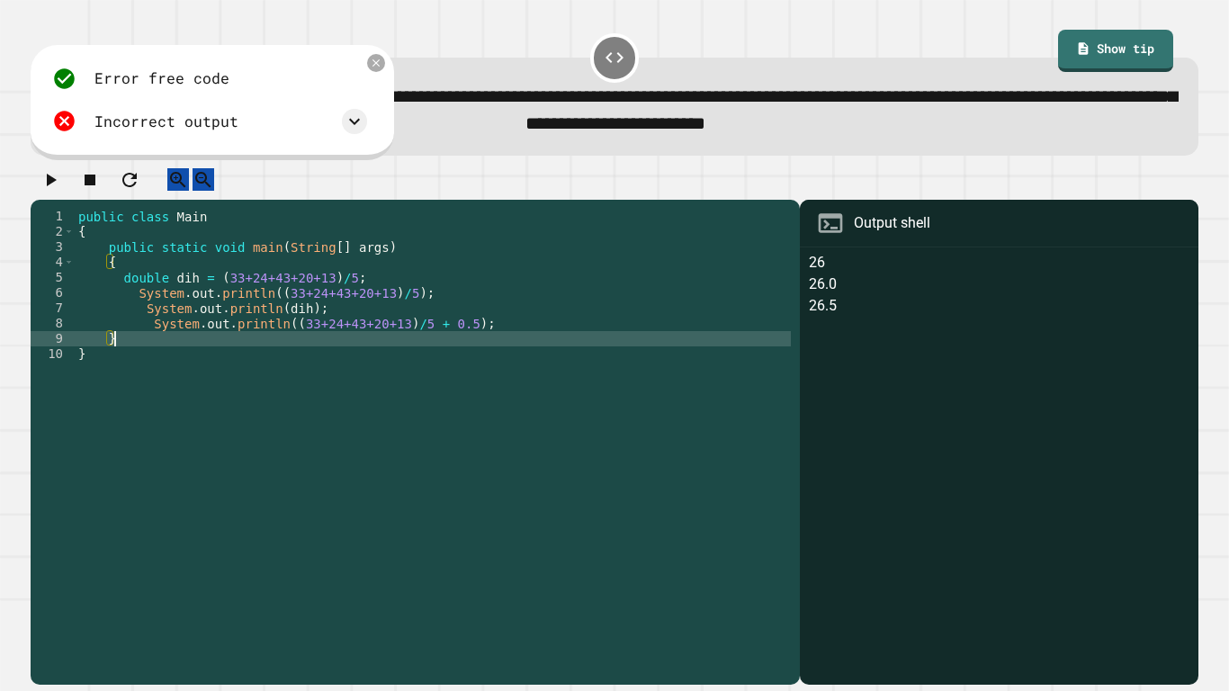
click at [475, 340] on div "public class Main { public static void main ( String [ ] args ) { double dih = …" at bounding box center [433, 438] width 716 height 459
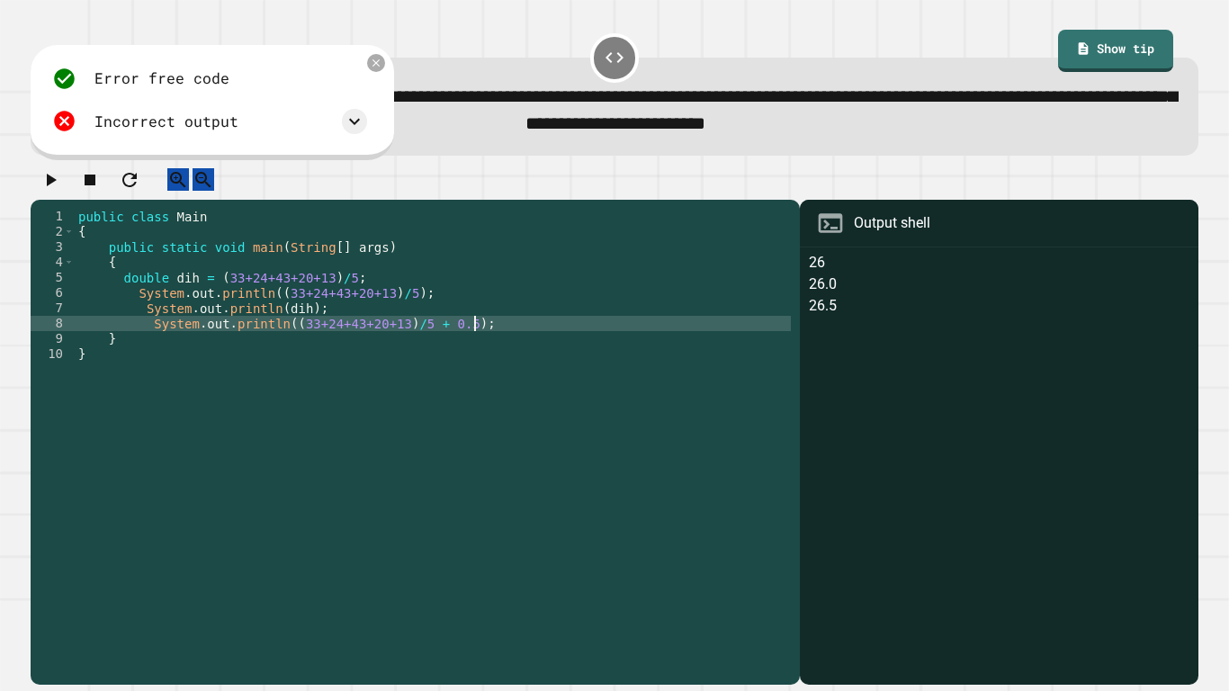
click at [467, 336] on div "public class Main { public static void main ( String [ ] args ) { double dih = …" at bounding box center [433, 438] width 716 height 459
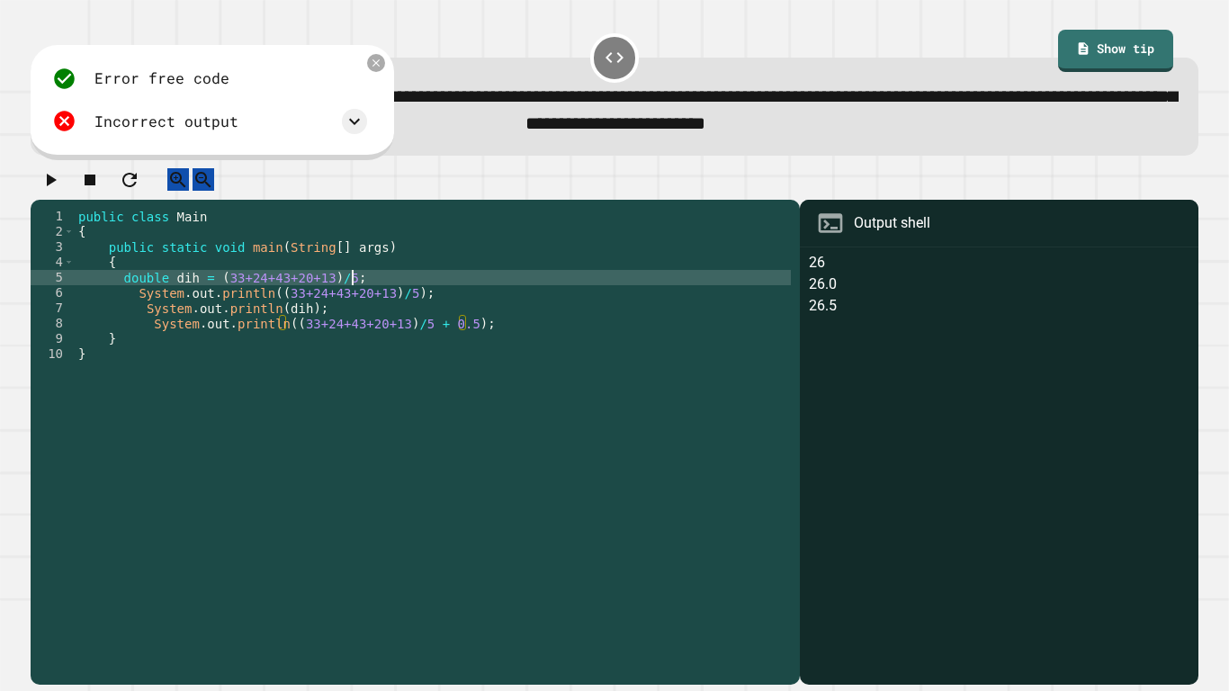
click at [398, 291] on div "public class Main { public static void main ( String [ ] args ) { double dih = …" at bounding box center [433, 438] width 716 height 459
type textarea "**********"
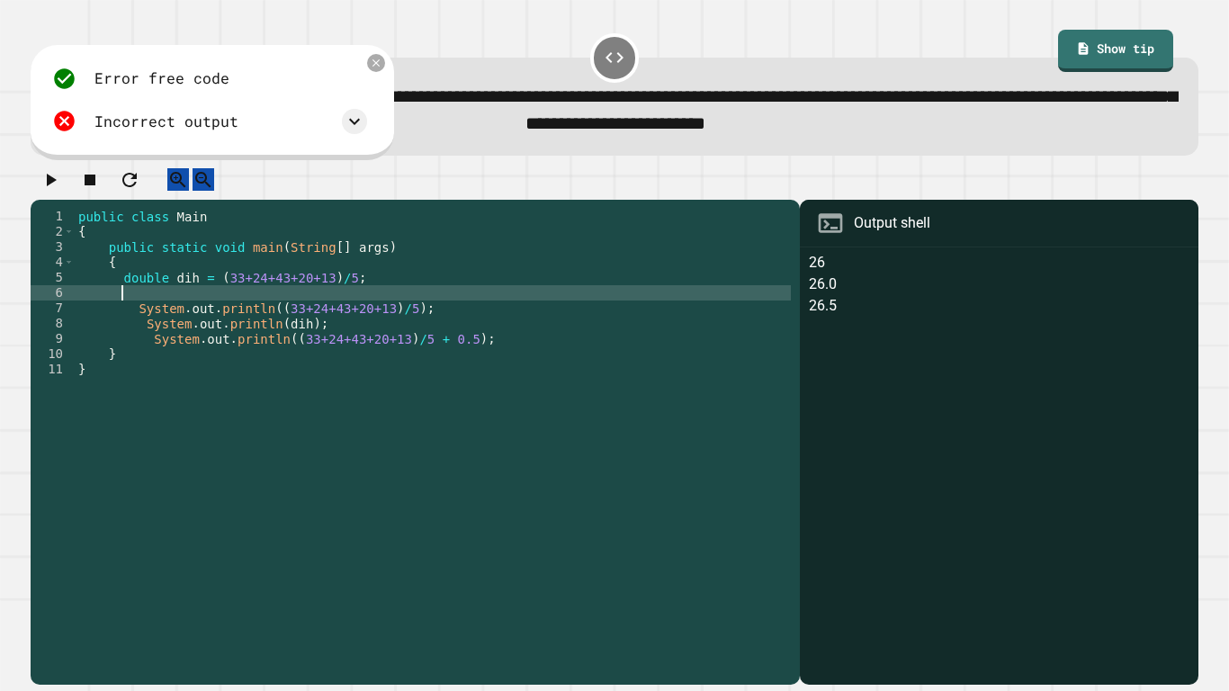
scroll to position [0, 4]
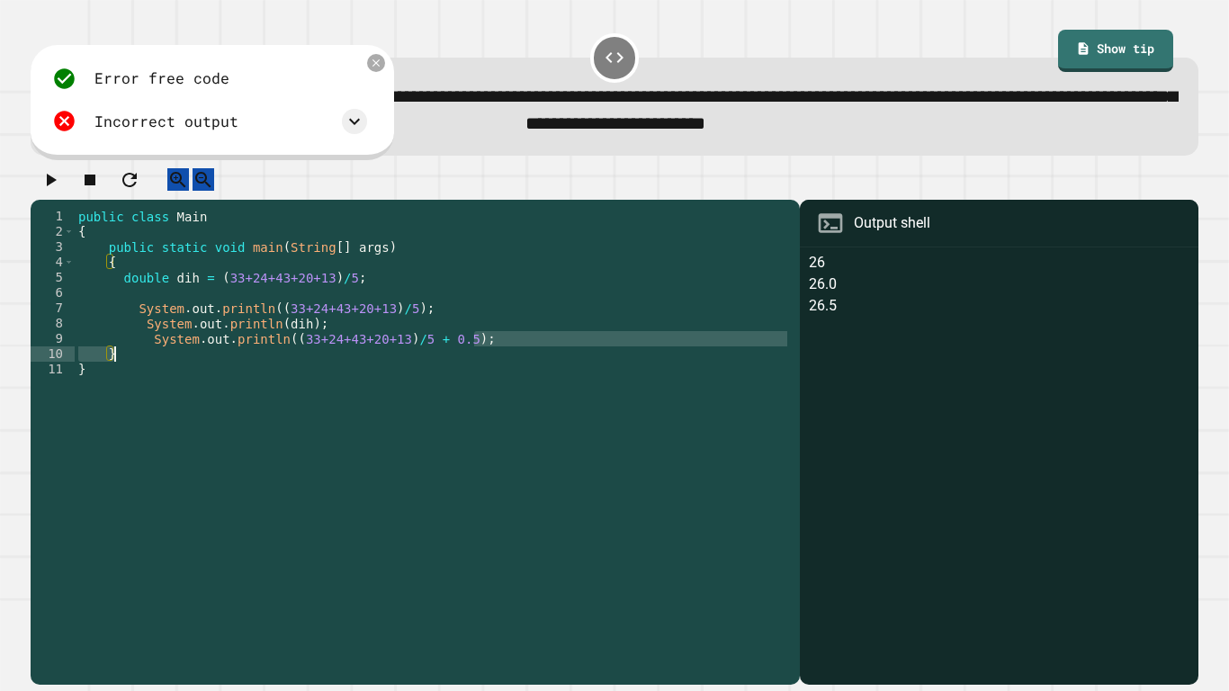
drag, startPoint x: 481, startPoint y: 359, endPoint x: 287, endPoint y: 362, distance: 194.3
click at [287, 362] on div "public class Main { public static void main ( String [ ] args ) { double dih = …" at bounding box center [433, 438] width 716 height 459
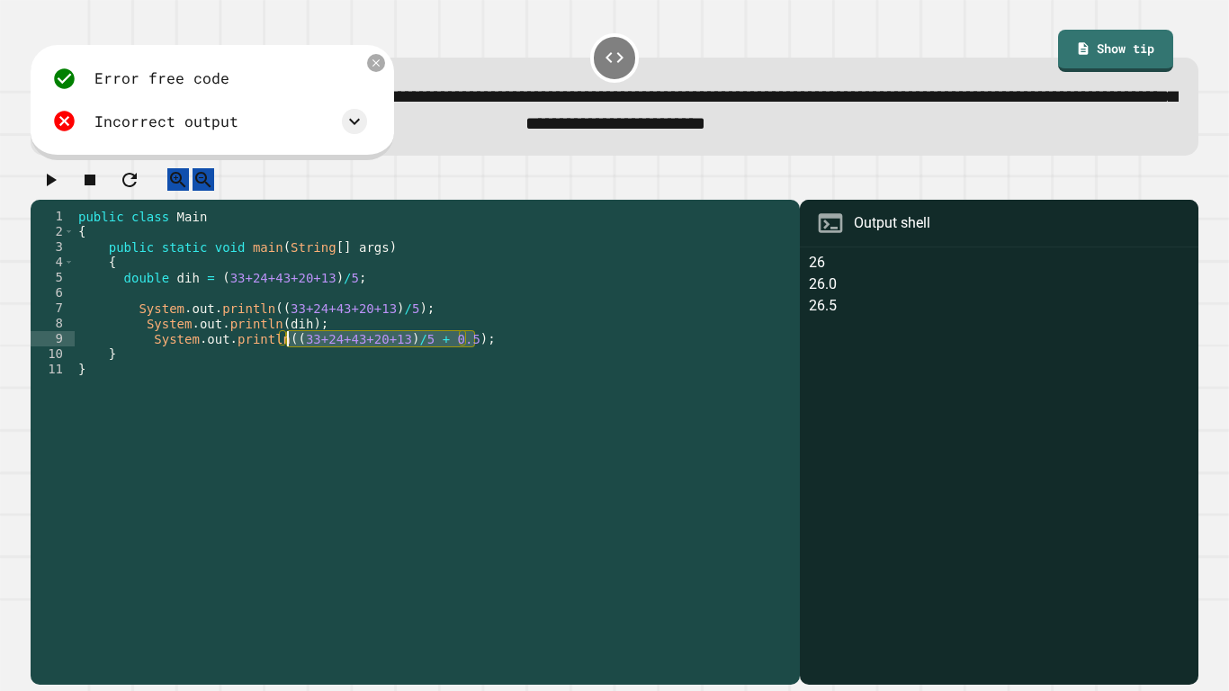
type textarea "**********"
click at [154, 305] on div "public class Main { public static void main ( String [ ] args ) { double dih = …" at bounding box center [433, 438] width 716 height 459
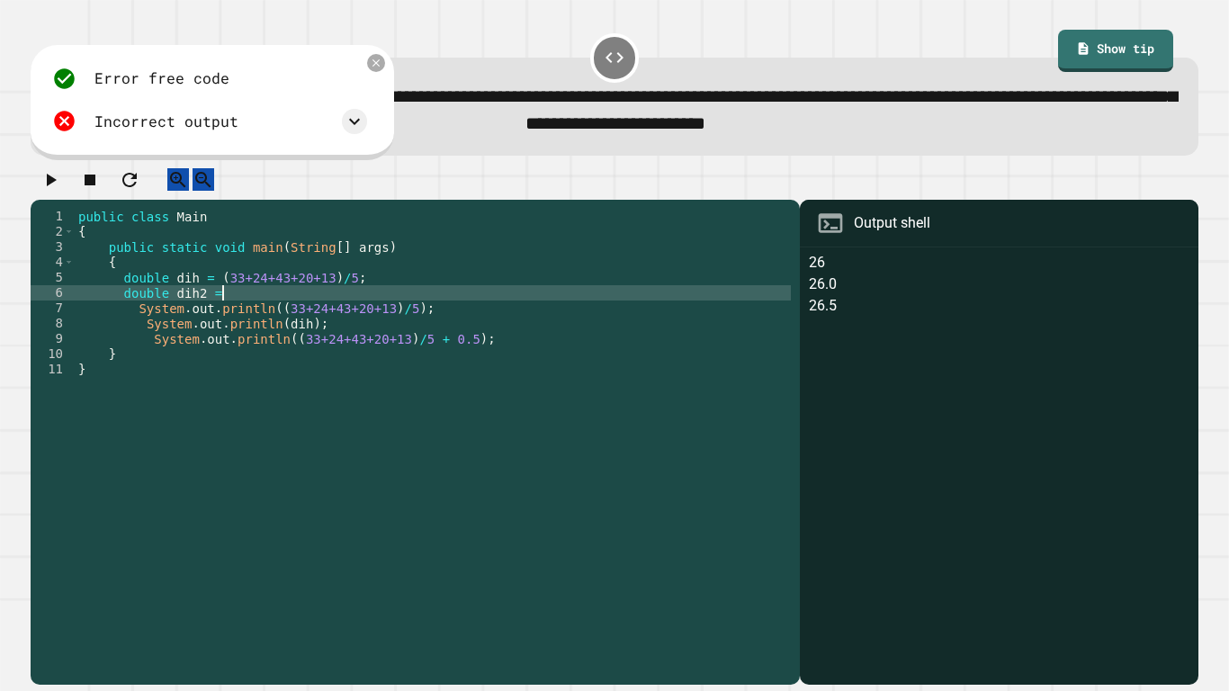
scroll to position [0, 17]
paste textarea "**********"
click at [383, 308] on div "public class Main { public static void main ( String [ ] args ) { double dih = …" at bounding box center [433, 438] width 716 height 459
click at [390, 313] on div "public class Main { public static void main ( String [ ] args ) { double dih = …" at bounding box center [433, 438] width 716 height 459
type textarea "**********"
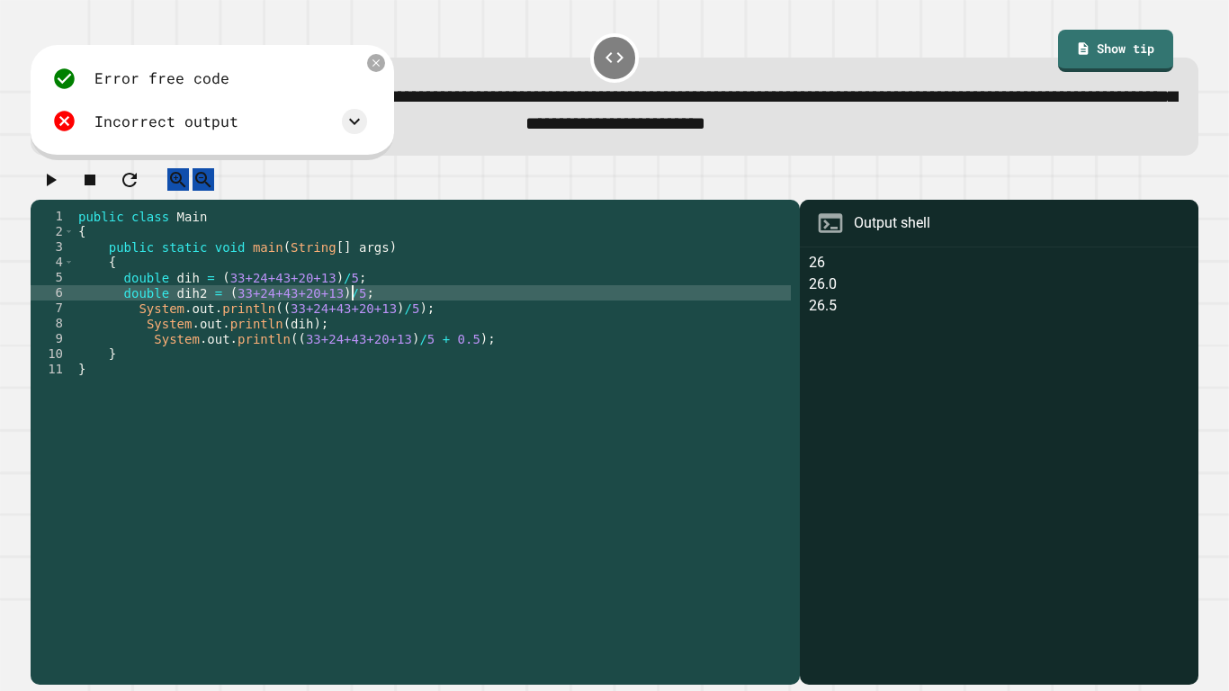
click at [382, 306] on div "public class Main { public static void main ( String [ ] args ) { double dih = …" at bounding box center [433, 438] width 716 height 459
click at [478, 353] on div "public class Main { public static void main ( String [ ] args ) { double dih = …" at bounding box center [433, 438] width 716 height 459
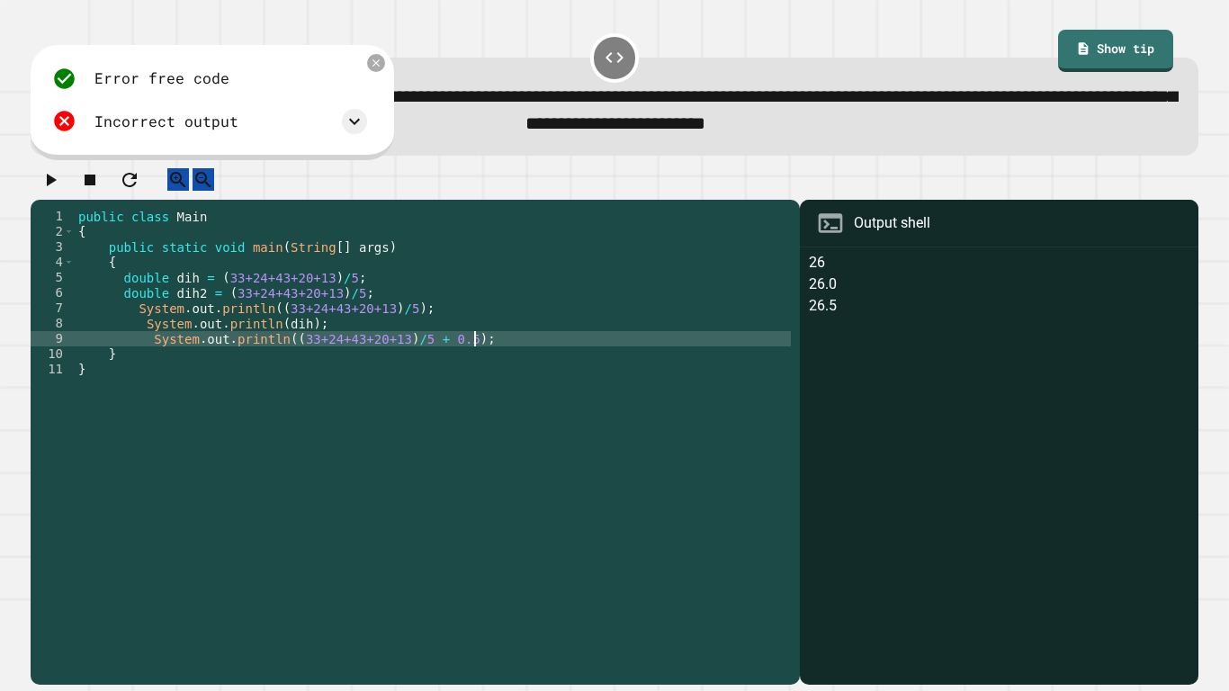
click at [380, 309] on div "public class Main { public static void main ( String [ ] args ) { double dih = …" at bounding box center [433, 438] width 716 height 459
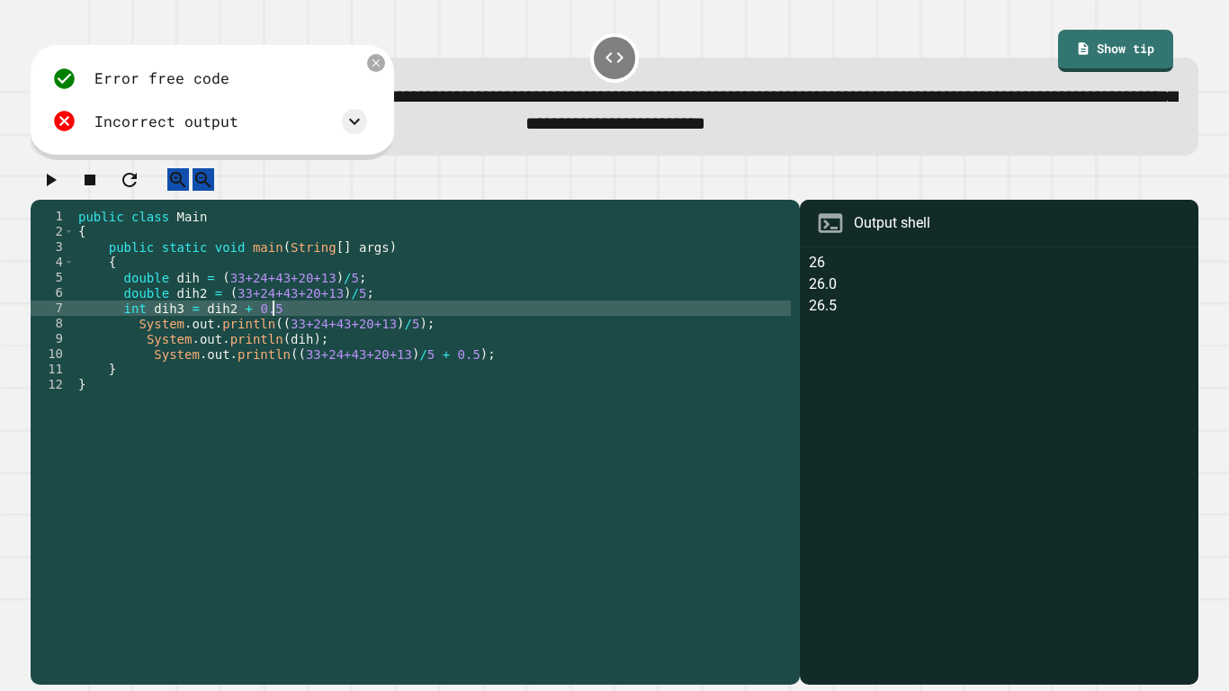
scroll to position [0, 24]
click at [461, 374] on div "public class Main { public static void main ( String [ ] args ) { double dih = …" at bounding box center [433, 438] width 716 height 459
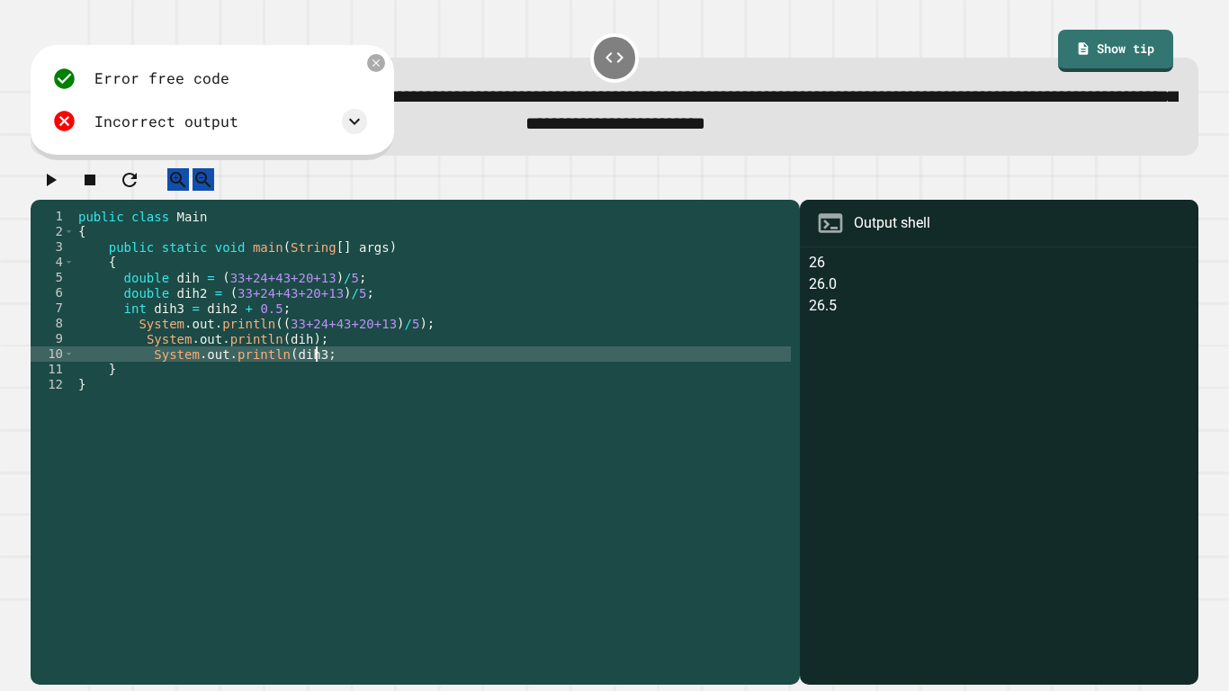
scroll to position [0, 31]
click at [51, 187] on icon "button" at bounding box center [51, 180] width 22 height 22
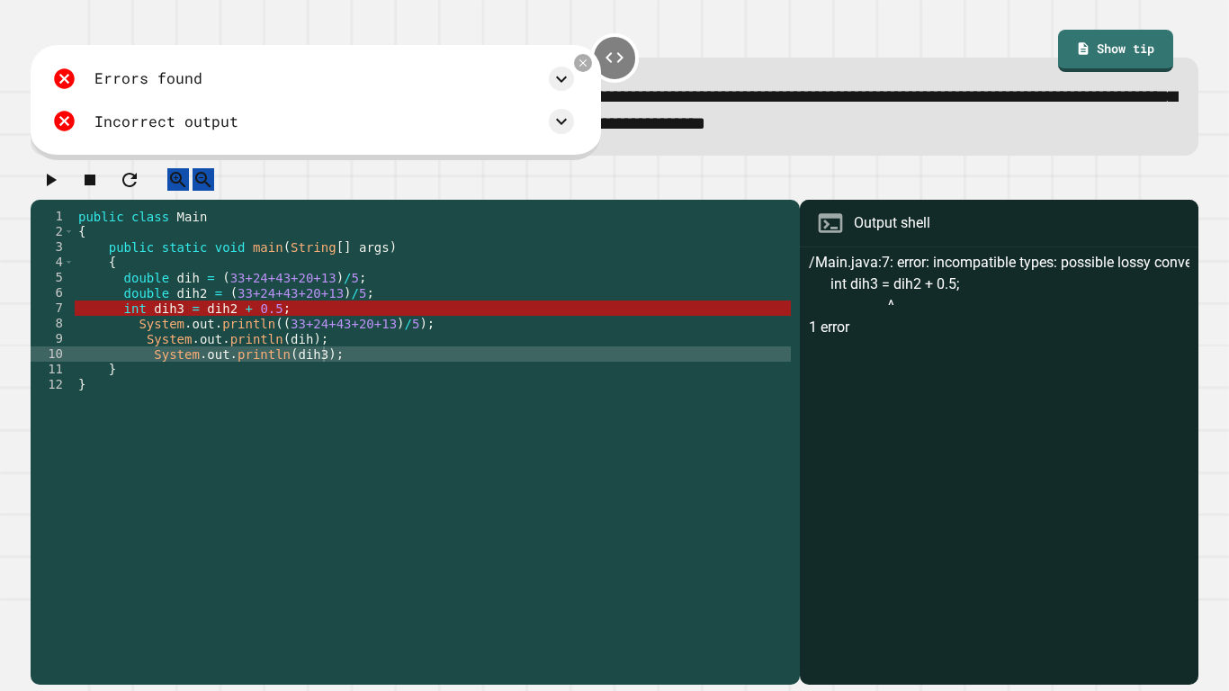
click at [207, 333] on div "public class Main { public static void main ( String [ ] args ) { double dih = …" at bounding box center [433, 438] width 716 height 459
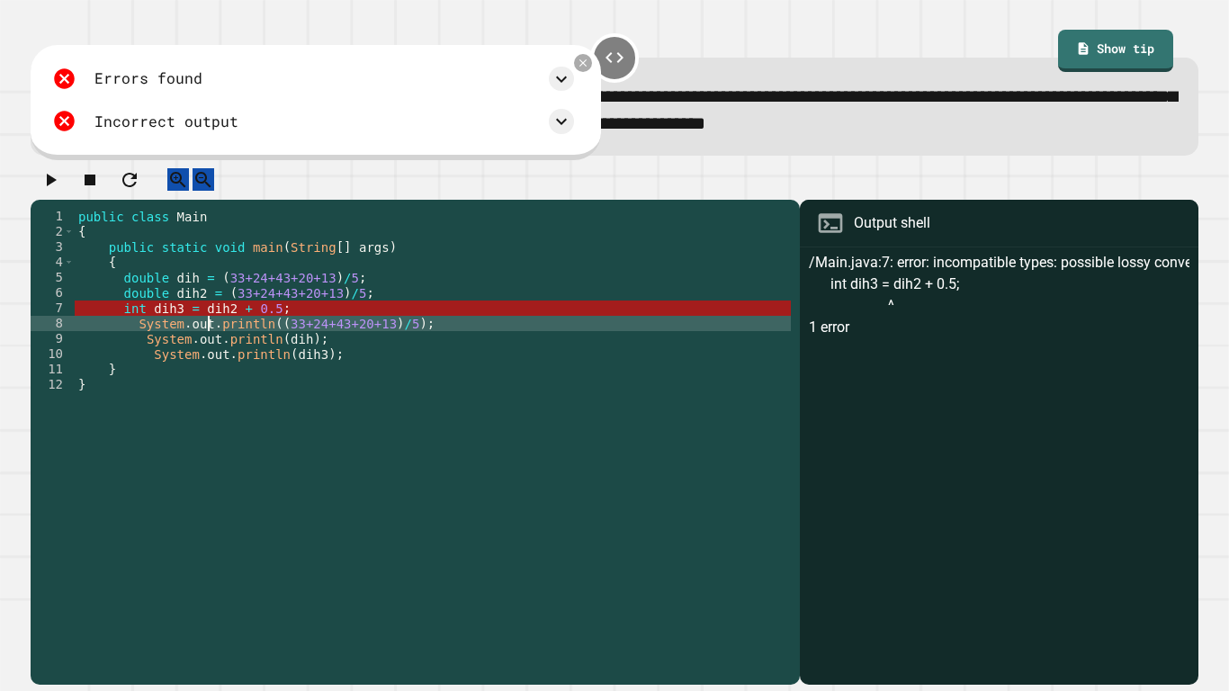
click at [206, 329] on div "public class Main { public static void main ( String [ ] args ) { double dih = …" at bounding box center [433, 438] width 716 height 459
click at [188, 322] on div "public class Main { public static void main ( String [ ] args ) { double dih = …" at bounding box center [433, 438] width 716 height 459
click at [199, 322] on div "public class Main { public static void main ( String [ ] args ) { double dih = …" at bounding box center [433, 438] width 716 height 459
click at [200, 303] on div "public class Main { public static void main ( String [ ] args ) { double dih = …" at bounding box center [433, 438] width 716 height 459
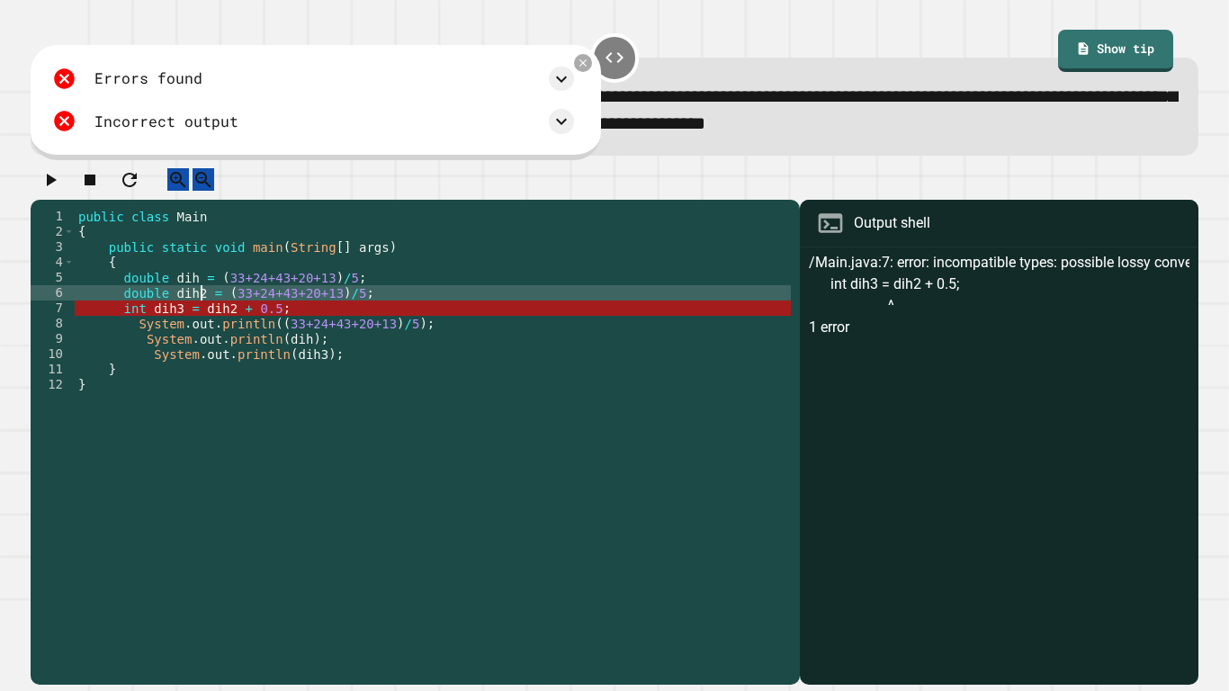
click at [188, 327] on div "public class Main { public static void main ( String [ ] args ) { double dih = …" at bounding box center [433, 438] width 716 height 459
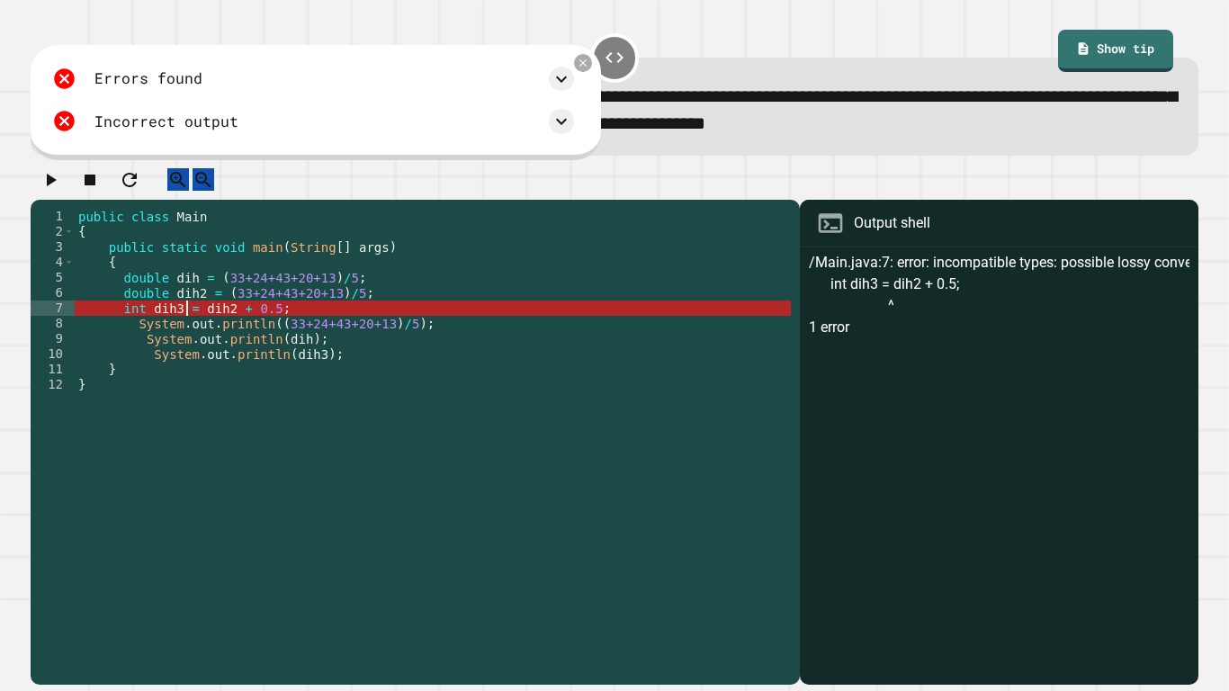
click at [204, 327] on div "public class Main { public static void main ( String [ ] args ) { double dih = …" at bounding box center [433, 438] width 716 height 459
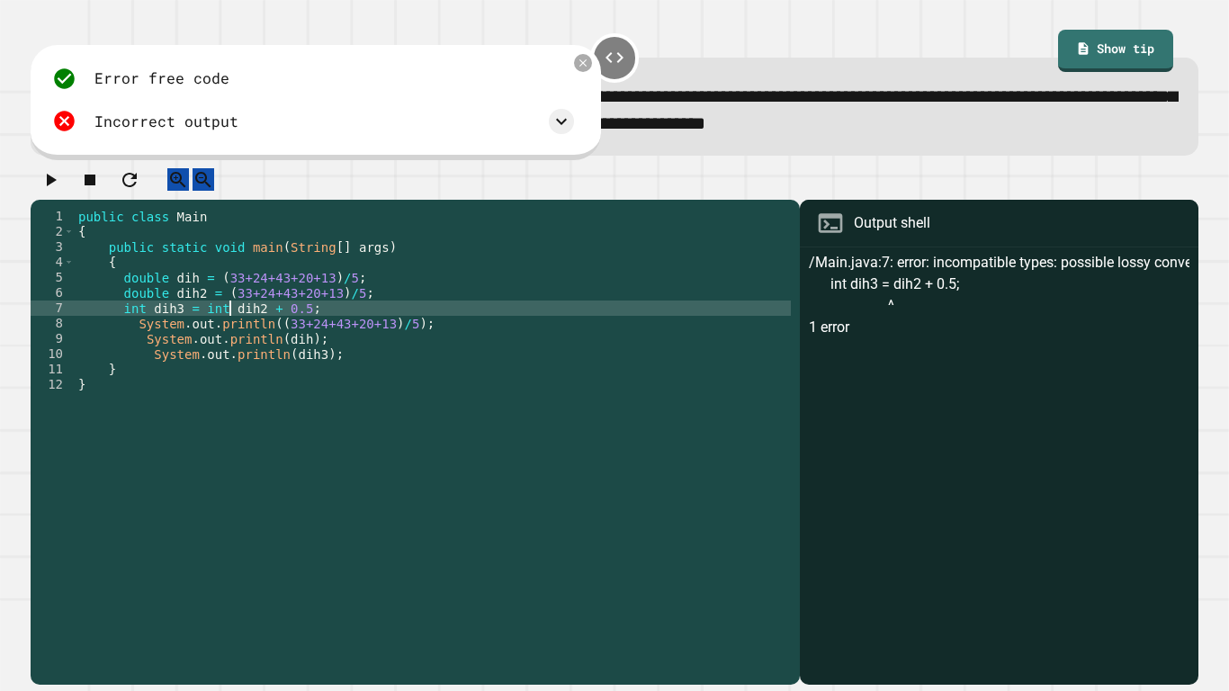
scroll to position [0, 20]
click at [56, 186] on icon "button" at bounding box center [52, 180] width 10 height 13
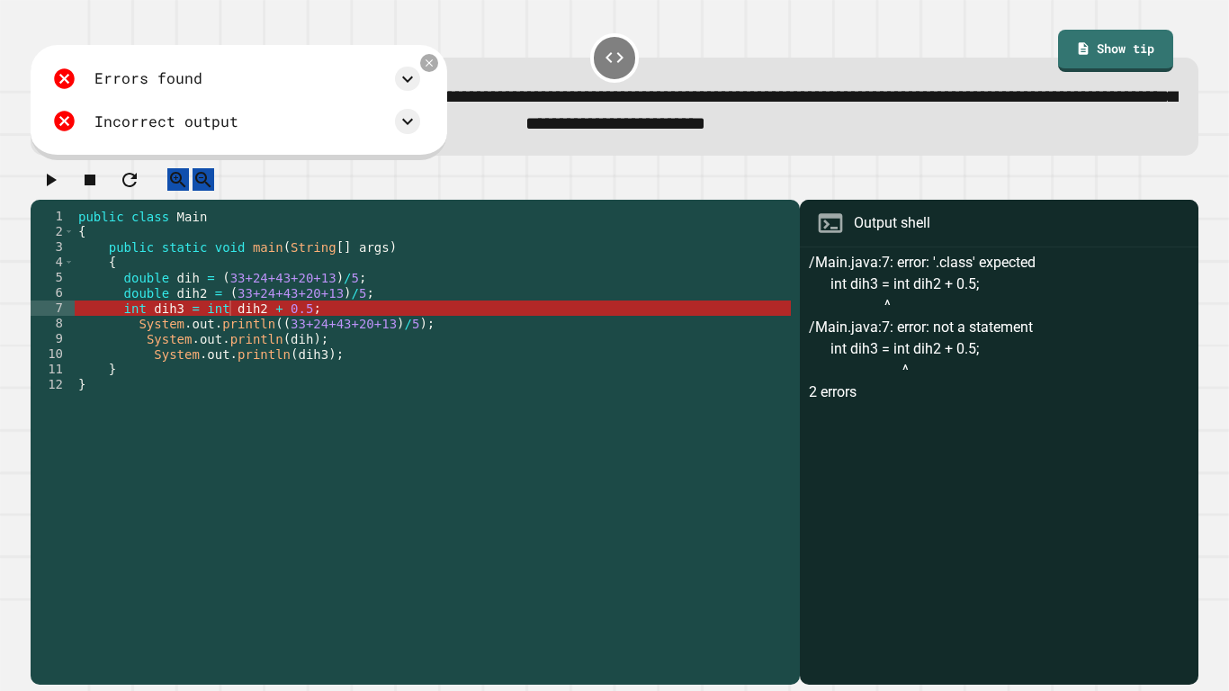
click at [223, 325] on div "public class Main { public static void main ( String [ ] args ) { double dih = …" at bounding box center [433, 438] width 716 height 459
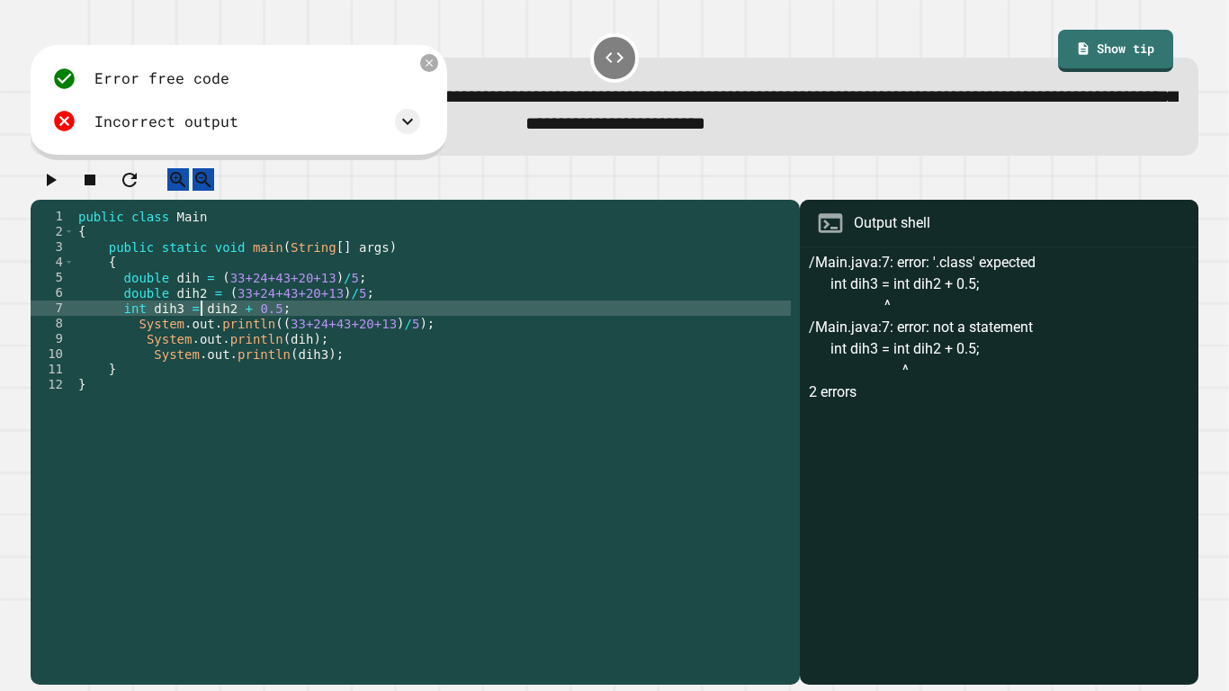
click at [197, 313] on div "public class Main { public static void main ( String [ ] args ) { double dih = …" at bounding box center [433, 438] width 716 height 459
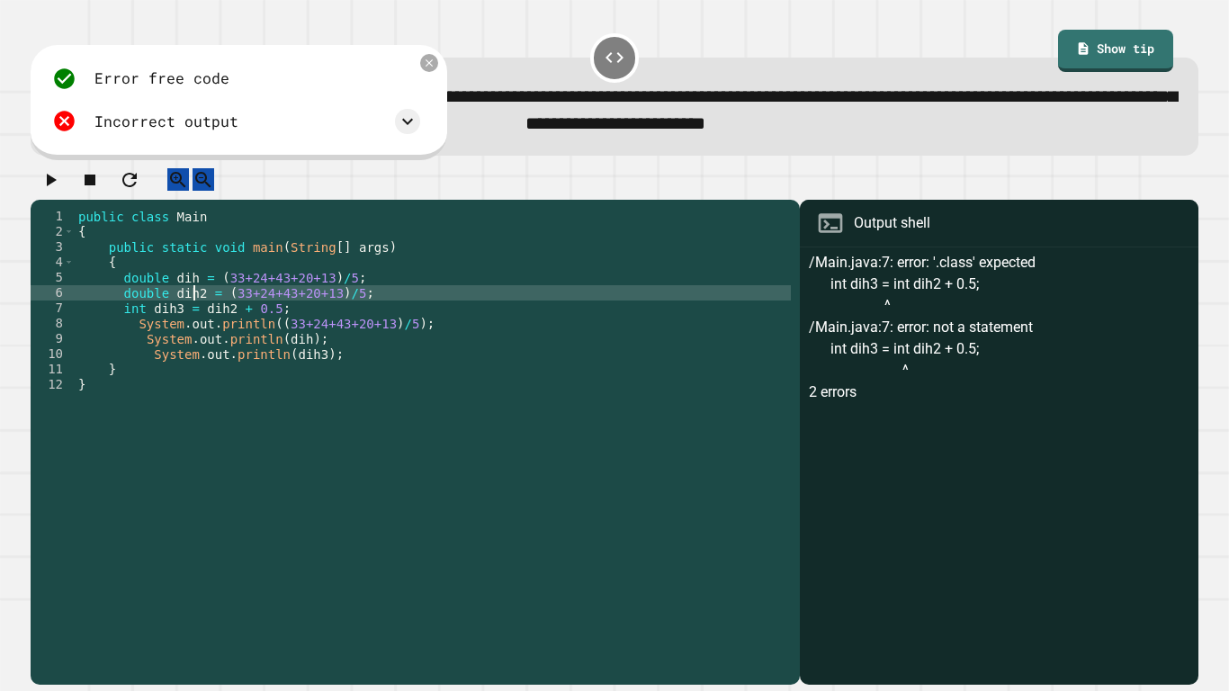
click at [166, 314] on div "public class Main { public static void main ( String [ ] args ) { double dih = …" at bounding box center [433, 438] width 716 height 459
click at [145, 336] on div "public class Main { public static void main ( String [ ] args ) { double dih = …" at bounding box center [433, 438] width 716 height 459
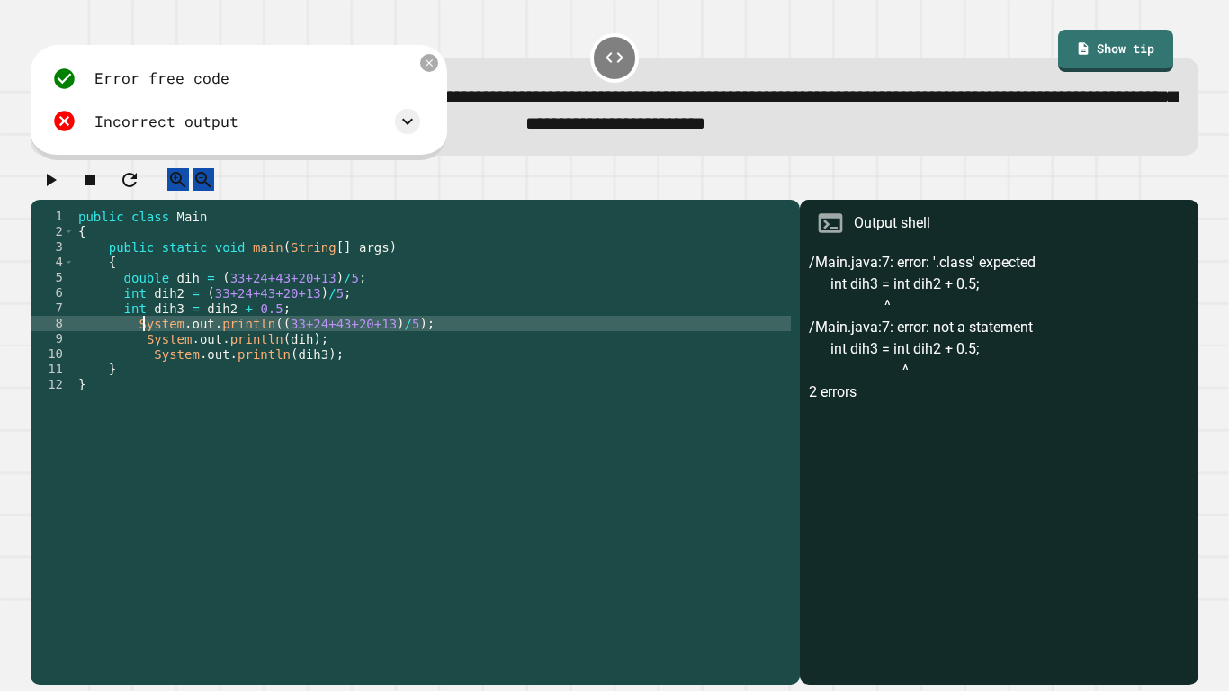
click at [145, 328] on div "public class Main { public static void main ( String [ ] args ) { double dih = …" at bounding box center [433, 438] width 716 height 459
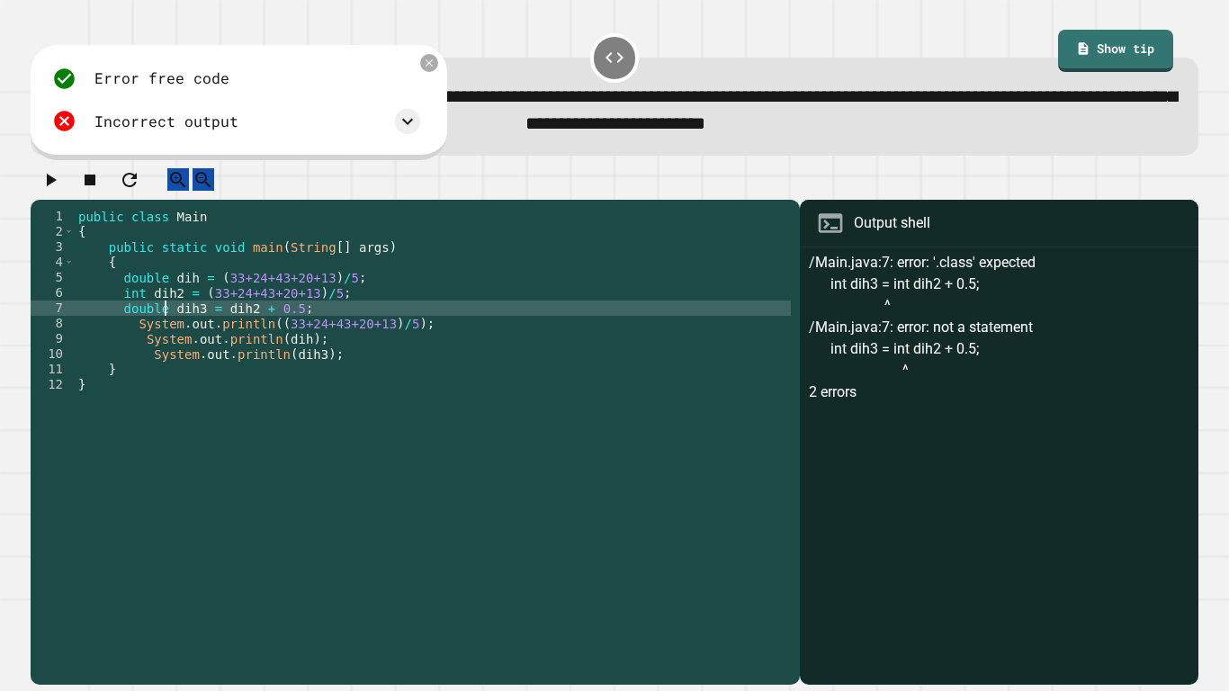
scroll to position [0, 12]
click at [308, 315] on div "public class Main { public static void main ( String [ ] args ) { double dih = …" at bounding box center [433, 438] width 716 height 459
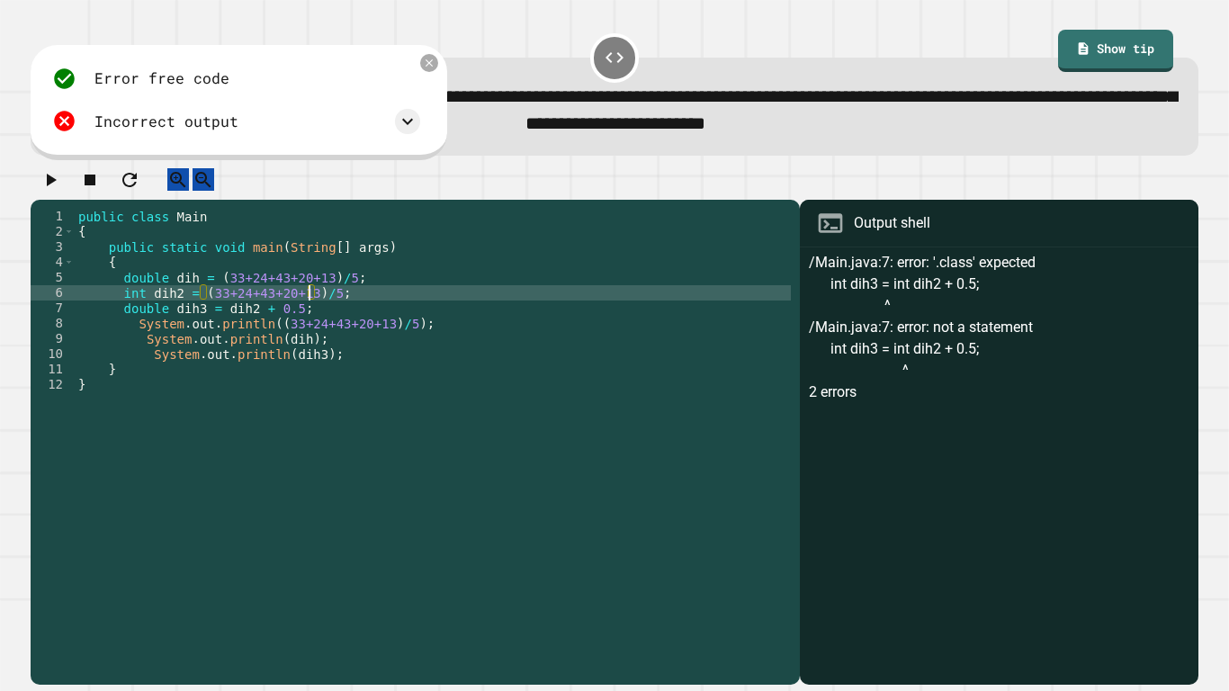
click at [51, 181] on icon "button" at bounding box center [51, 180] width 22 height 22
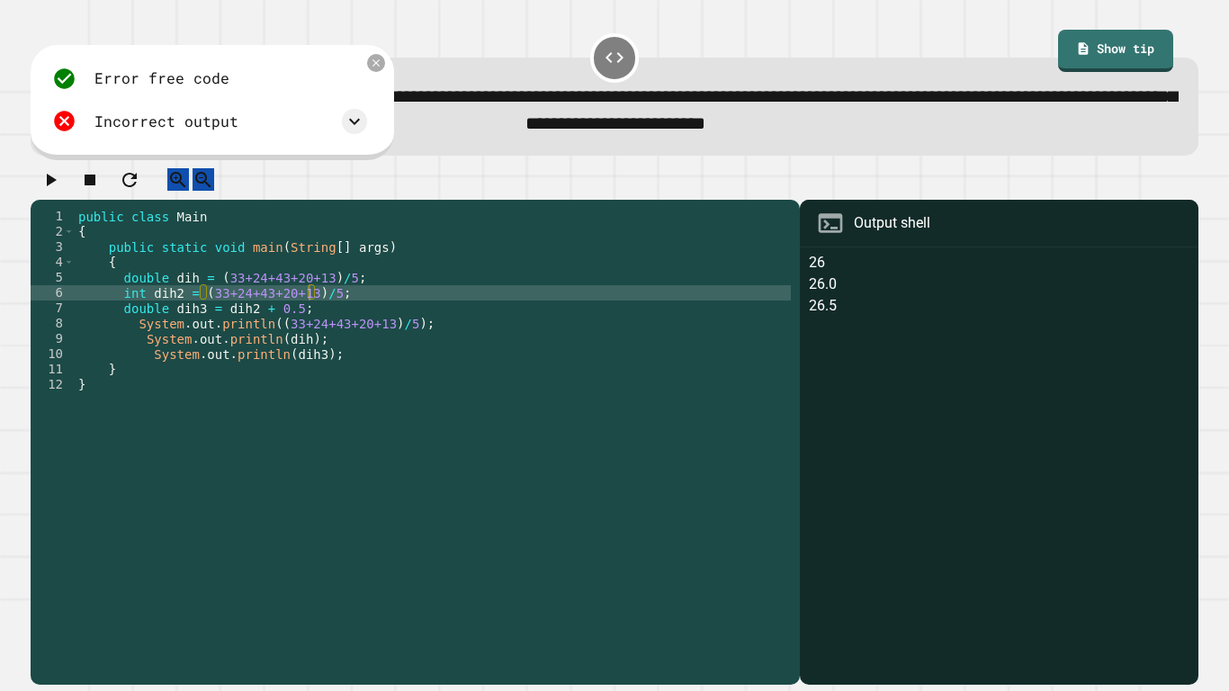
click at [291, 325] on div "public class Main { public static void main ( String [ ] args ) { double dih = …" at bounding box center [433, 438] width 716 height 459
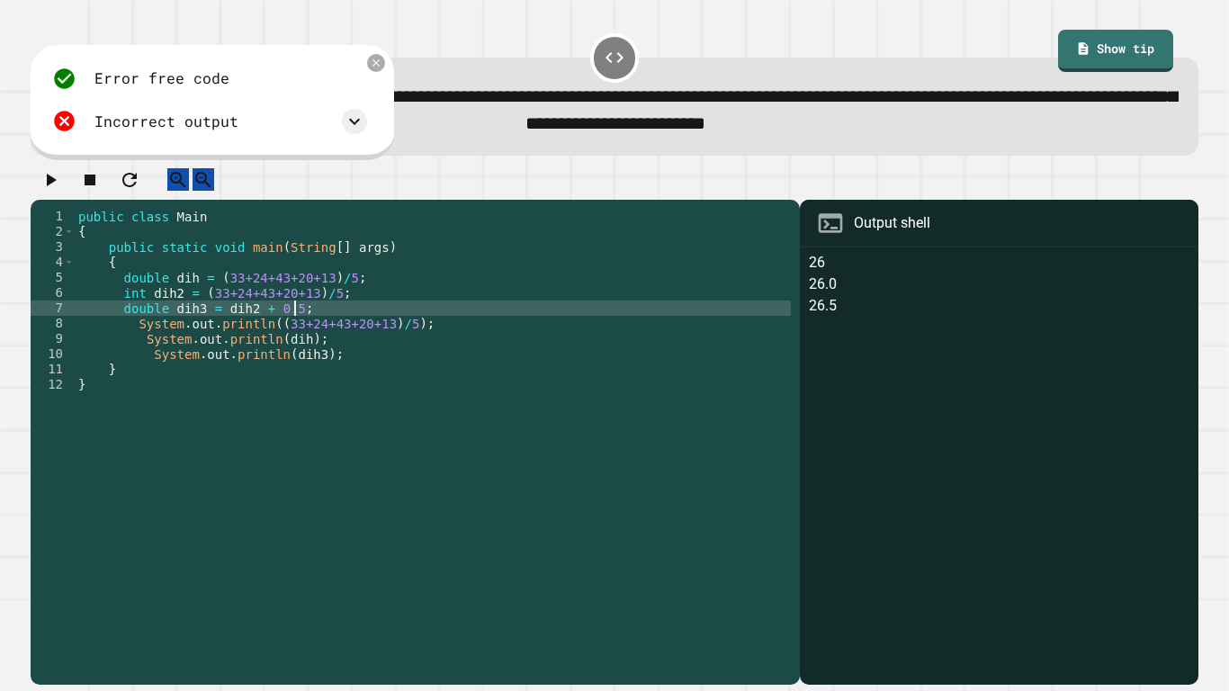
click at [336, 327] on div "public class Main { public static void main ( String [ ] args ) { double dih = …" at bounding box center [433, 438] width 716 height 459
type textarea "**********"
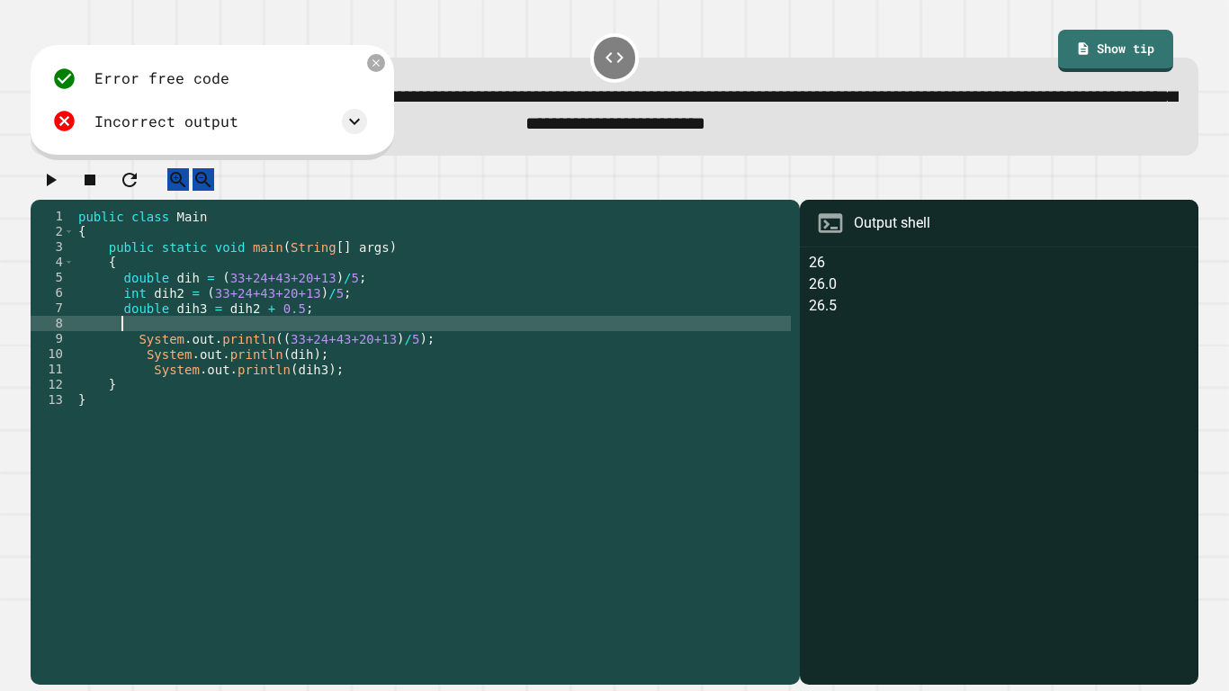
click at [166, 318] on div "public class Main { public static void main ( String [ ] args ) { double dih = …" at bounding box center [433, 438] width 716 height 459
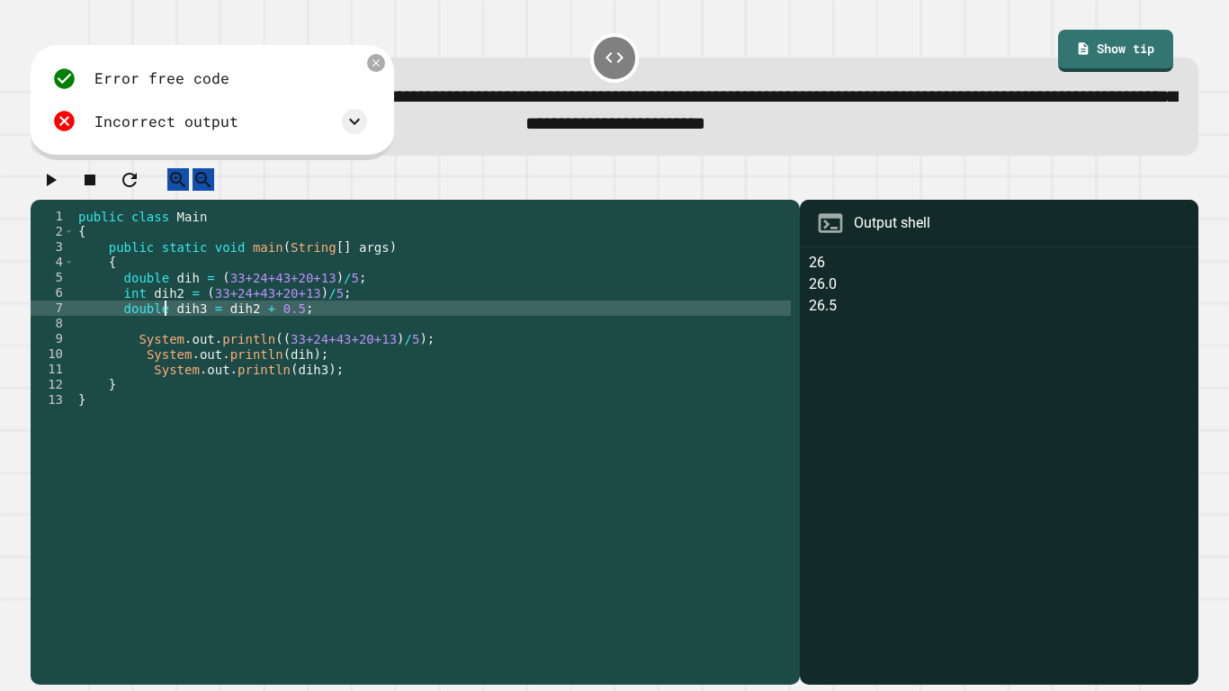
click at [178, 336] on div "public class Main { public static void main ( String [ ] args ) { double dih = …" at bounding box center [433, 438] width 716 height 459
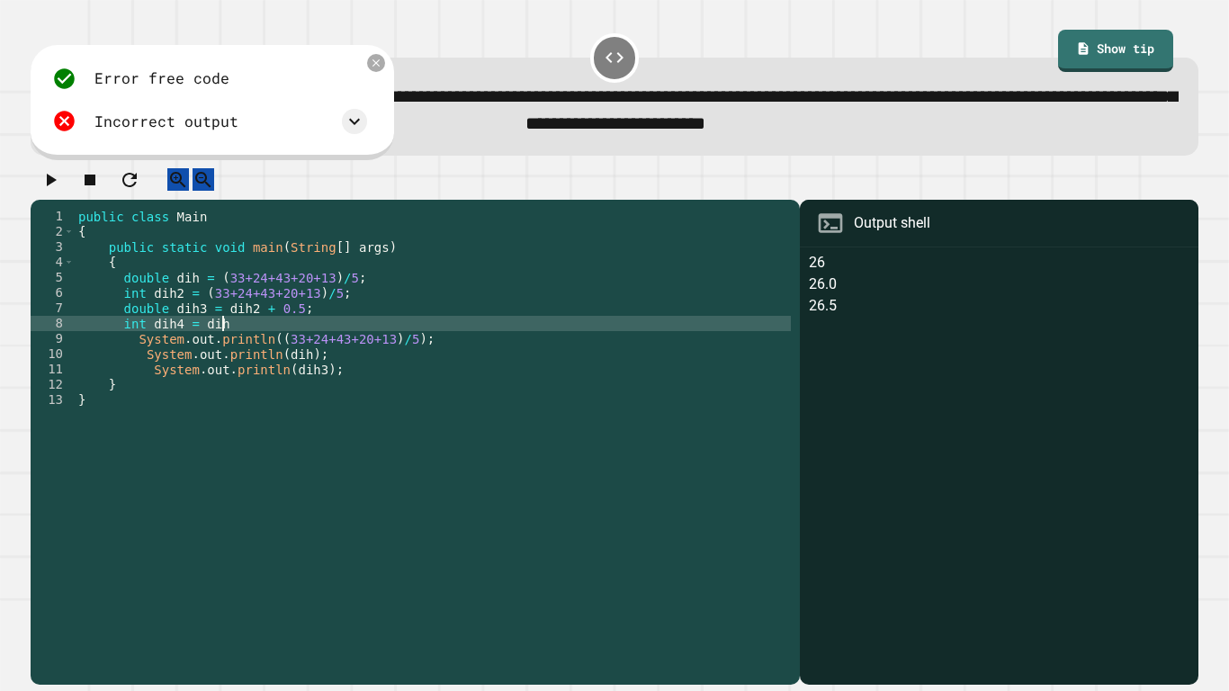
scroll to position [0, 18]
click at [49, 191] on icon "button" at bounding box center [51, 180] width 22 height 22
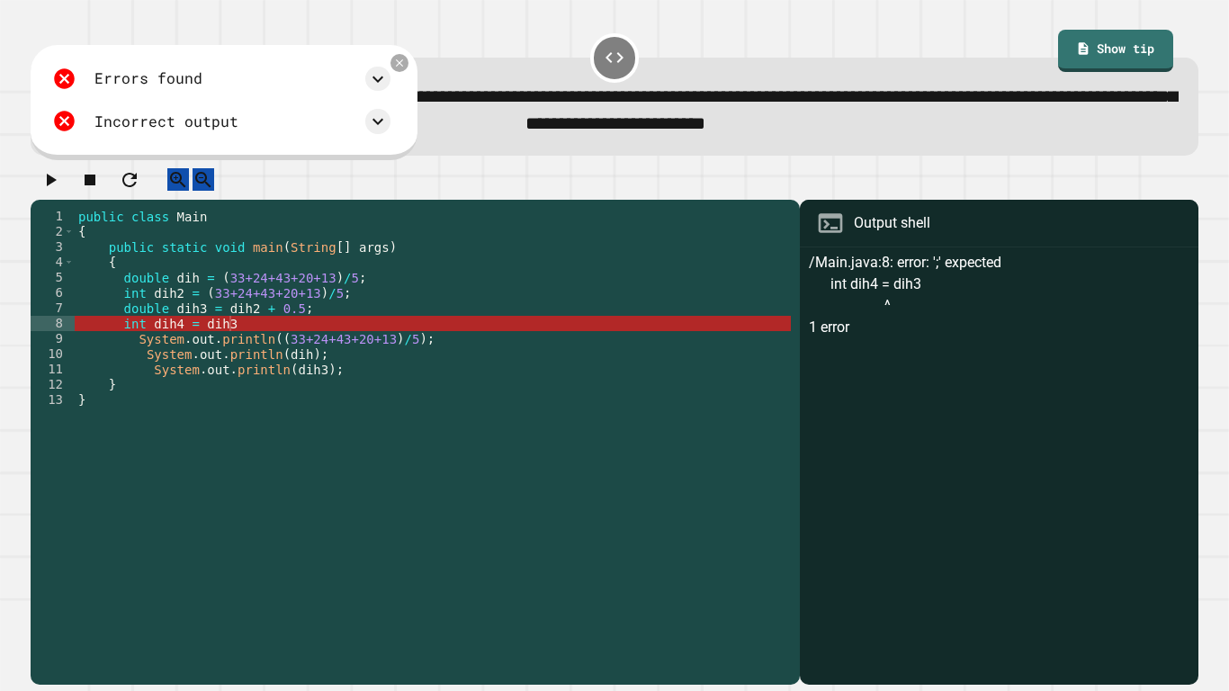
click at [241, 325] on div "public class Main { public static void main ( String [ ] args ) { double dih = …" at bounding box center [433, 438] width 716 height 459
click at [269, 337] on div "public class Main { public static void main ( String [ ] args ) { double dih = …" at bounding box center [433, 438] width 716 height 459
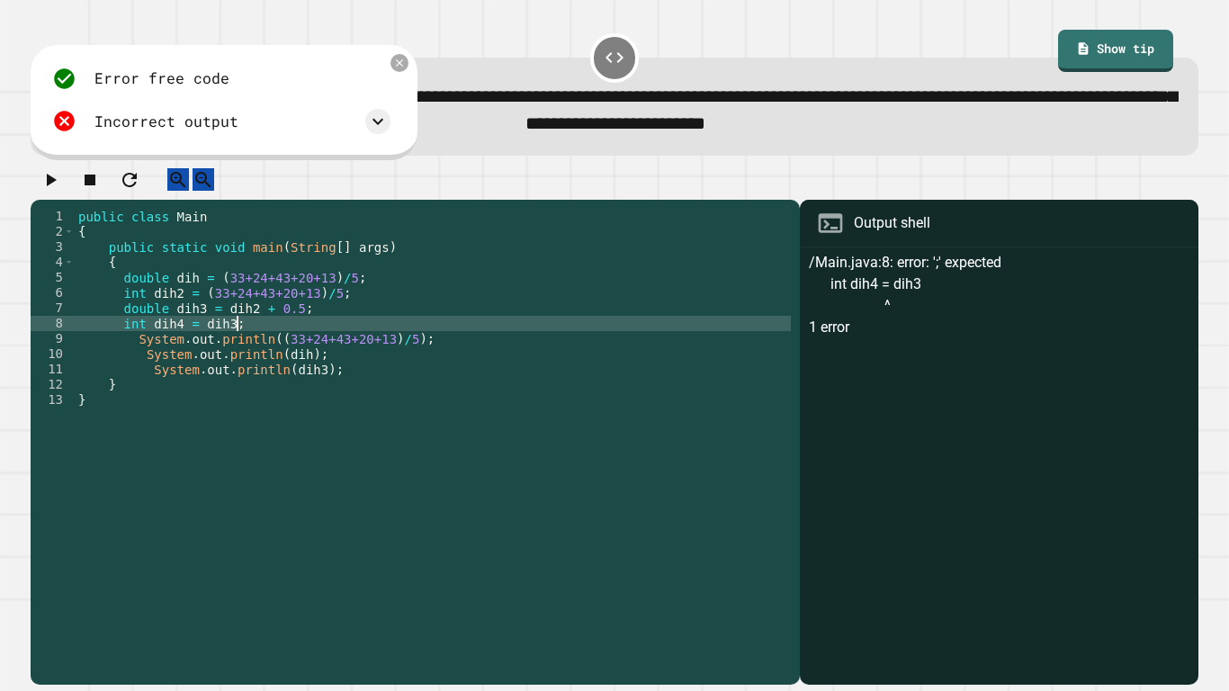
scroll to position [0, 19]
click at [55, 180] on icon "button" at bounding box center [51, 180] width 22 height 22
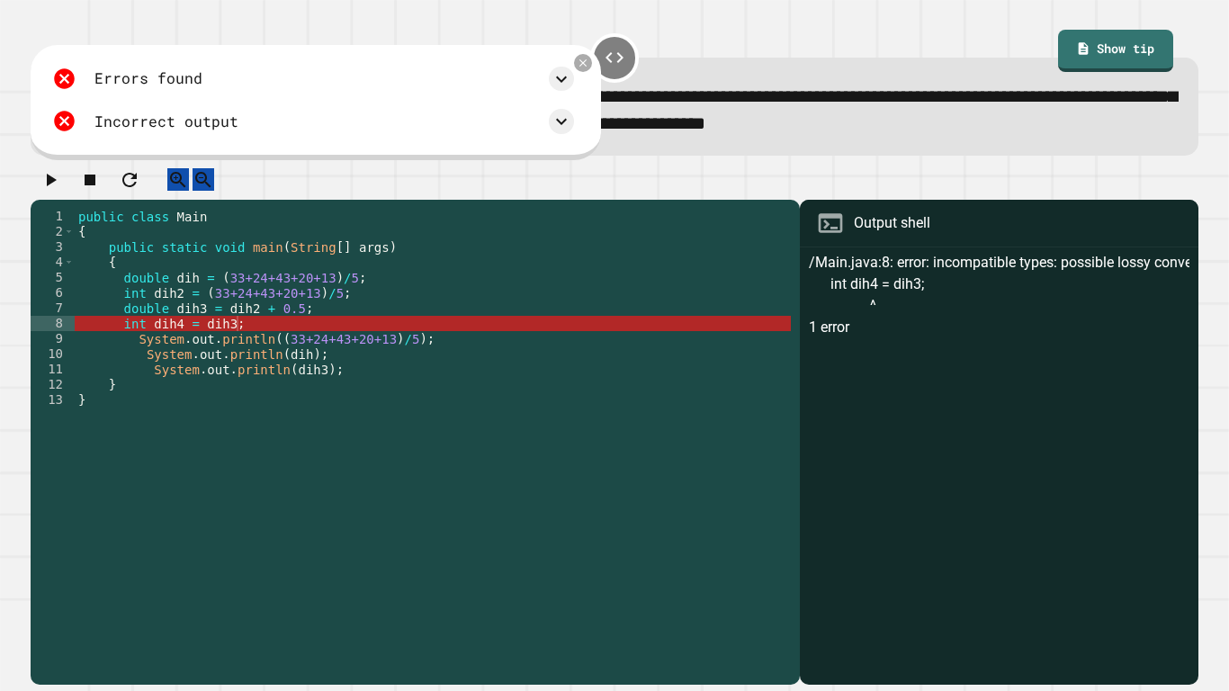
click at [318, 337] on div "public class Main { public static void main ( String [ ] args ) { double dih = …" at bounding box center [433, 438] width 716 height 459
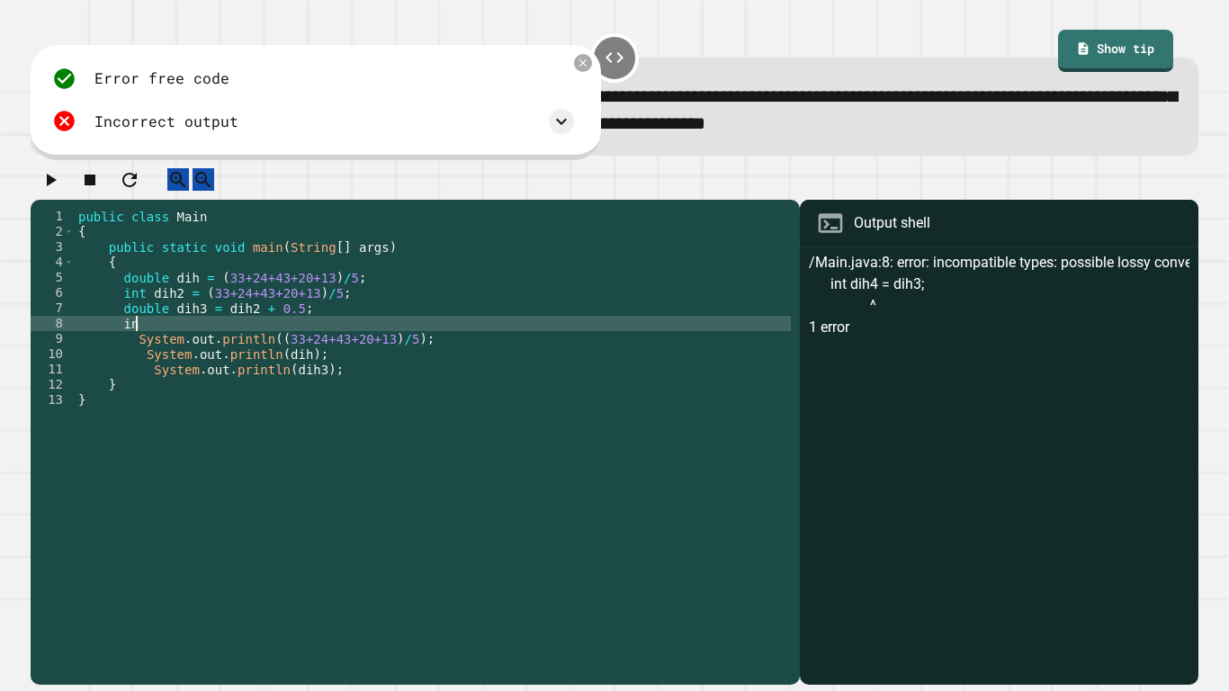
type textarea "*"
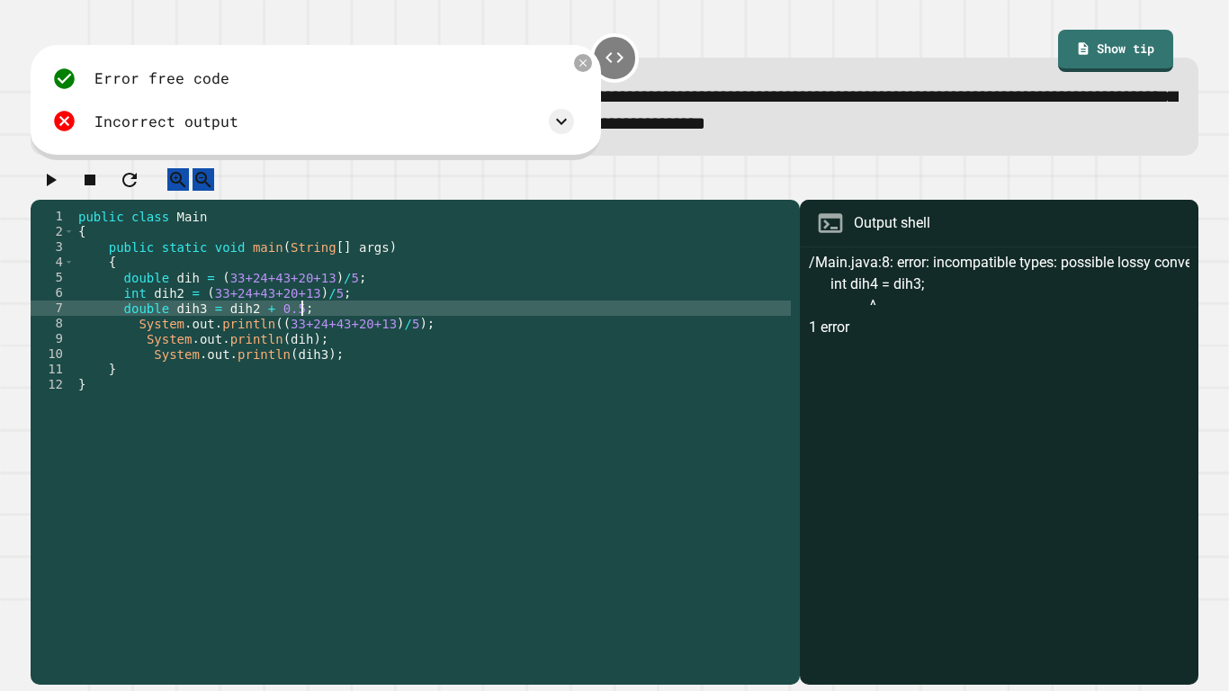
click at [254, 328] on div "public class Main { public static void main ( String [ ] args ) { double dih = …" at bounding box center [433, 438] width 716 height 459
click at [336, 332] on div "public class Main { public static void main ( String [ ] args ) { double dih = …" at bounding box center [433, 438] width 716 height 459
click at [374, 344] on div "public class Main { public static void main ( String [ ] args ) { double dih = …" at bounding box center [433, 438] width 716 height 459
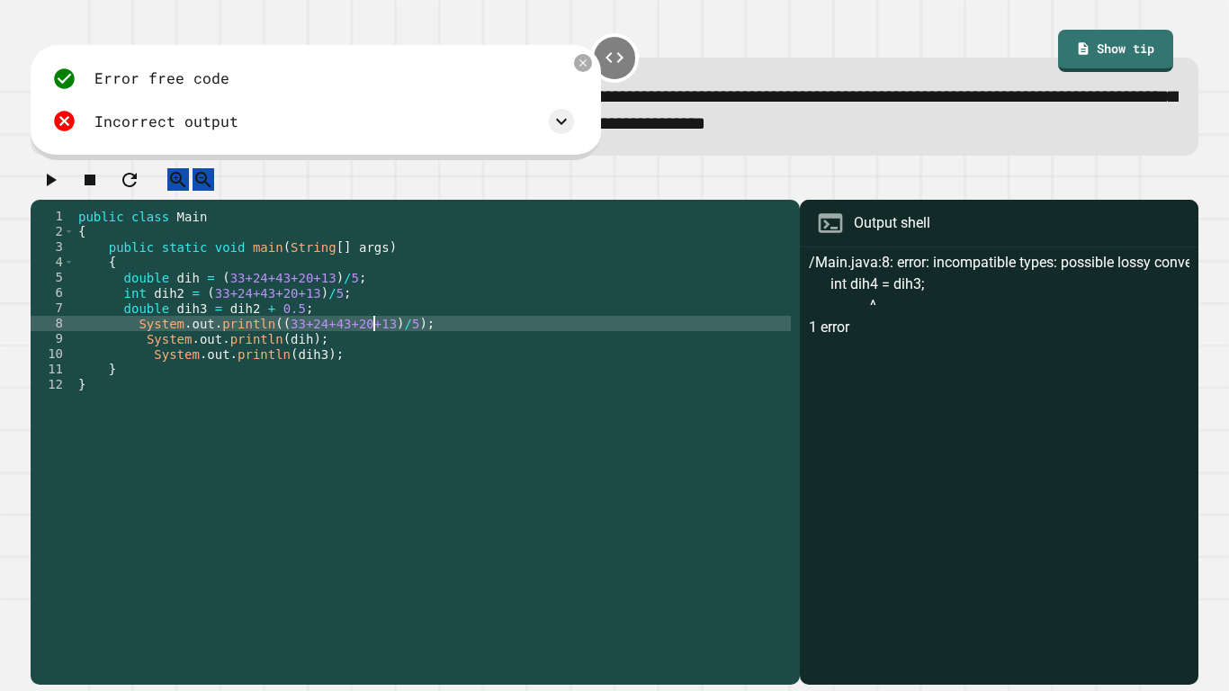
click at [353, 351] on div "public class Main { public static void main ( String [ ] args ) { double dih = …" at bounding box center [433, 438] width 716 height 459
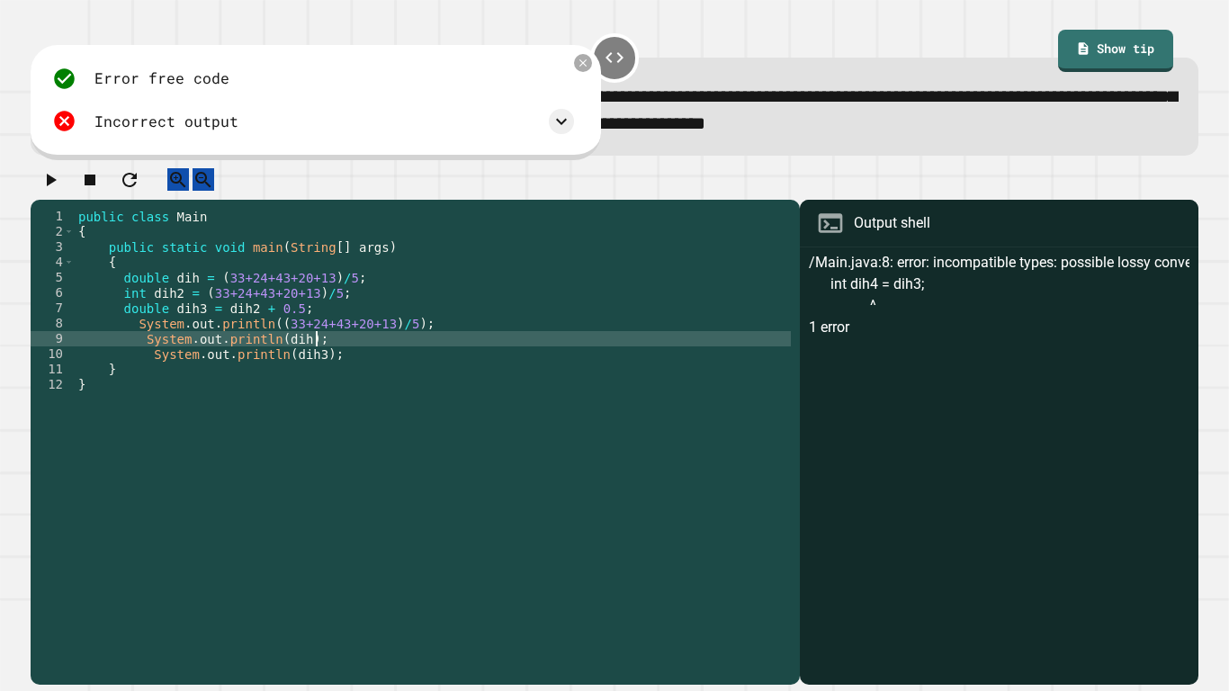
click at [318, 368] on div "public class Main { public static void main ( String [ ] args ) { double dih = …" at bounding box center [433, 438] width 716 height 459
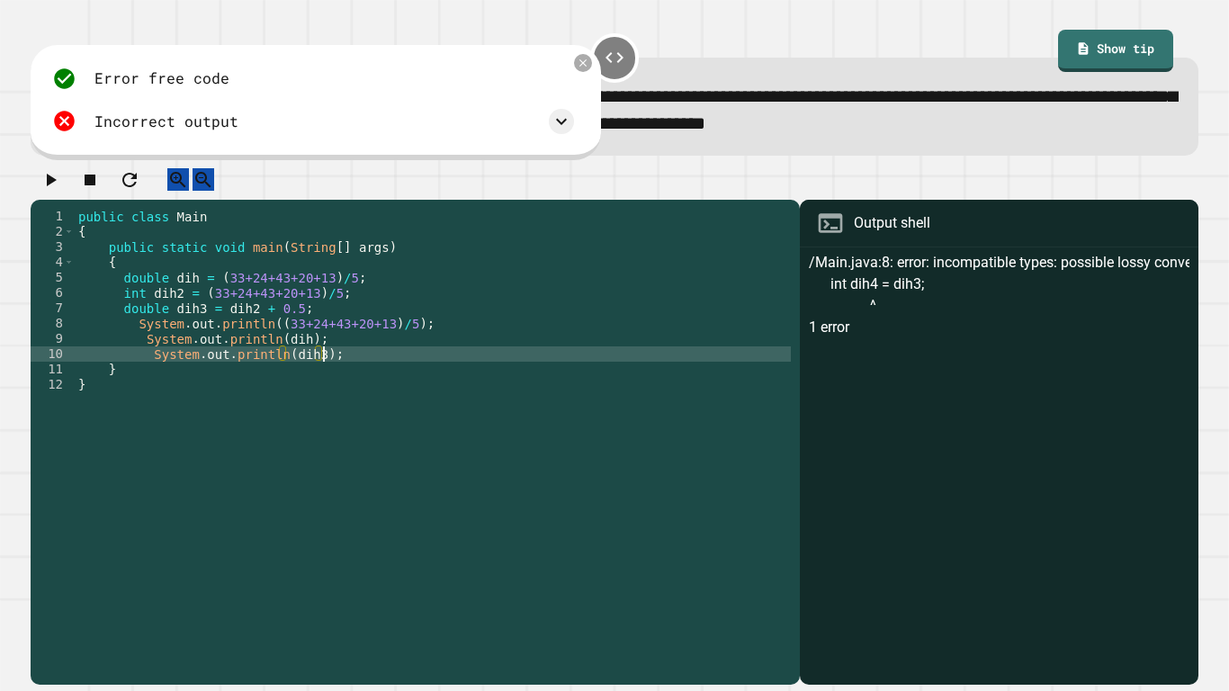
click at [168, 311] on div "public class Main { public static void main ( String [ ] args ) { double dih = …" at bounding box center [433, 438] width 716 height 459
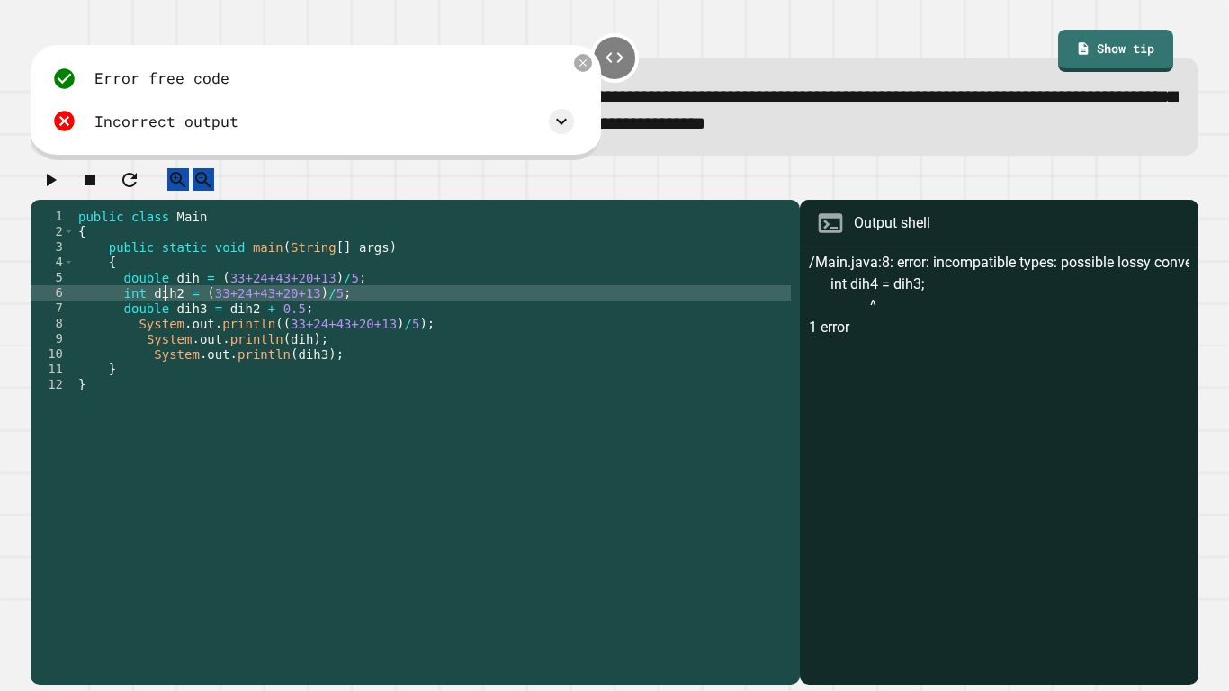
click at [177, 315] on div "public class Main { public static void main ( String [ ] args ) { double dih = …" at bounding box center [433, 438] width 716 height 459
click at [203, 327] on div "public class Main { public static void main ( String [ ] args ) { double dih = …" at bounding box center [433, 438] width 716 height 459
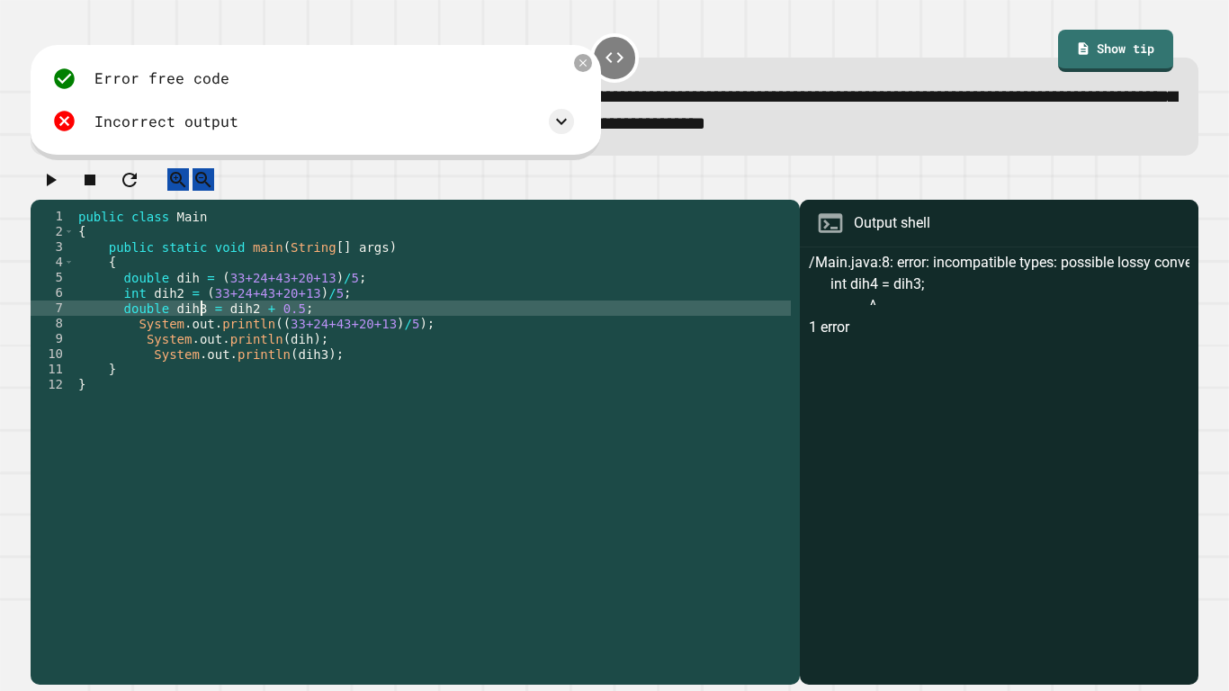
click at [288, 370] on div "public class Main { public static void main ( String [ ] args ) { double dih = …" at bounding box center [433, 438] width 716 height 459
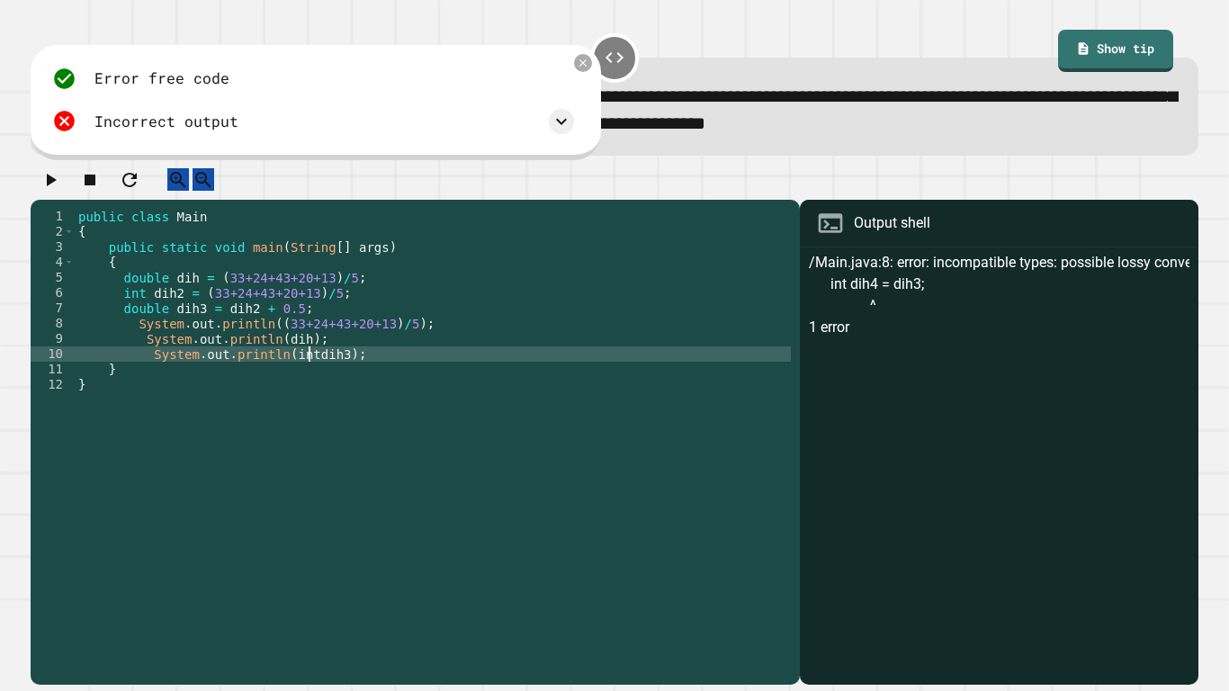
scroll to position [0, 31]
type textarea "**********"
click at [56, 186] on icon "button" at bounding box center [52, 180] width 10 height 13
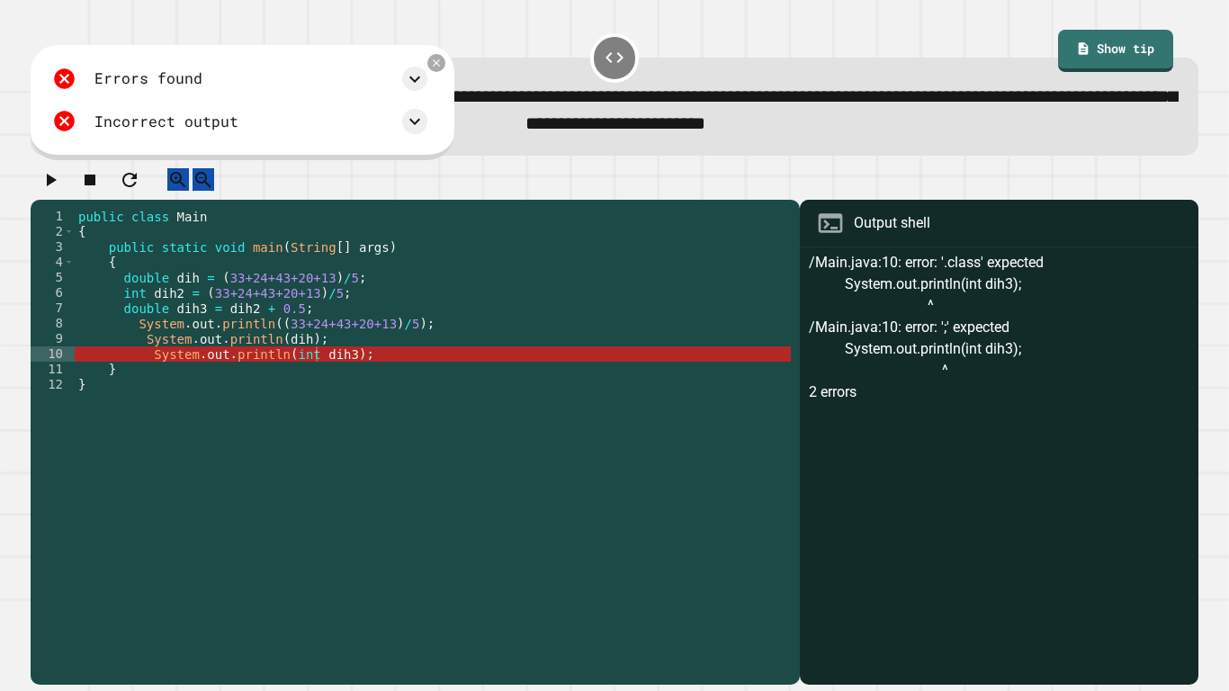
click at [313, 374] on div "public class Main { public static void main ( String [ ] args ) { double dih = …" at bounding box center [433, 438] width 716 height 459
click at [413, 344] on div "public class Main { public static void main ( String [ ] args ) { double dih = …" at bounding box center [433, 438] width 716 height 459
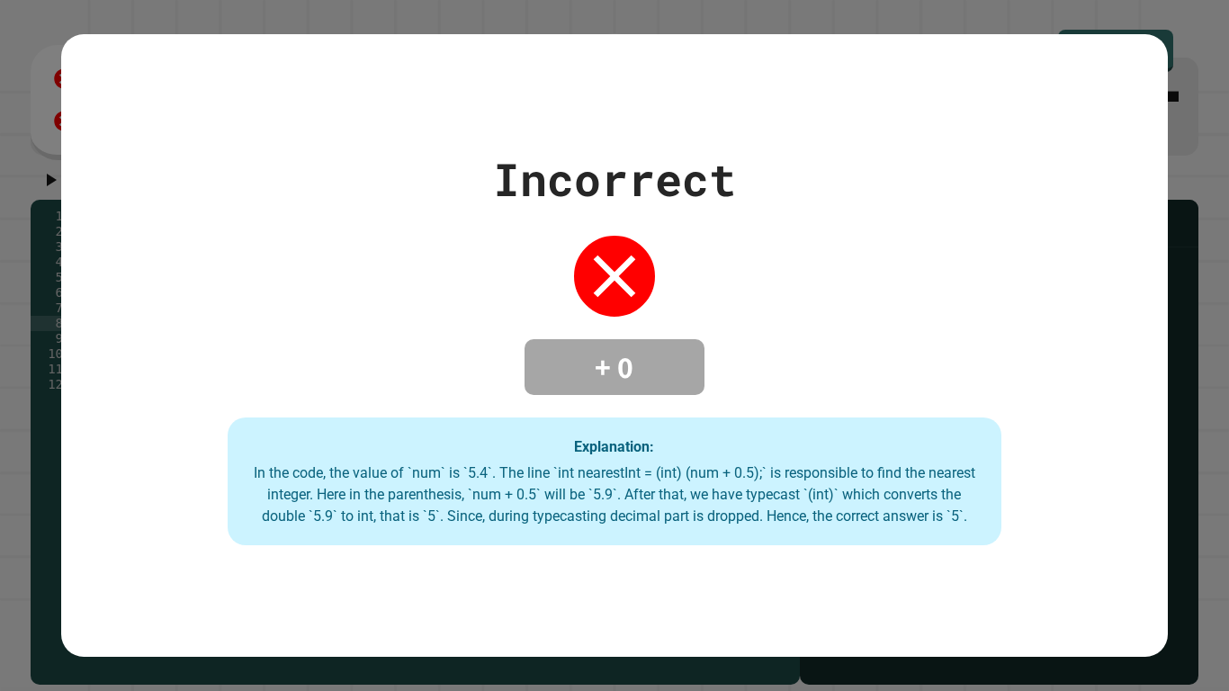
click at [1228, 284] on div "Incorrect + 0 Explanation: In the code, the value of `num` is `5.4`. The line `…" at bounding box center [614, 345] width 1229 height 691
click at [1176, 228] on div "Incorrect + 0 Explanation: In the code, the value of `num` is `5.4`. The line `…" at bounding box center [614, 345] width 1229 height 691
